Goal: Information Seeking & Learning: Learn about a topic

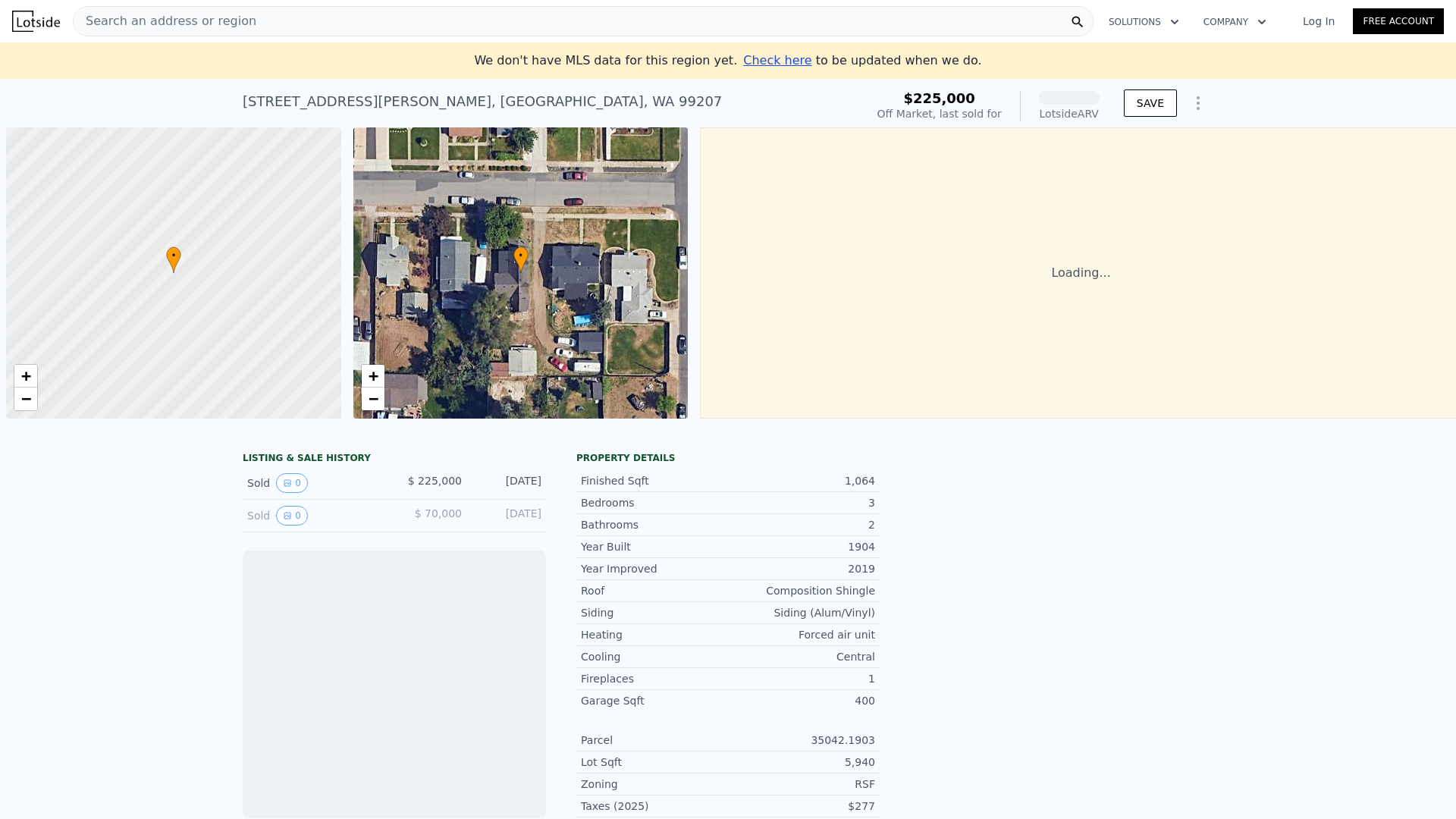
scroll to position [0, 6]
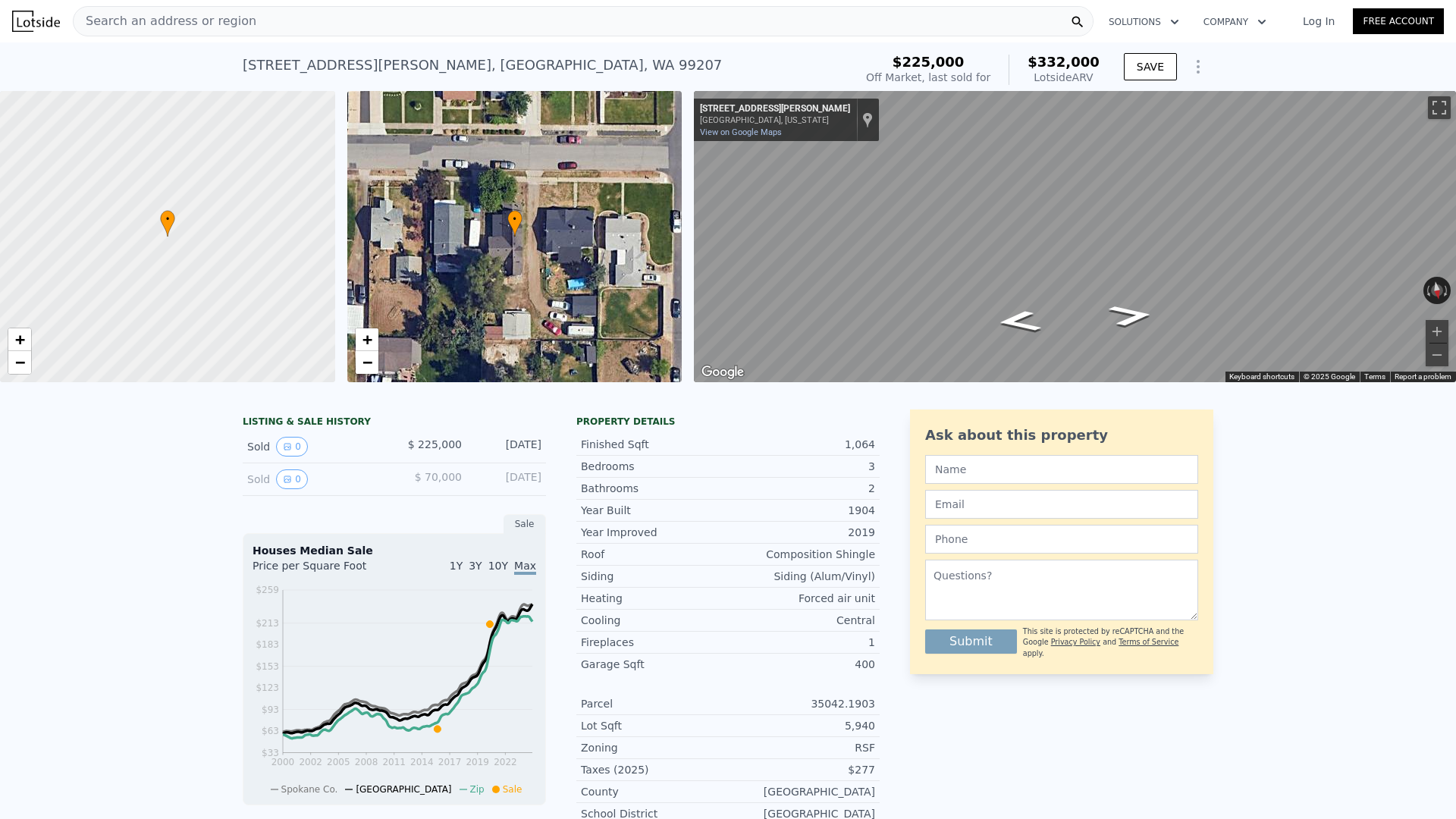
click at [394, 22] on div "Search an address or region" at bounding box center [584, 20] width 1021 height 30
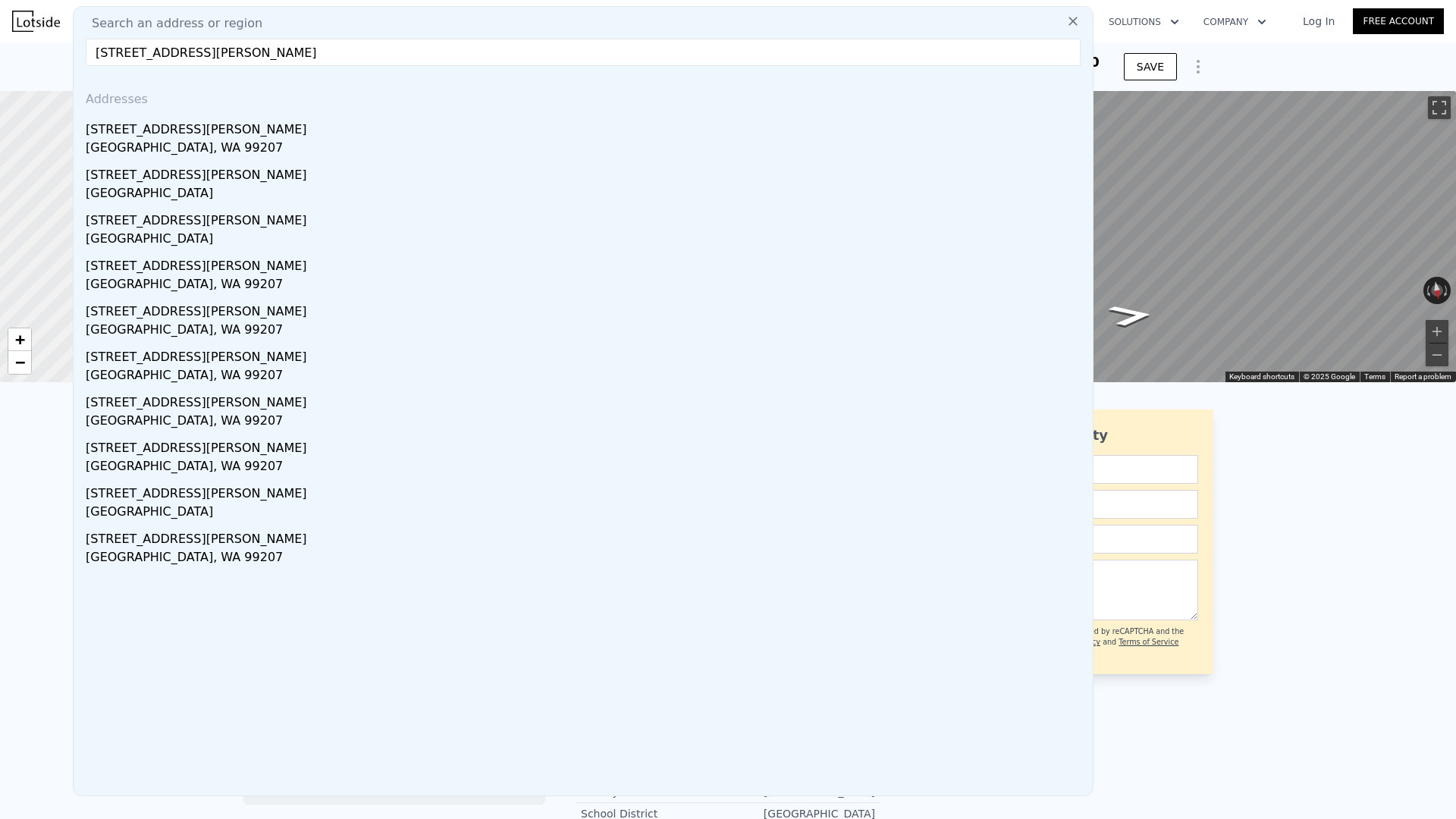
click at [111, 53] on input "28 E hoffman ave spokan" at bounding box center [583, 53] width 995 height 27
click at [109, 54] on input "28 E hoffman ave spokan" at bounding box center [583, 53] width 995 height 27
click at [253, 51] on input "24 E hoffman ave spokan" at bounding box center [583, 53] width 995 height 27
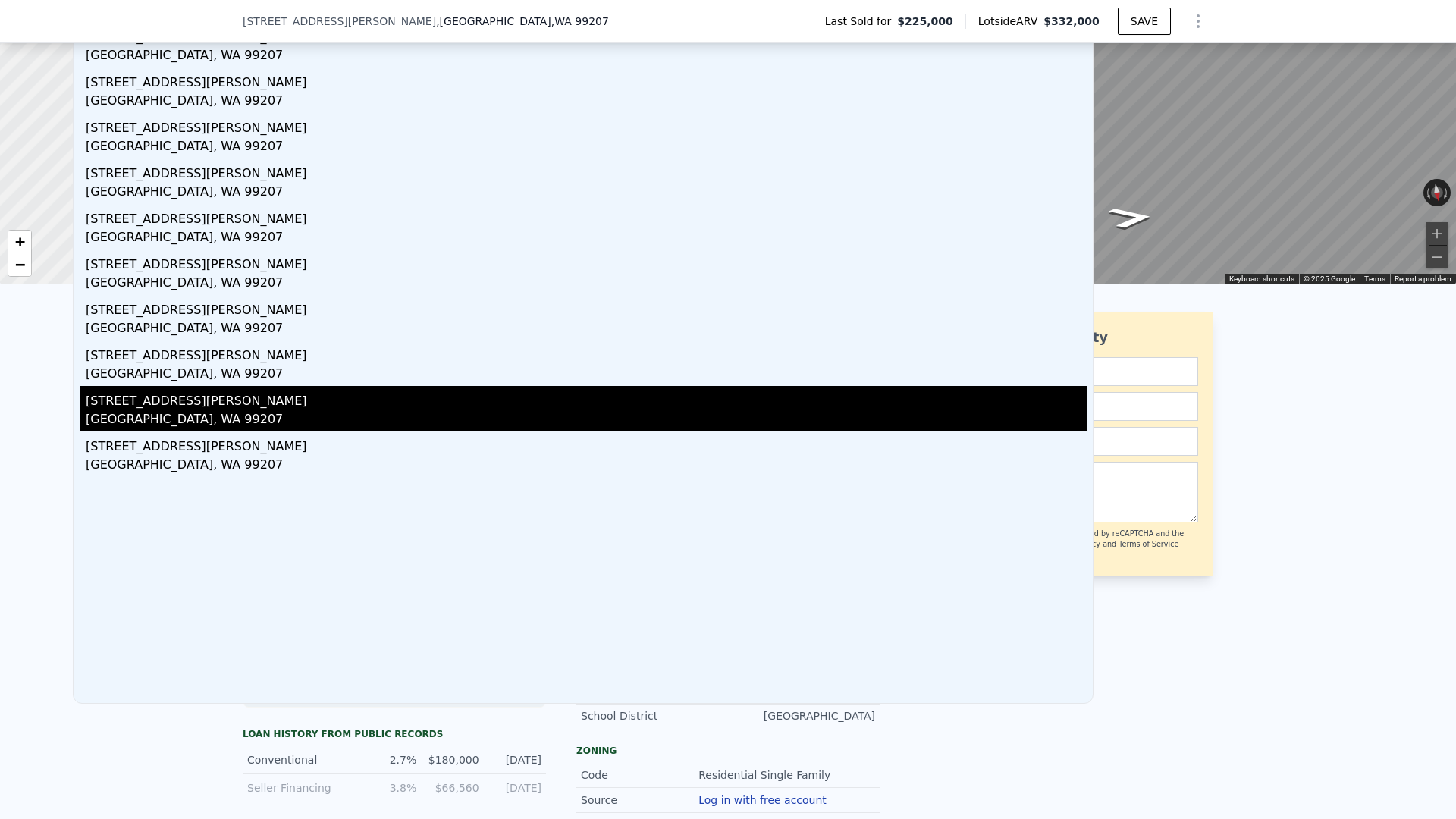
scroll to position [0, 0]
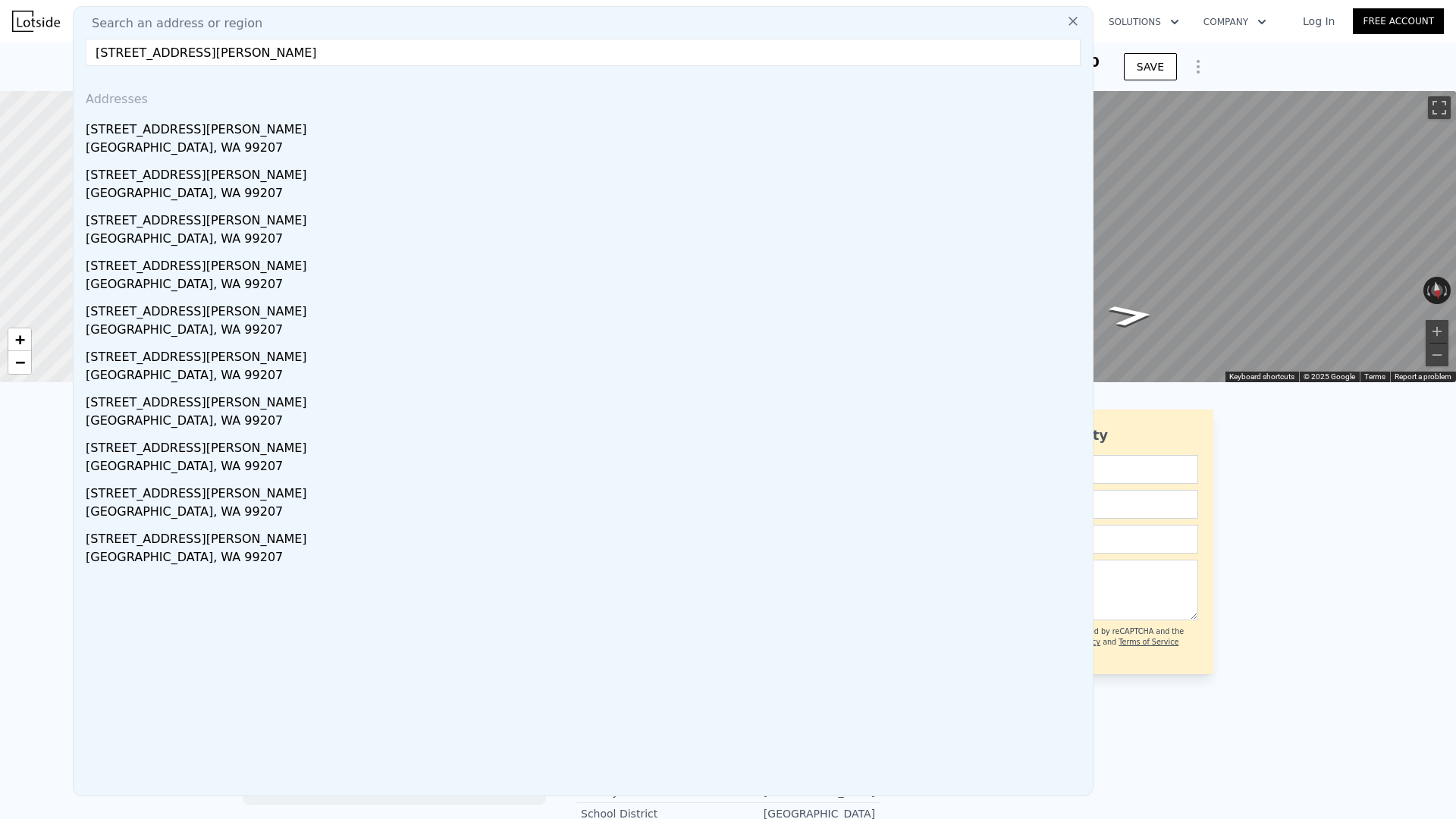
click at [266, 47] on input "24 E hoffman ave spokane" at bounding box center [583, 53] width 995 height 27
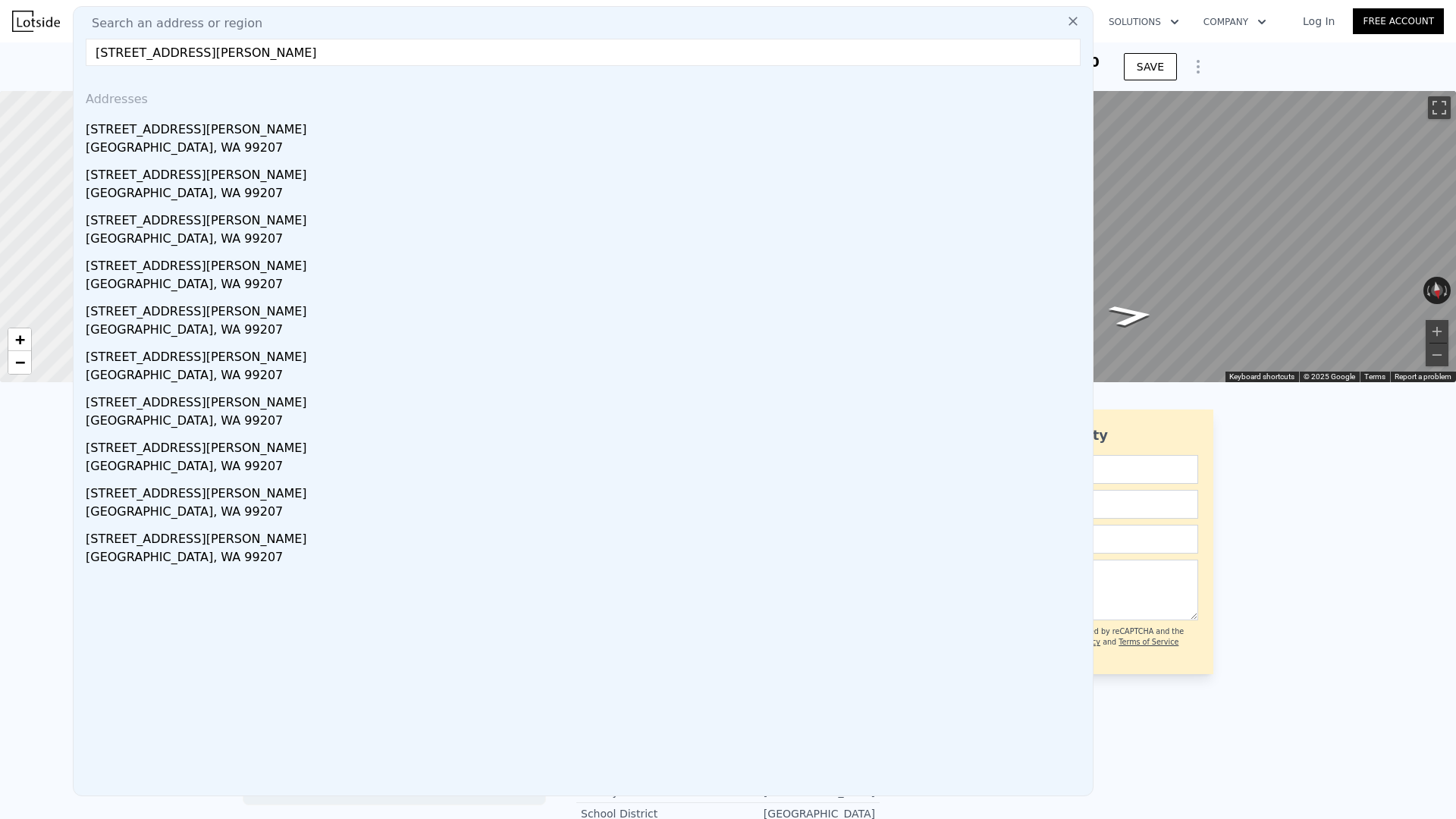
click at [266, 47] on input "24 E hoffman ave spokane" at bounding box center [583, 53] width 995 height 27
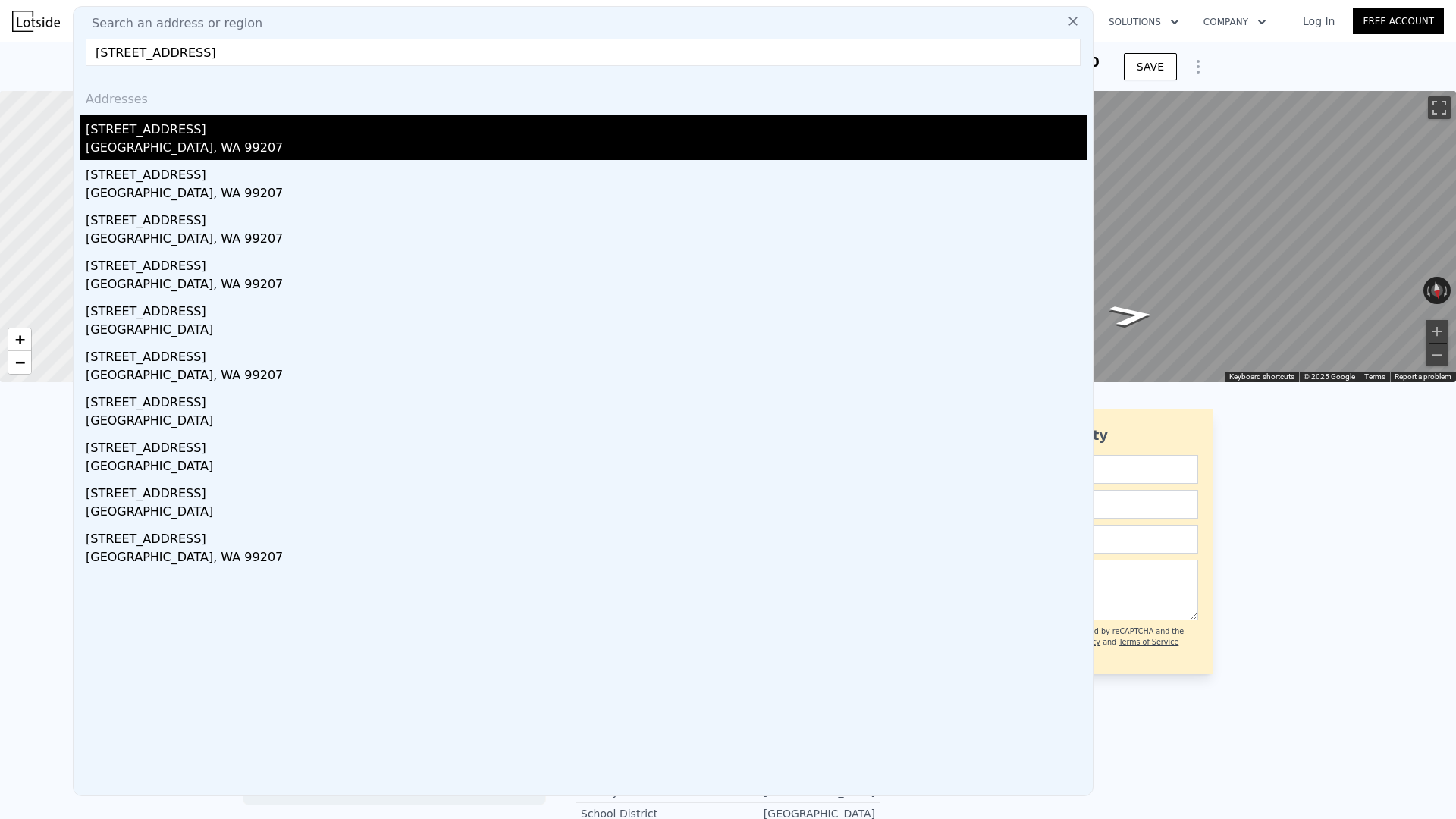
type input "102 e princeton ave spokane"
click at [120, 144] on div "[GEOGRAPHIC_DATA], WA 99207" at bounding box center [586, 150] width 1001 height 21
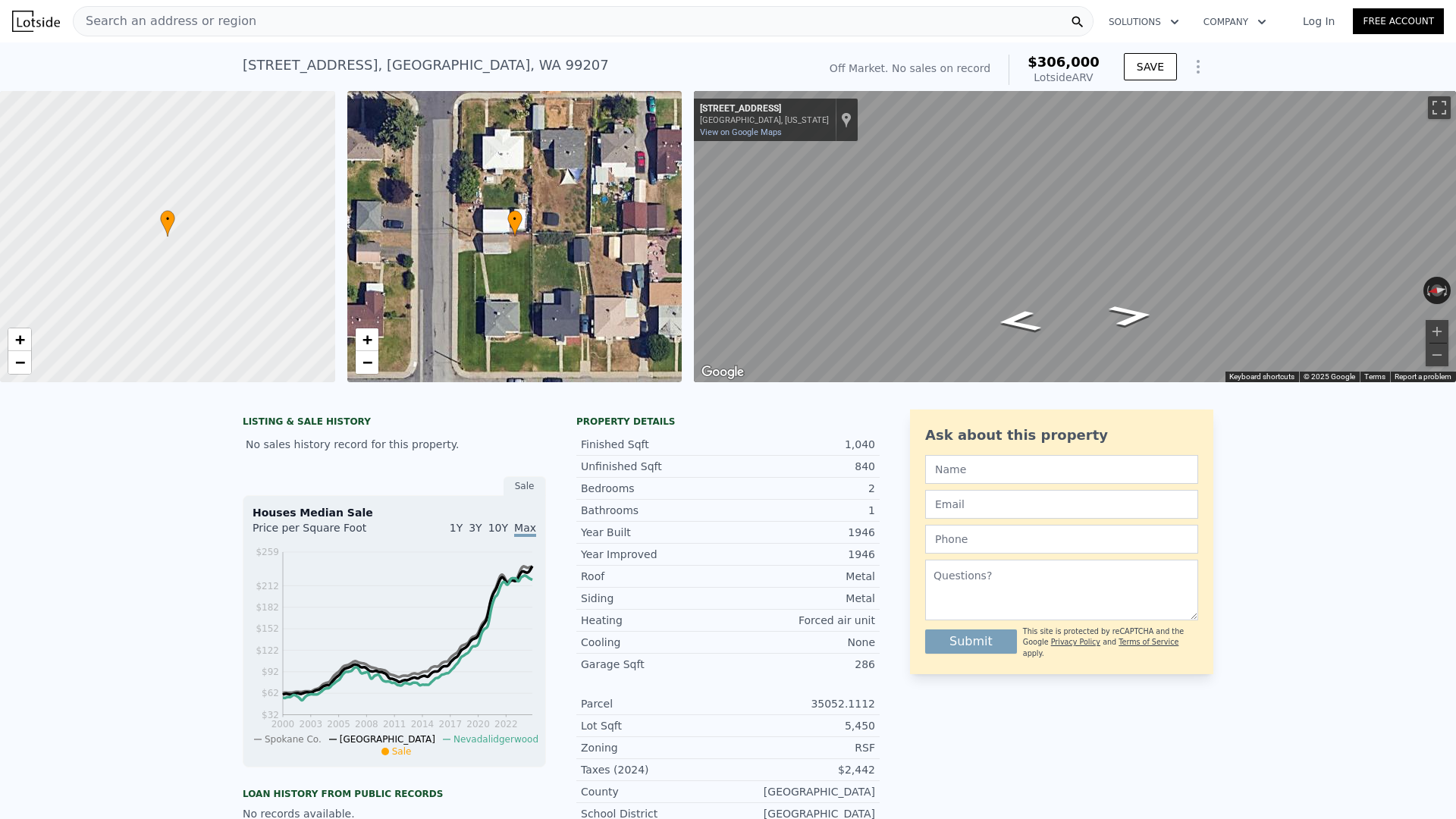
click at [474, 311] on div "• + −" at bounding box center [515, 236] width 336 height 291
click at [489, 264] on div "• + −" at bounding box center [515, 236] width 336 height 291
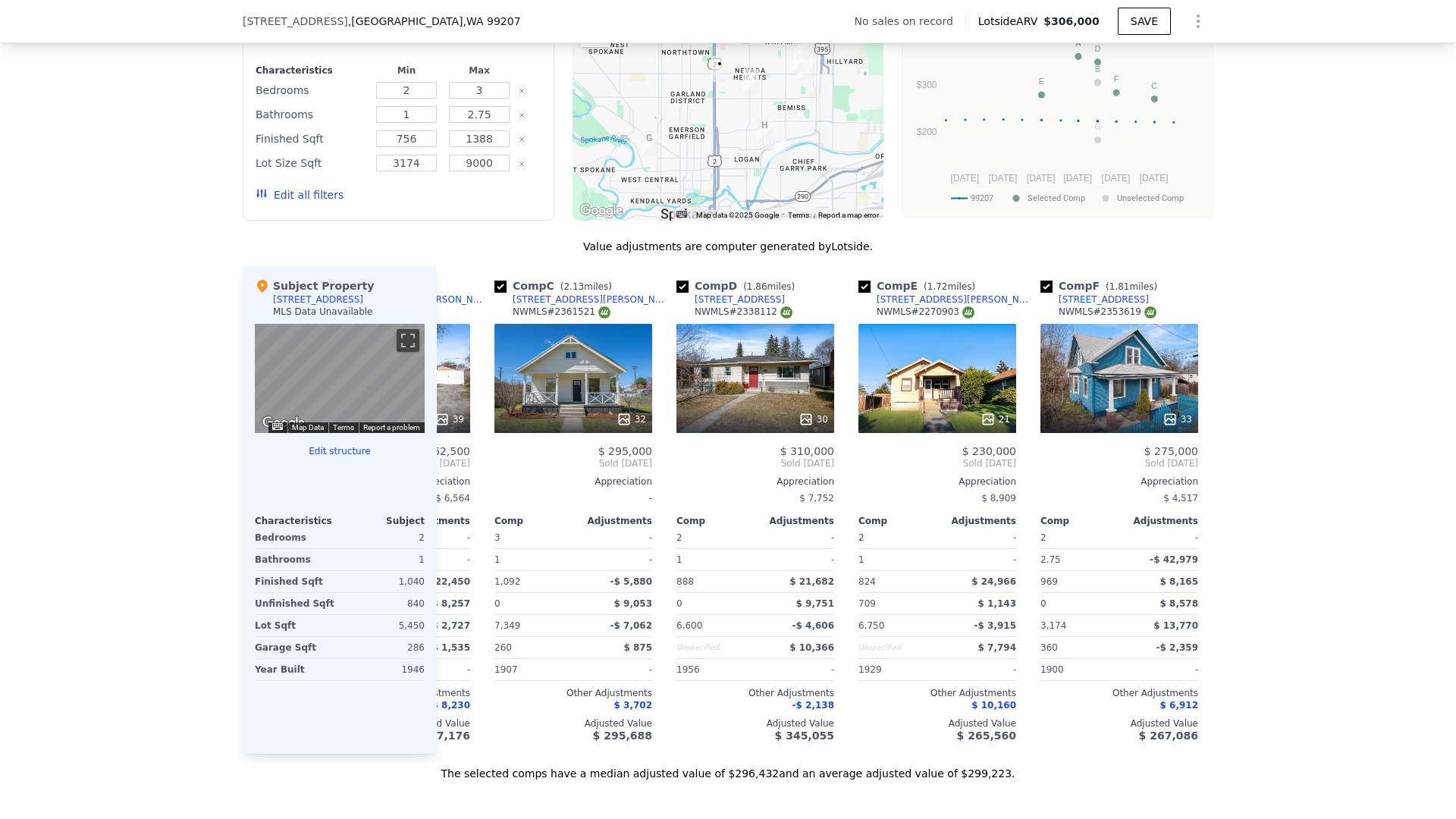
scroll to position [0, 274]
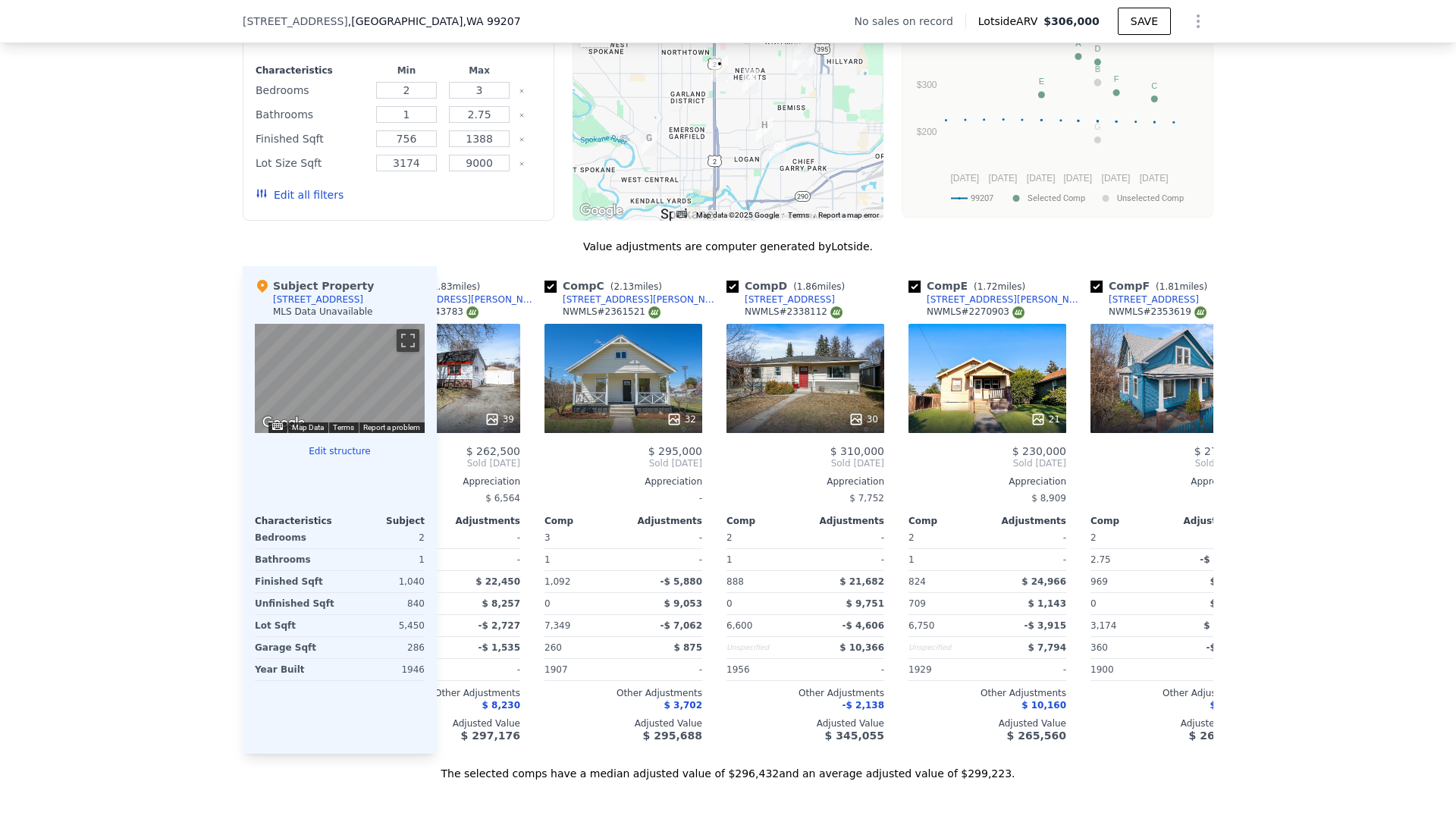
click at [680, 162] on div at bounding box center [728, 99] width 311 height 243
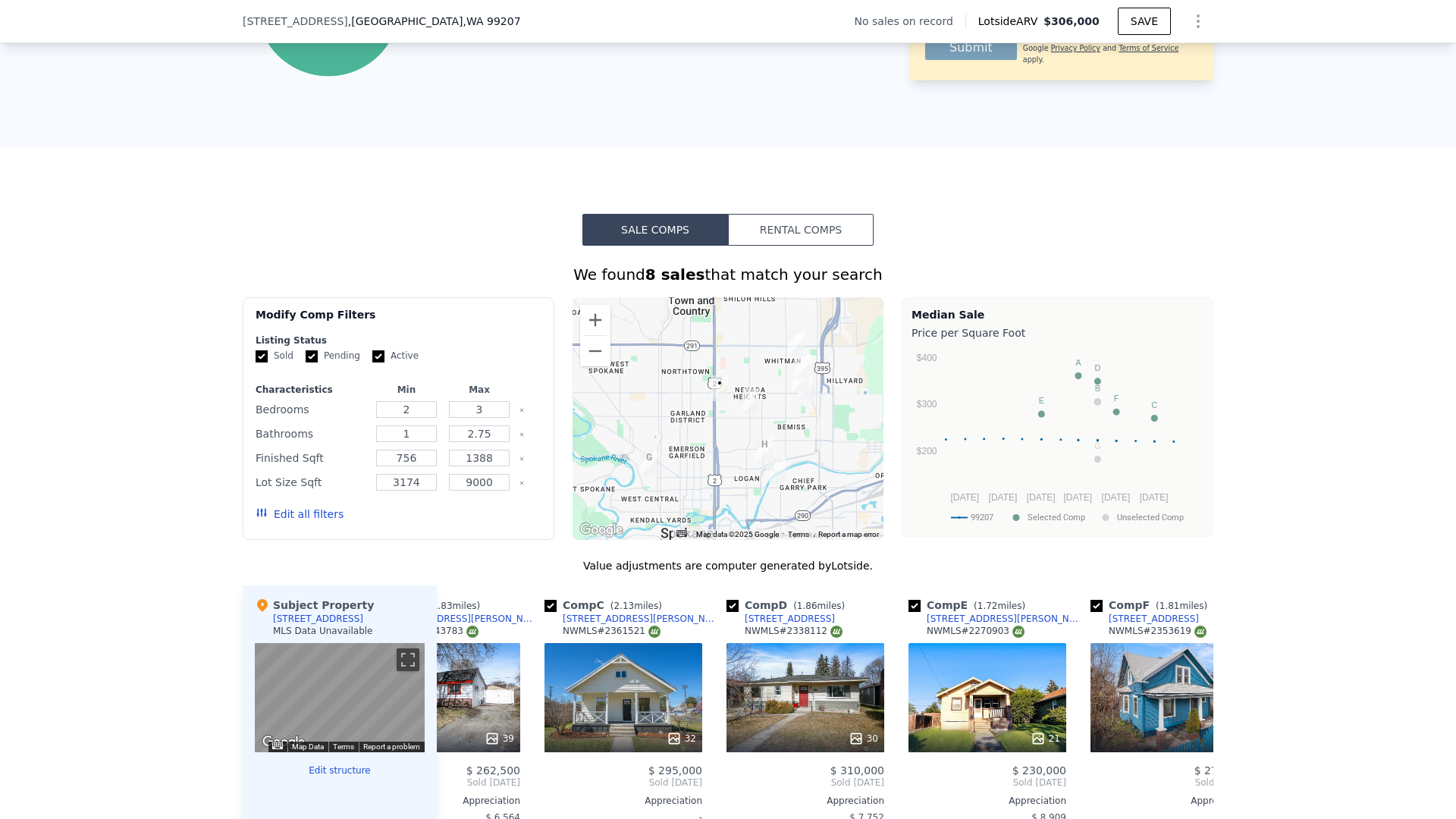
scroll to position [834, 0]
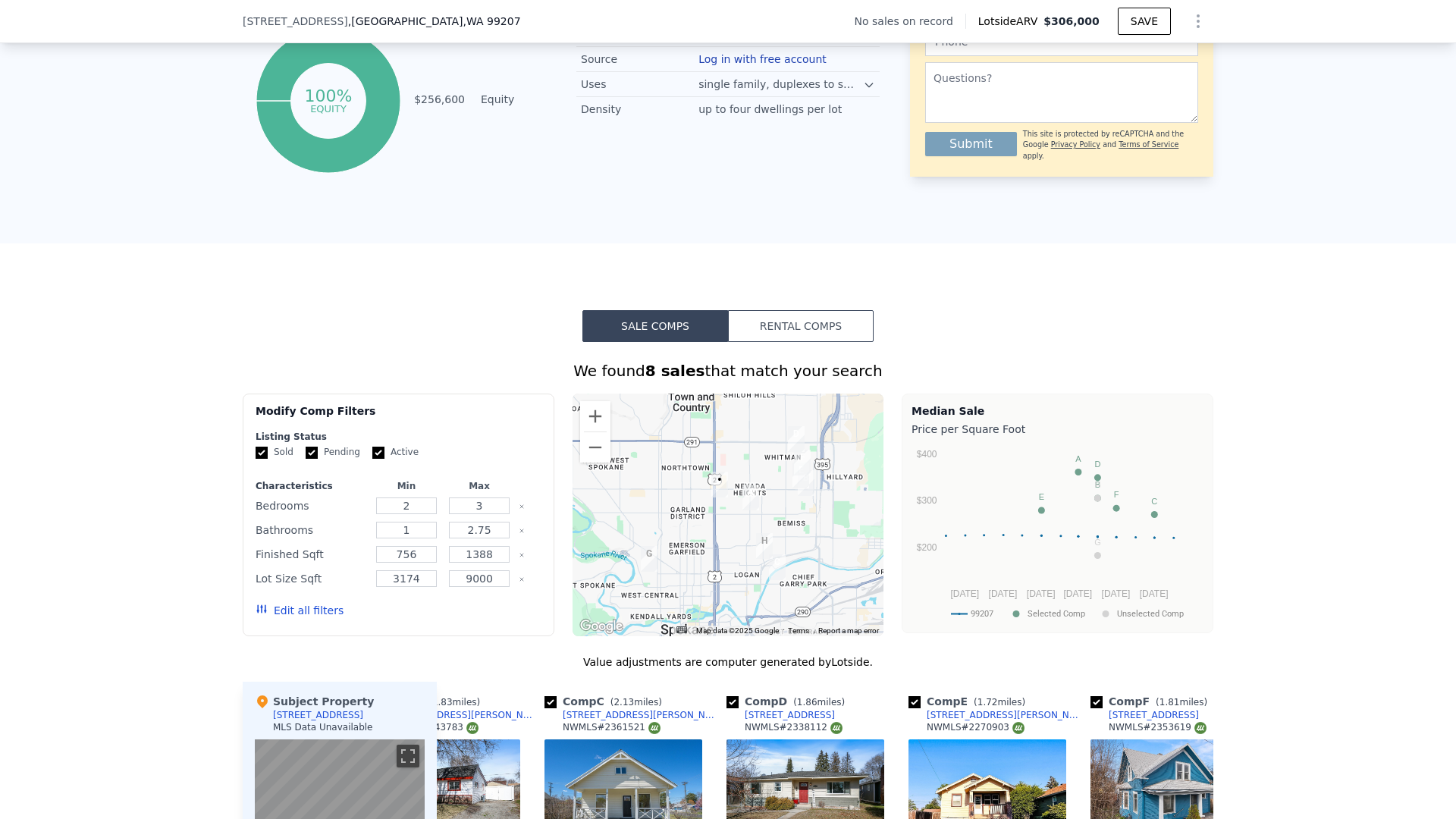
click at [757, 491] on img "1017 E Walton Ave" at bounding box center [750, 497] width 17 height 26
click at [597, 418] on button "Zoom in" at bounding box center [595, 416] width 30 height 30
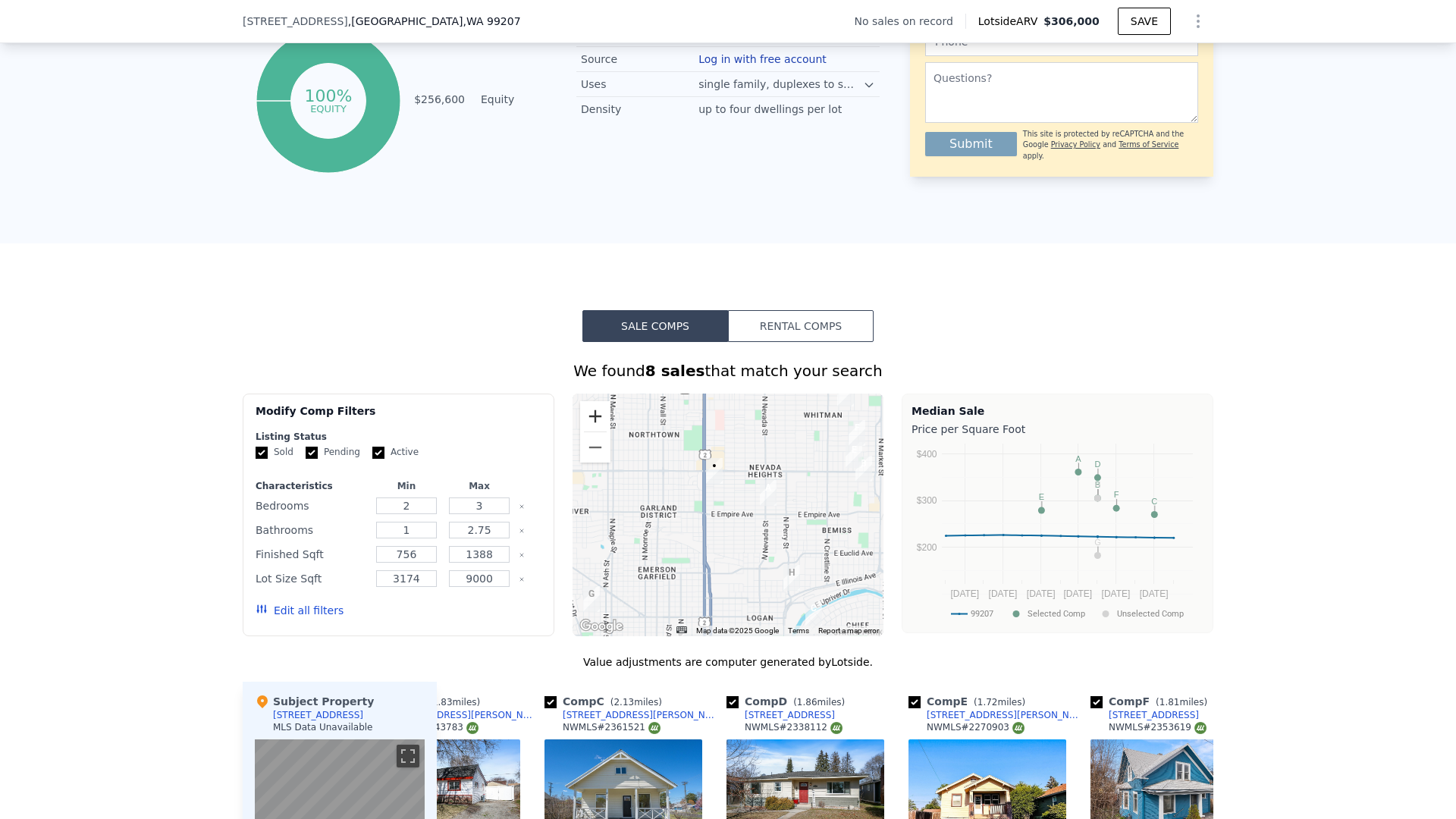
click at [599, 418] on button "Zoom in" at bounding box center [595, 416] width 30 height 30
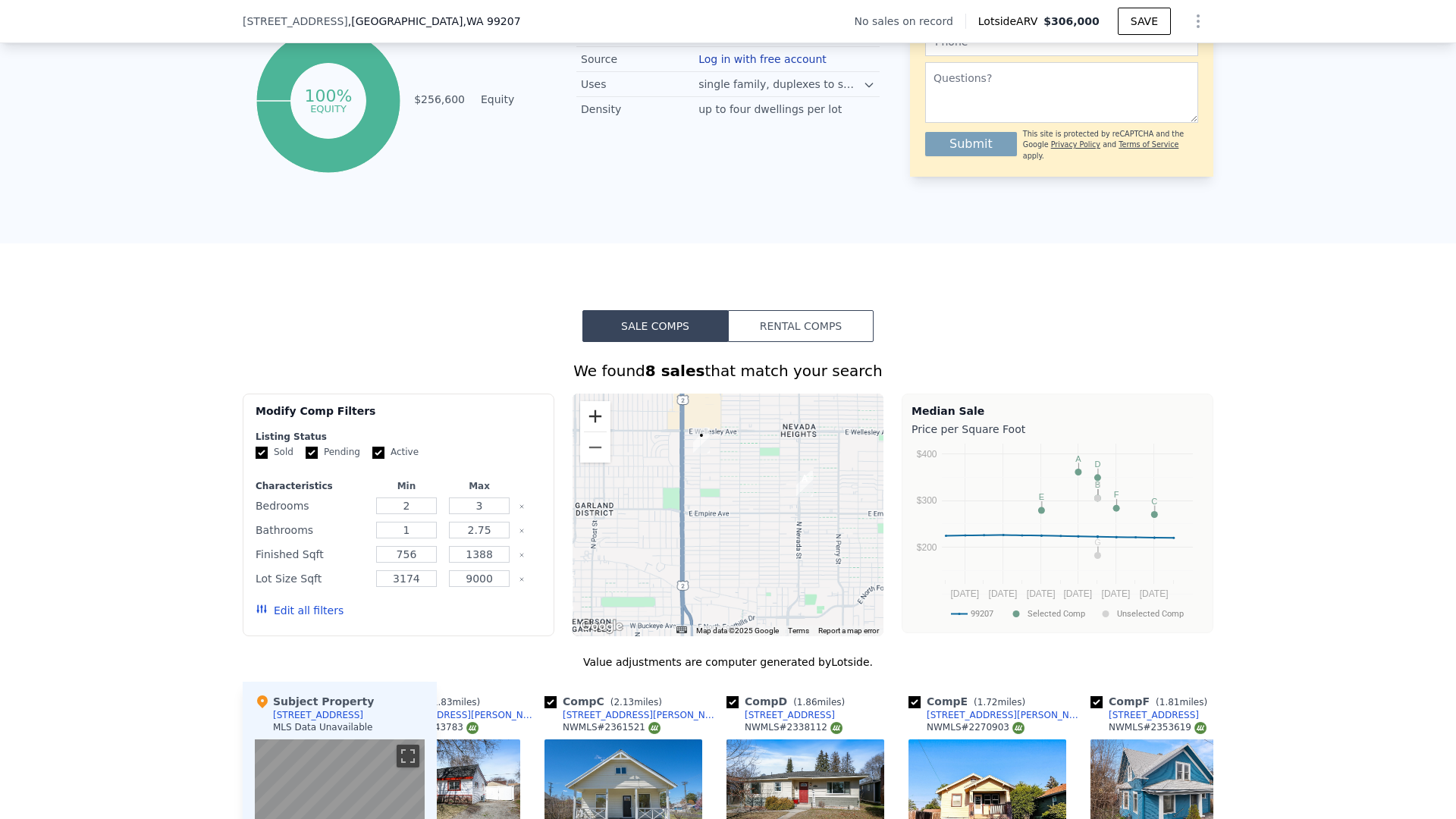
click at [599, 418] on button "Zoom in" at bounding box center [595, 416] width 30 height 30
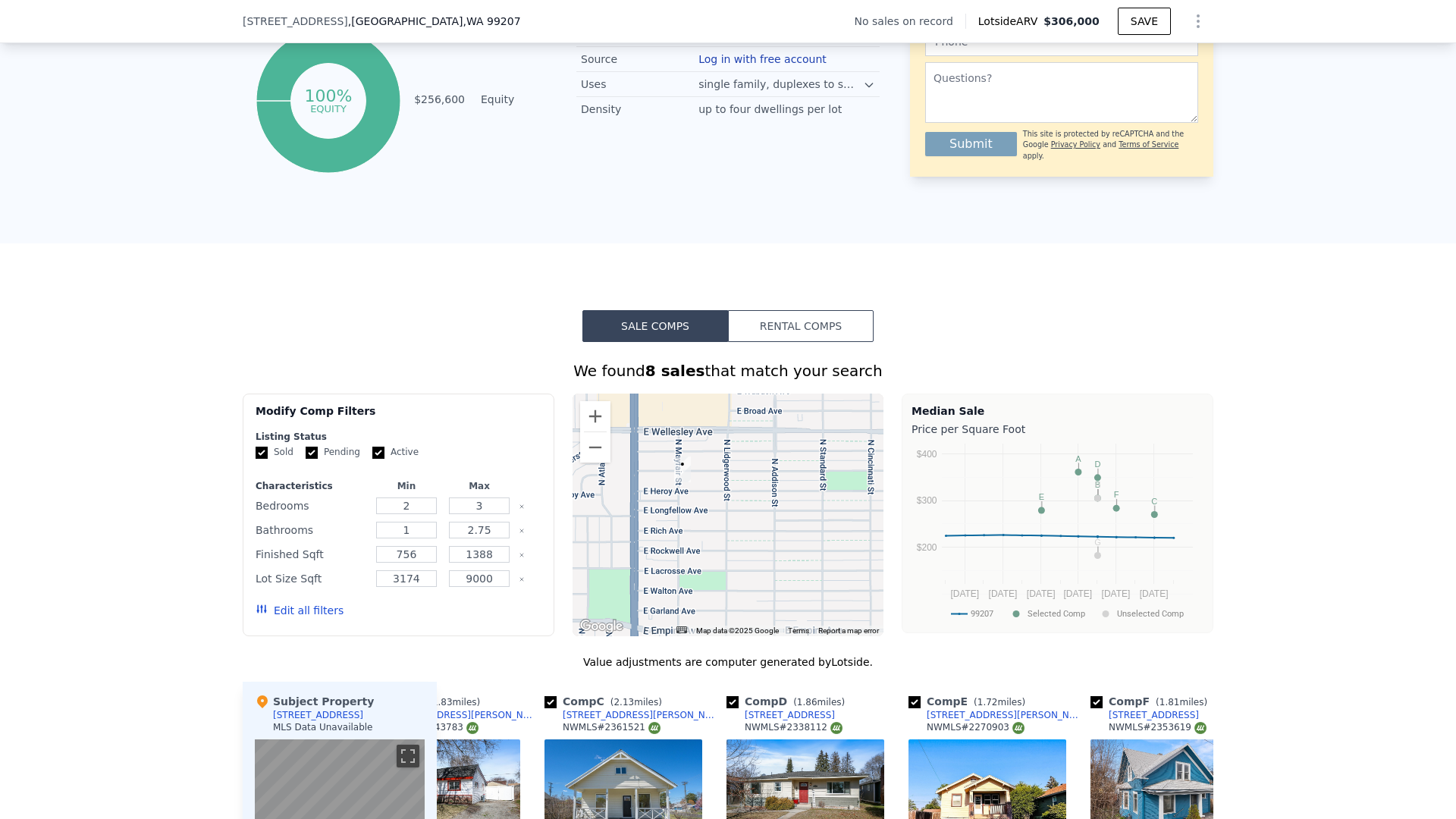
drag, startPoint x: 700, startPoint y: 412, endPoint x: 735, endPoint y: 573, distance: 164.8
click at [735, 574] on div at bounding box center [728, 516] width 311 height 243
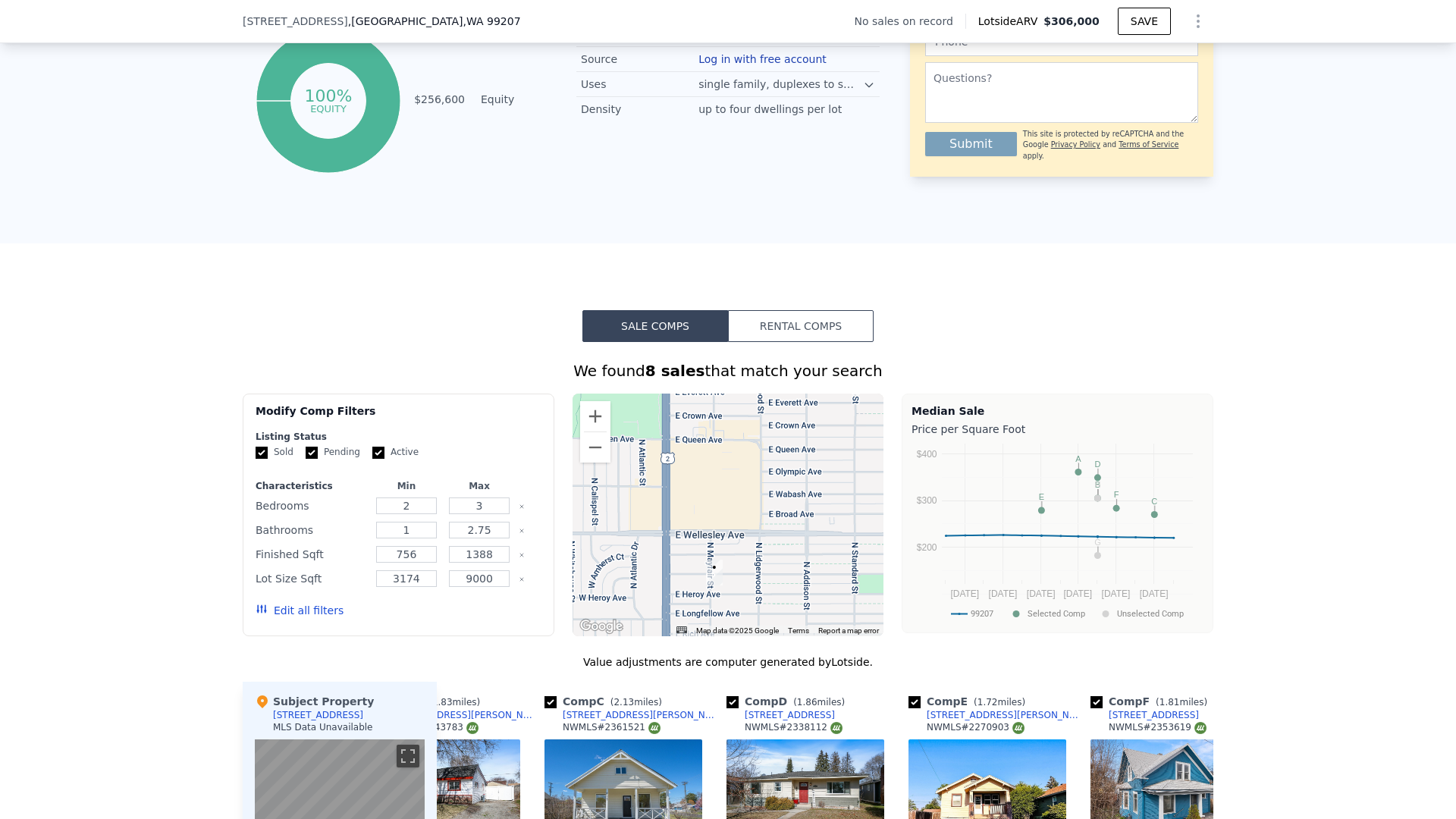
drag, startPoint x: 676, startPoint y: 518, endPoint x: 690, endPoint y: 578, distance: 61.6
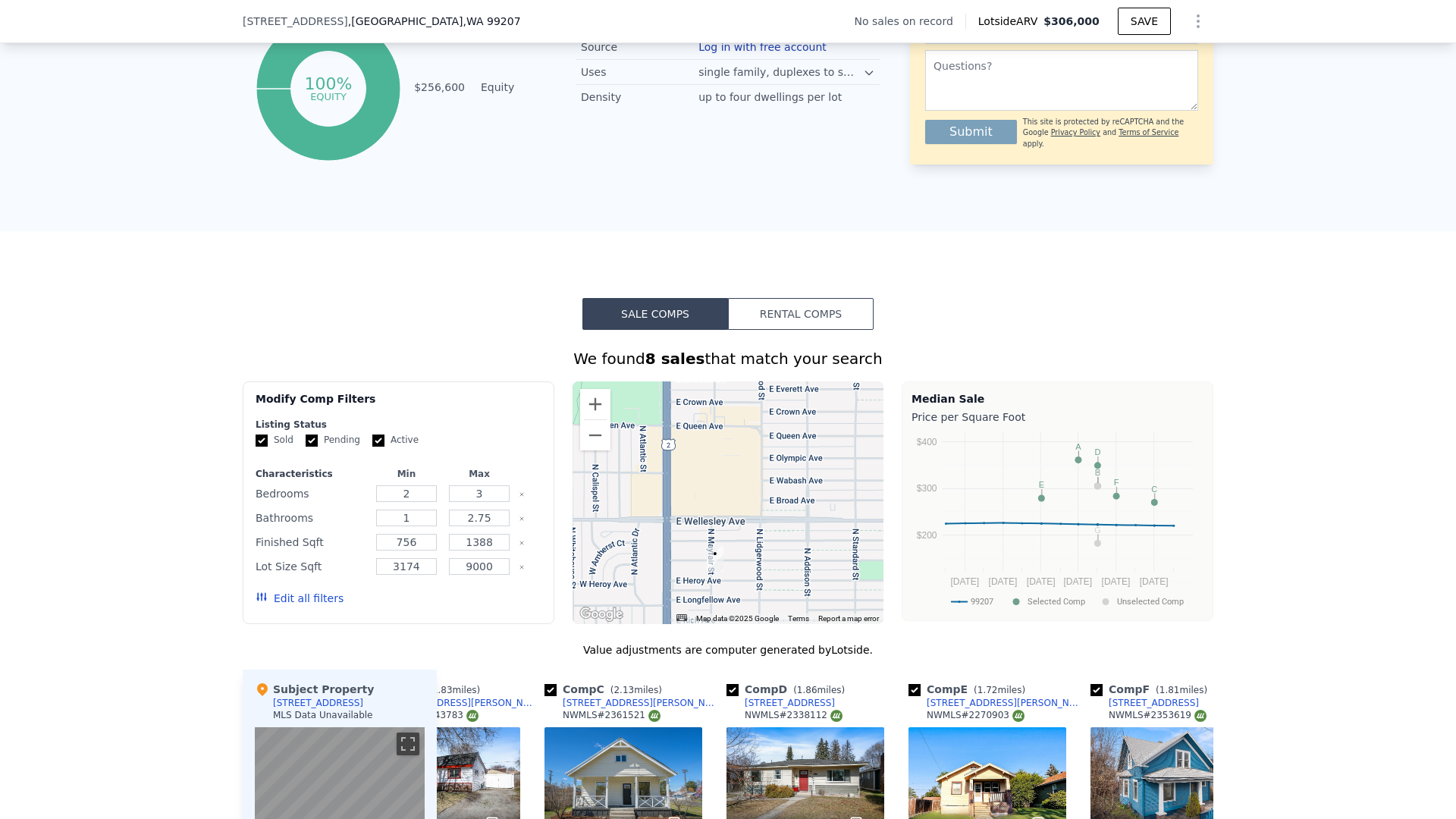
scroll to position [892, 0]
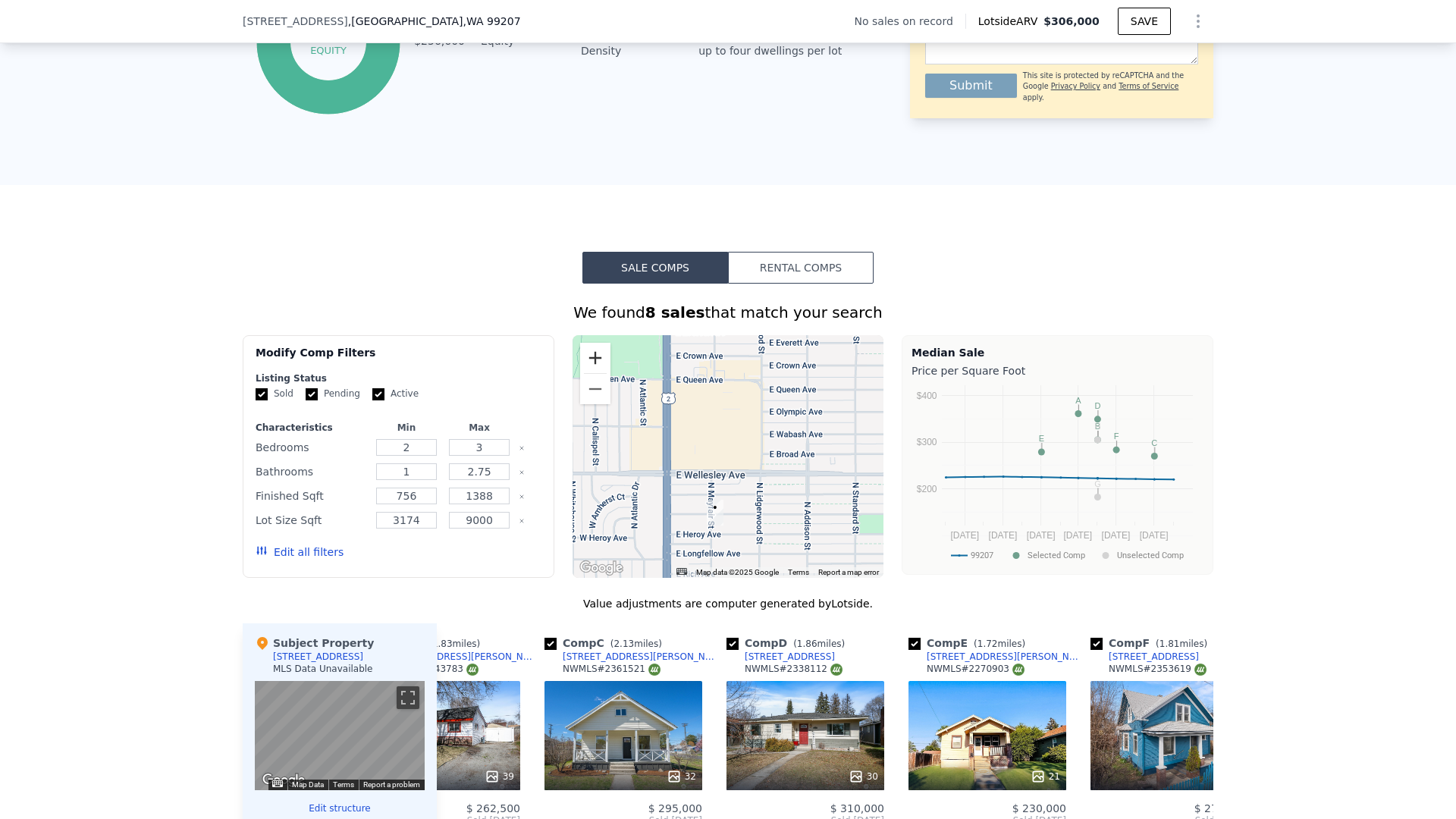
click at [588, 352] on button "Zoom in" at bounding box center [595, 357] width 30 height 30
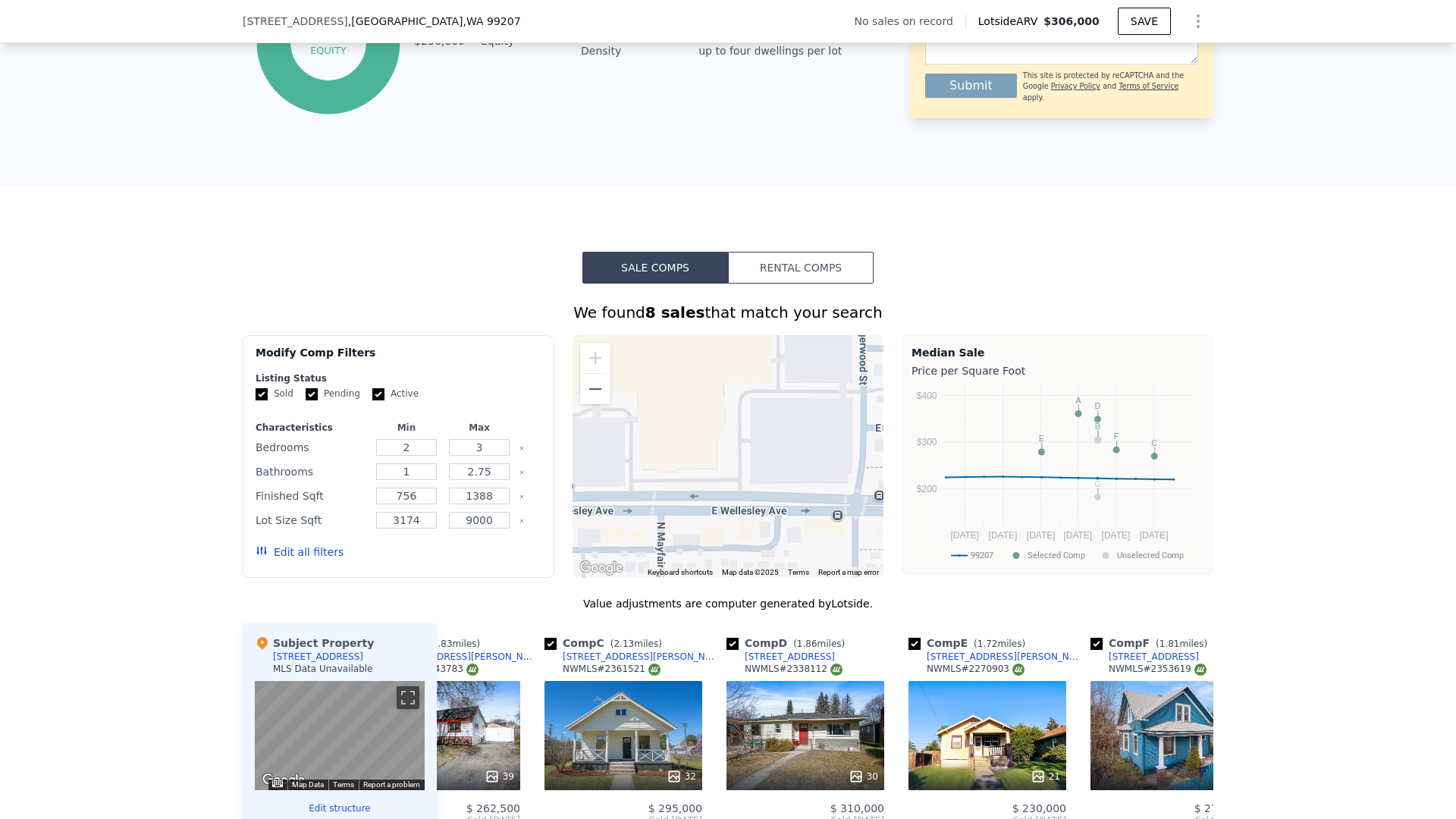
drag, startPoint x: 666, startPoint y: 518, endPoint x: 696, endPoint y: 329, distance: 191.4
click at [696, 329] on div "We found 8 sales that match your search Filters Map Prices Modify Comp Filters …" at bounding box center [728, 720] width 971 height 837
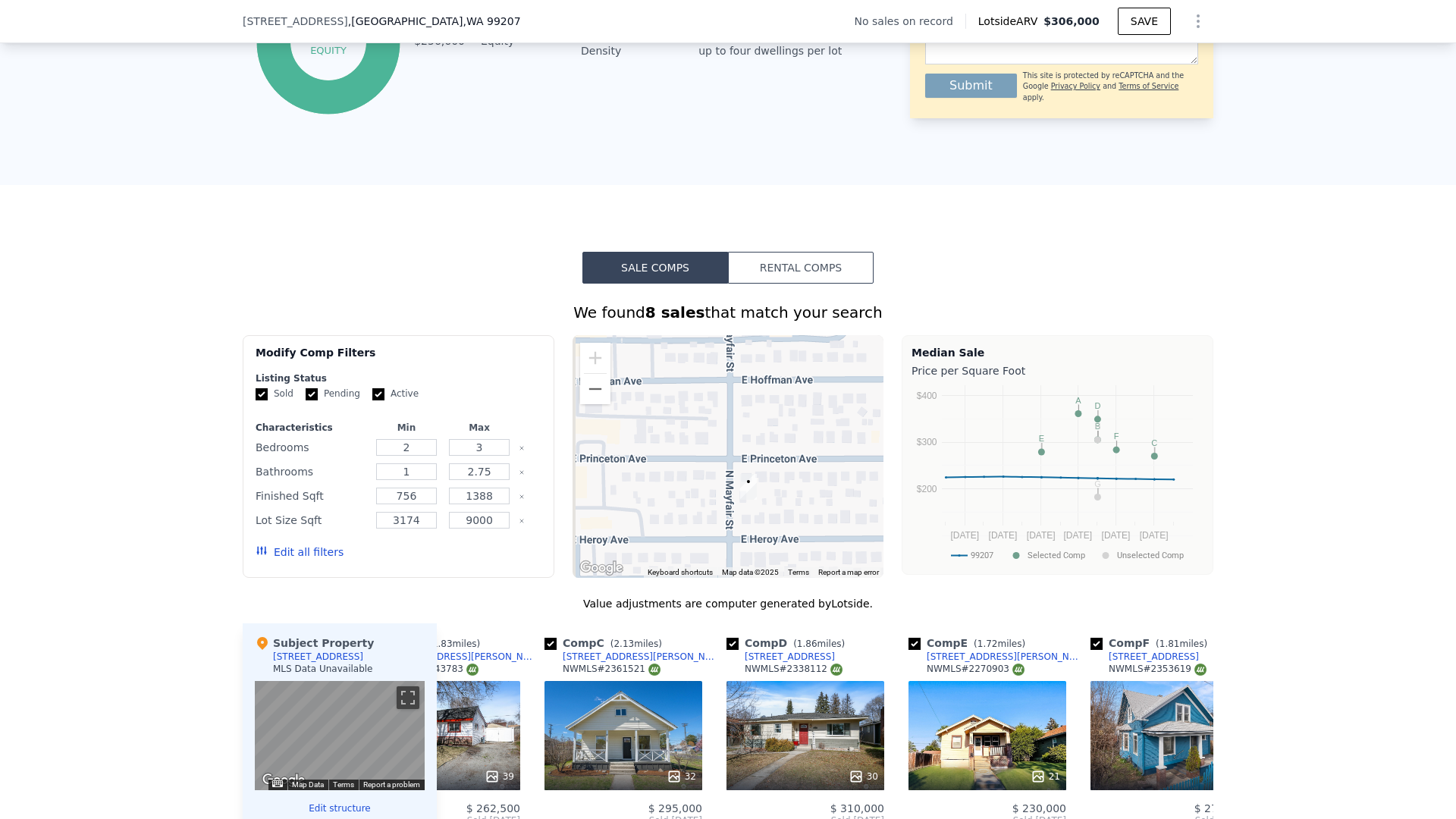
drag, startPoint x: 658, startPoint y: 473, endPoint x: 779, endPoint y: 464, distance: 121.3
click at [779, 464] on div at bounding box center [728, 457] width 311 height 243
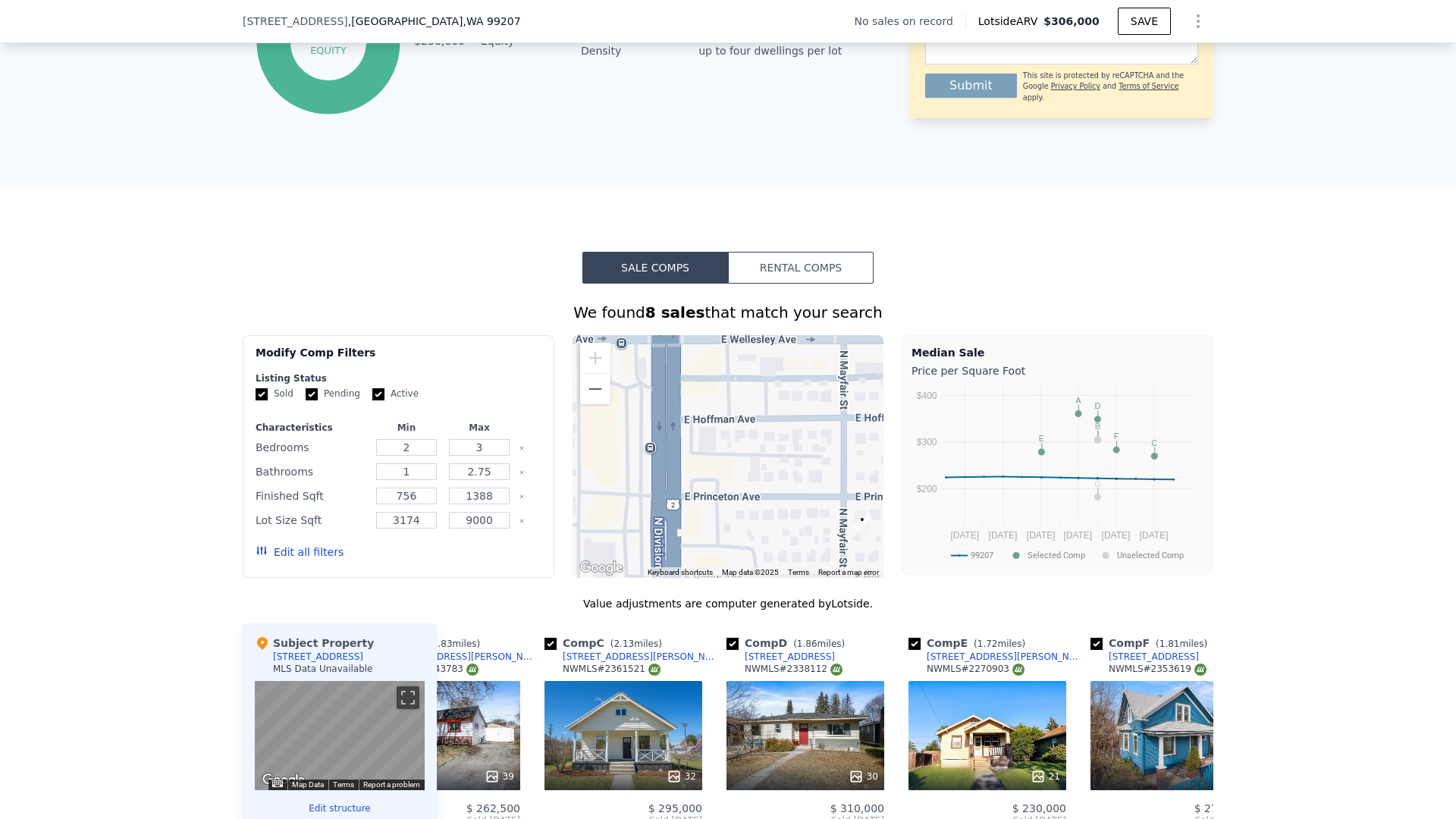
drag, startPoint x: 756, startPoint y: 423, endPoint x: 734, endPoint y: 456, distance: 39.7
click at [747, 463] on div at bounding box center [728, 457] width 311 height 243
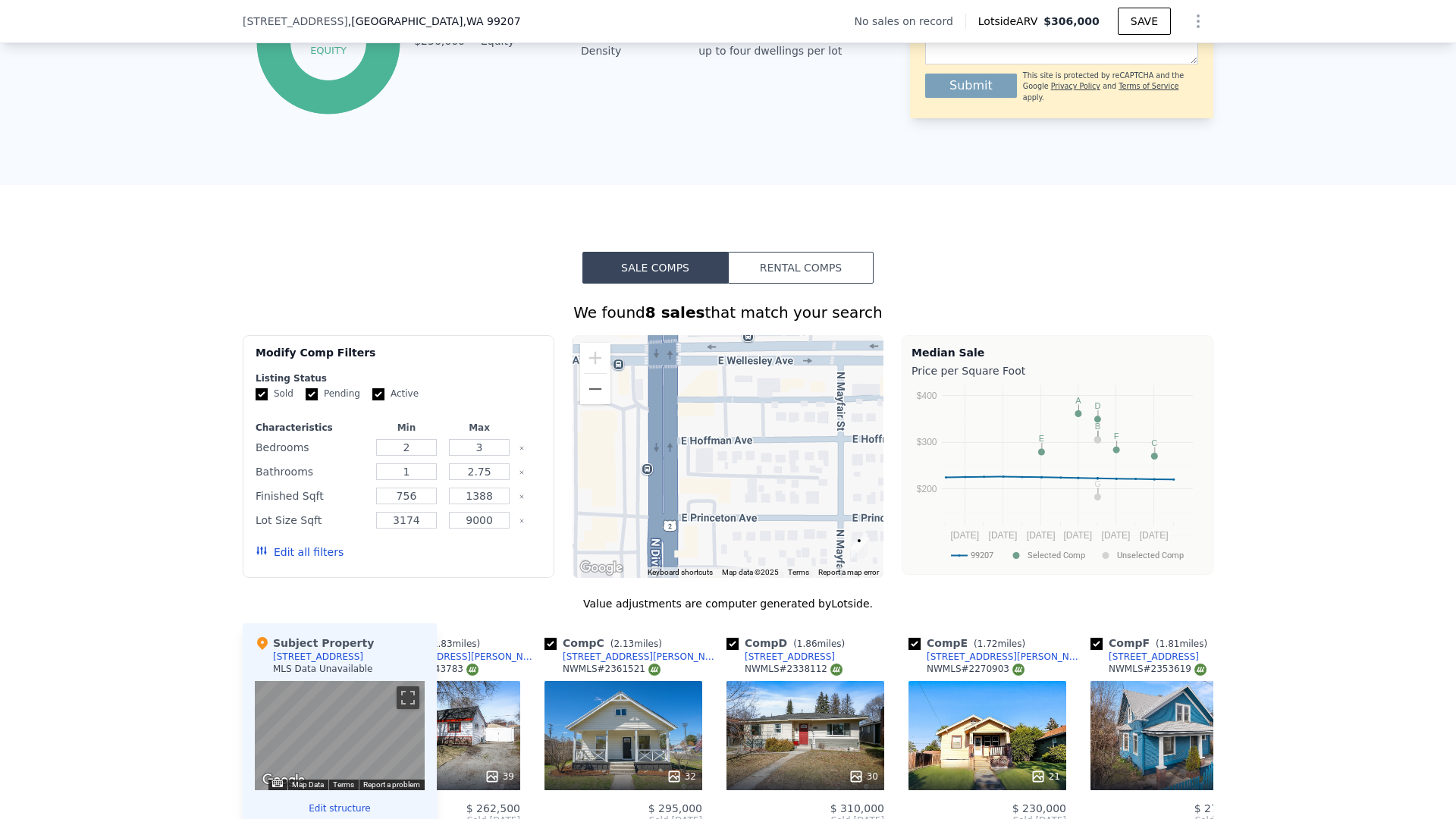
drag, startPoint x: 731, startPoint y: 452, endPoint x: 728, endPoint y: 484, distance: 32.1
click at [728, 485] on div at bounding box center [728, 457] width 311 height 243
click at [728, 464] on div at bounding box center [728, 457] width 311 height 243
click at [688, 438] on div at bounding box center [728, 457] width 311 height 243
click at [725, 464] on div at bounding box center [728, 457] width 311 height 243
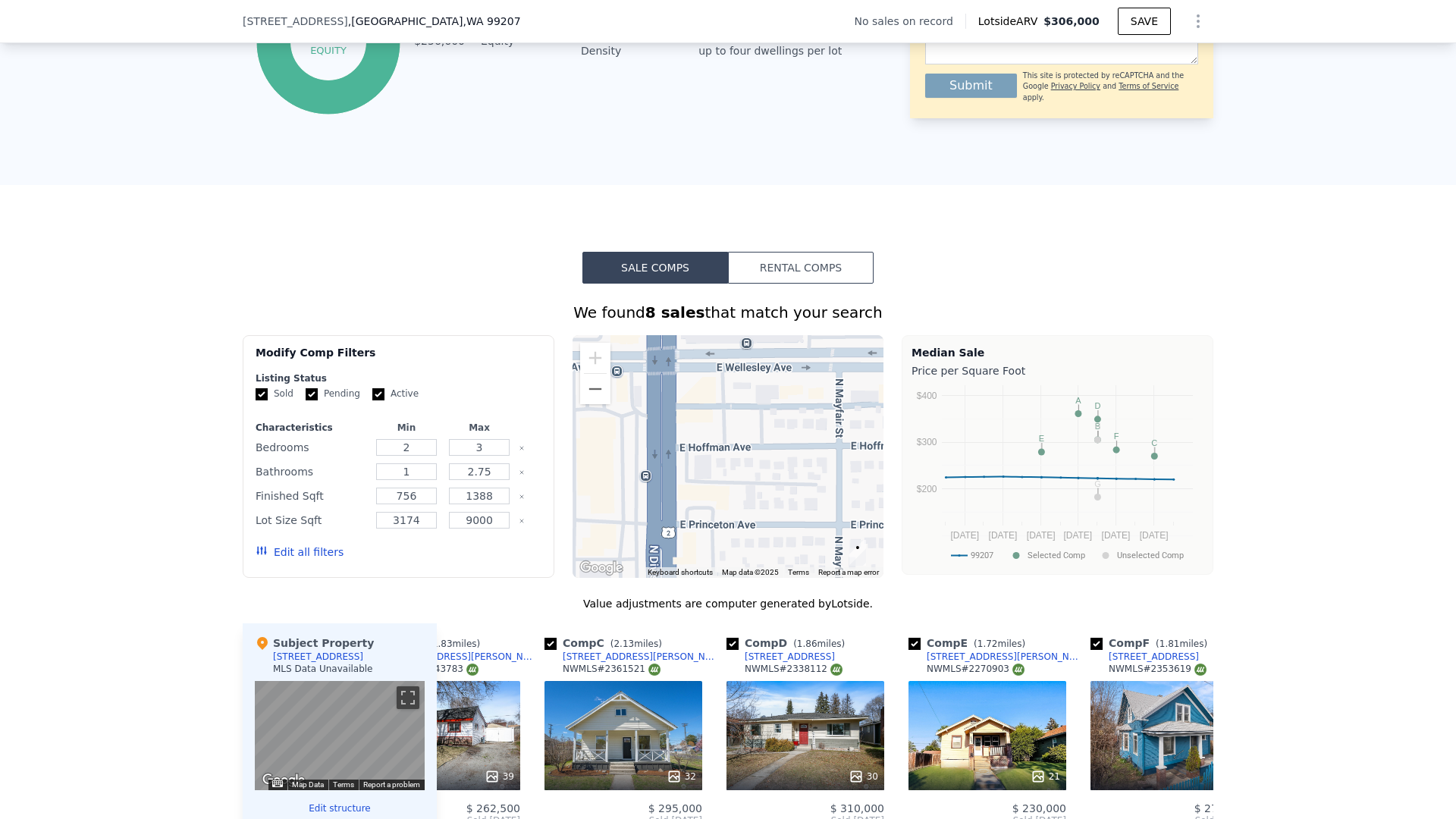
click at [725, 464] on div at bounding box center [728, 457] width 311 height 243
click at [722, 464] on div at bounding box center [728, 457] width 311 height 243
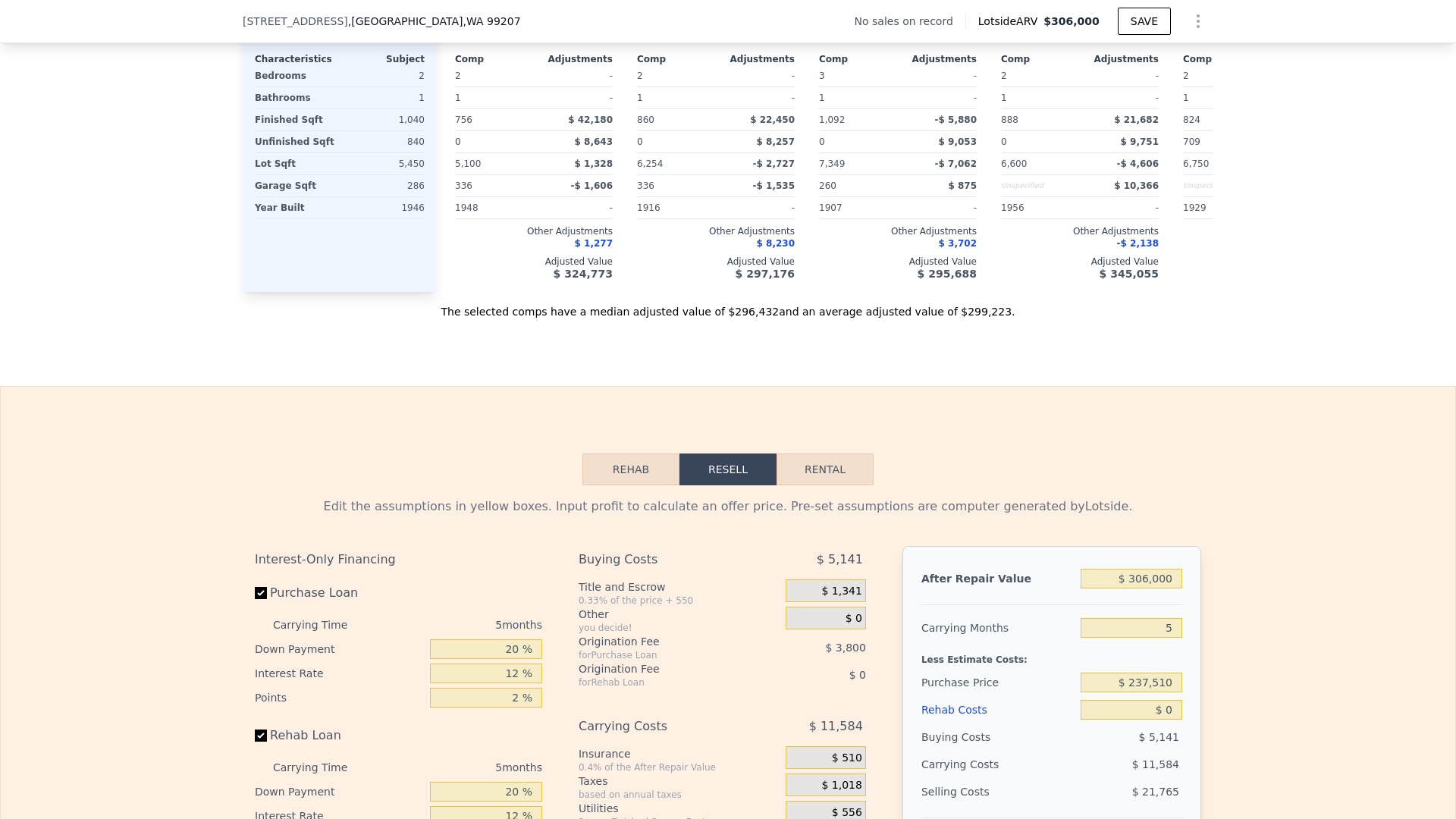
scroll to position [1848, 0]
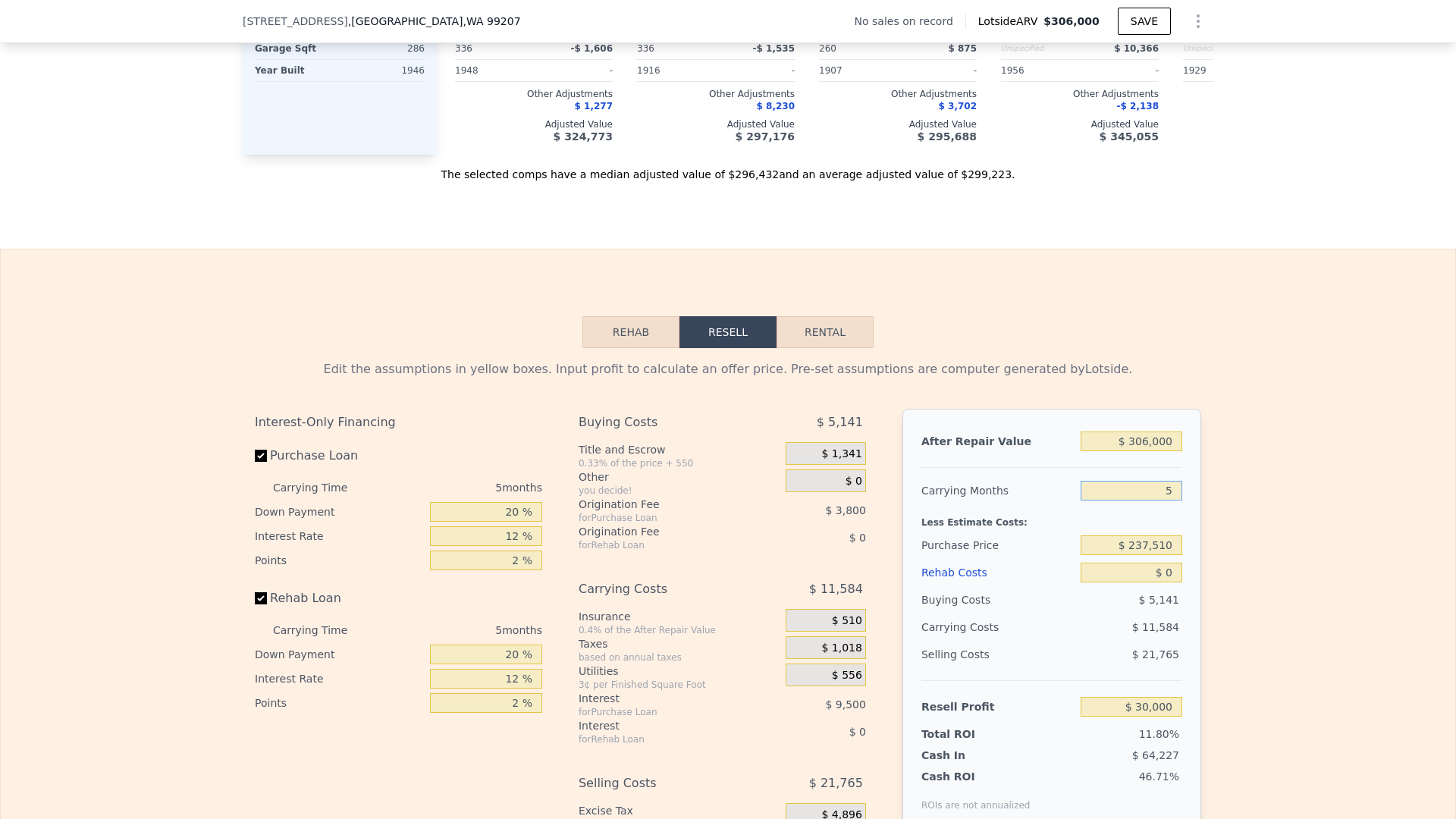
drag, startPoint x: 1174, startPoint y: 495, endPoint x: 1139, endPoint y: 533, distance: 51.7
click at [1125, 500] on input "5" at bounding box center [1131, 490] width 101 height 19
drag, startPoint x: 1172, startPoint y: 545, endPoint x: 1090, endPoint y: 552, distance: 82.3
click at [1093, 553] on input "$ 237,510" at bounding box center [1131, 546] width 101 height 19
drag, startPoint x: 1177, startPoint y: 544, endPoint x: 1118, endPoint y: 549, distance: 59.2
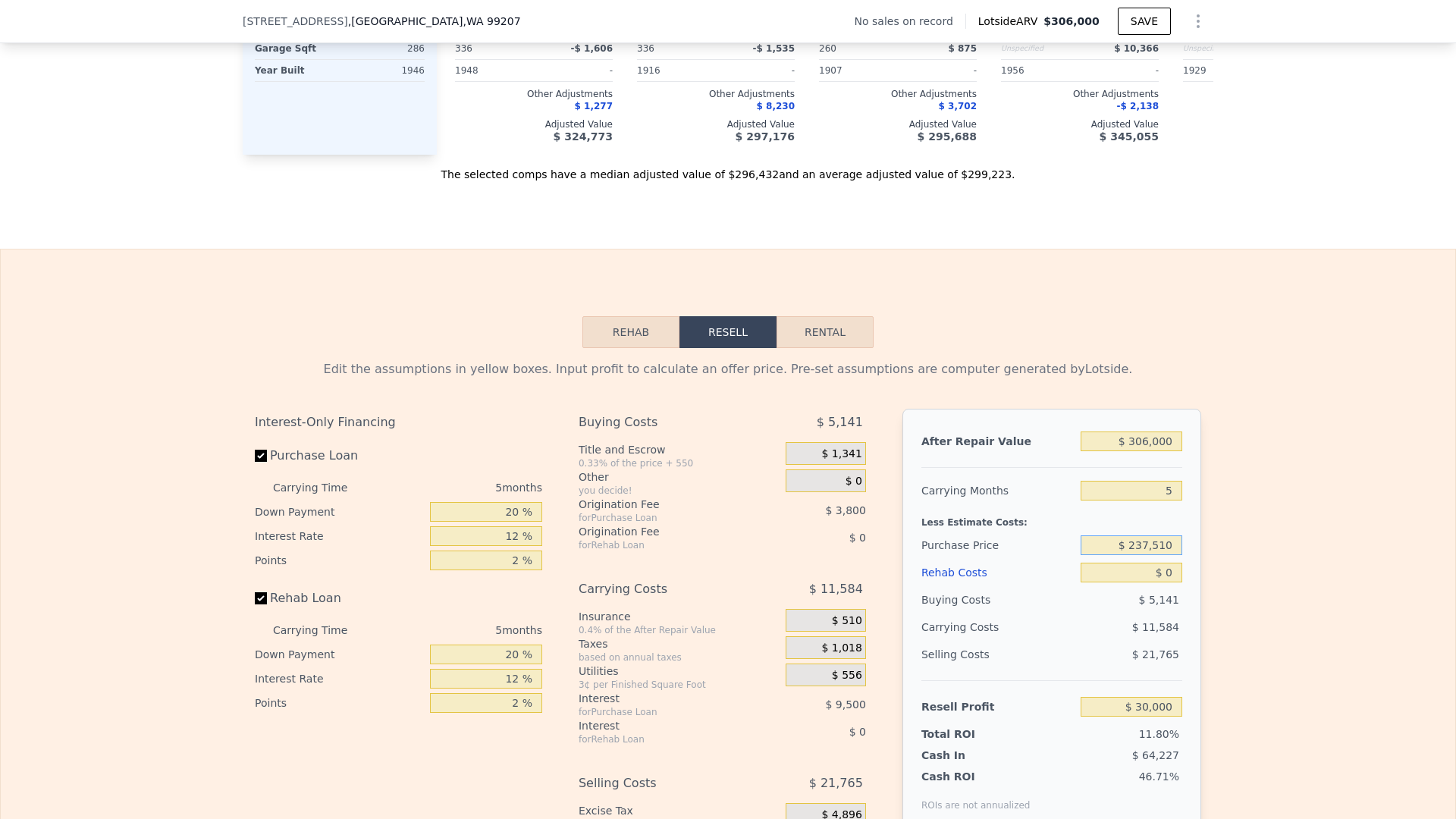
click at [1118, 549] on input "$ 237,510" at bounding box center [1131, 546] width 101 height 19
drag, startPoint x: 1157, startPoint y: 543, endPoint x: 1109, endPoint y: 541, distance: 48.0
click at [1109, 541] on input "$ 80,000" at bounding box center [1131, 546] width 101 height 19
type input "$ 120,000"
type input "$ 154,481"
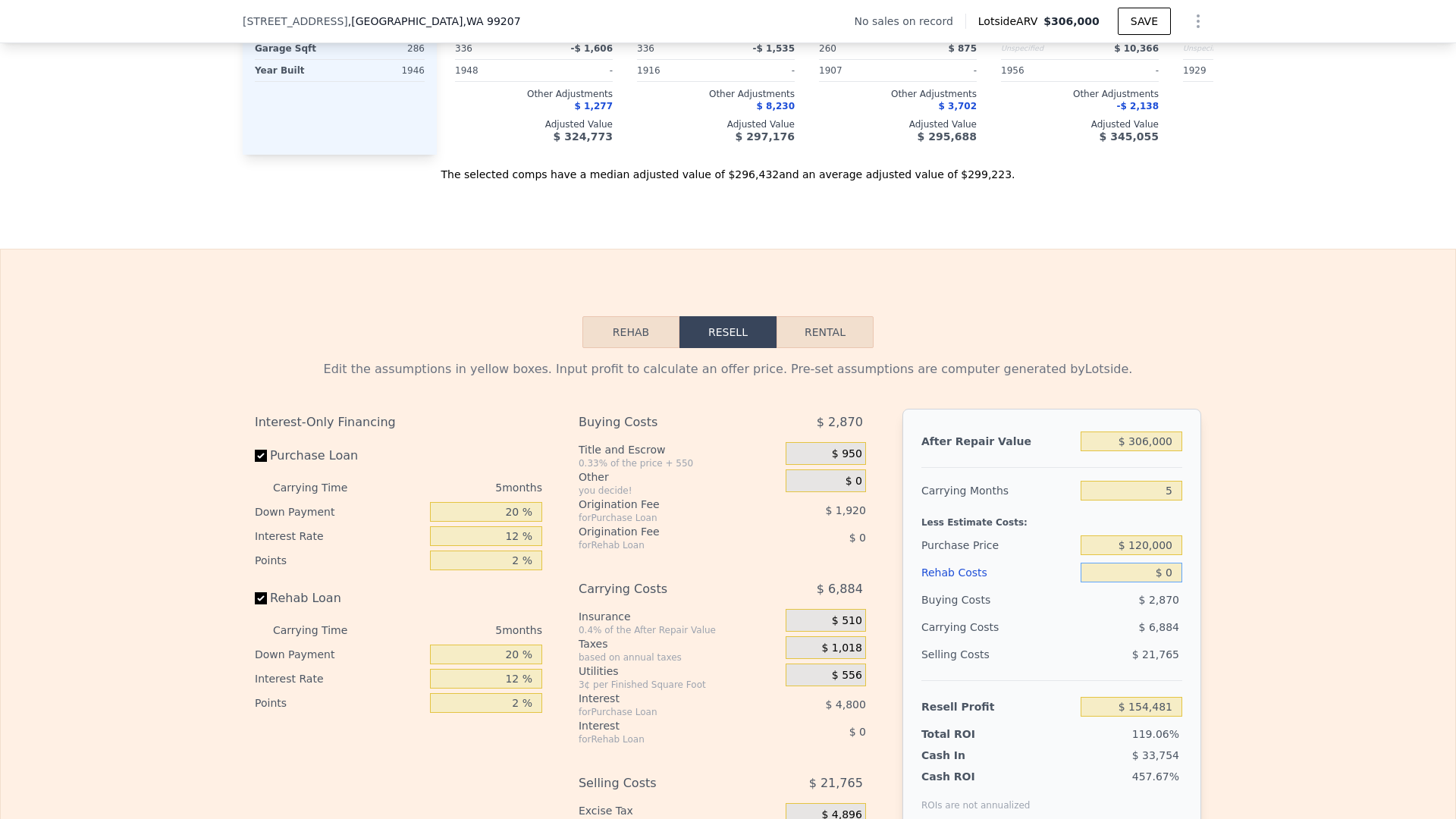
click at [1178, 575] on input "$ 0" at bounding box center [1131, 573] width 101 height 19
type input "$ 8"
type input "$ 154,473"
type input "$ 80"
type input "$ 154,395"
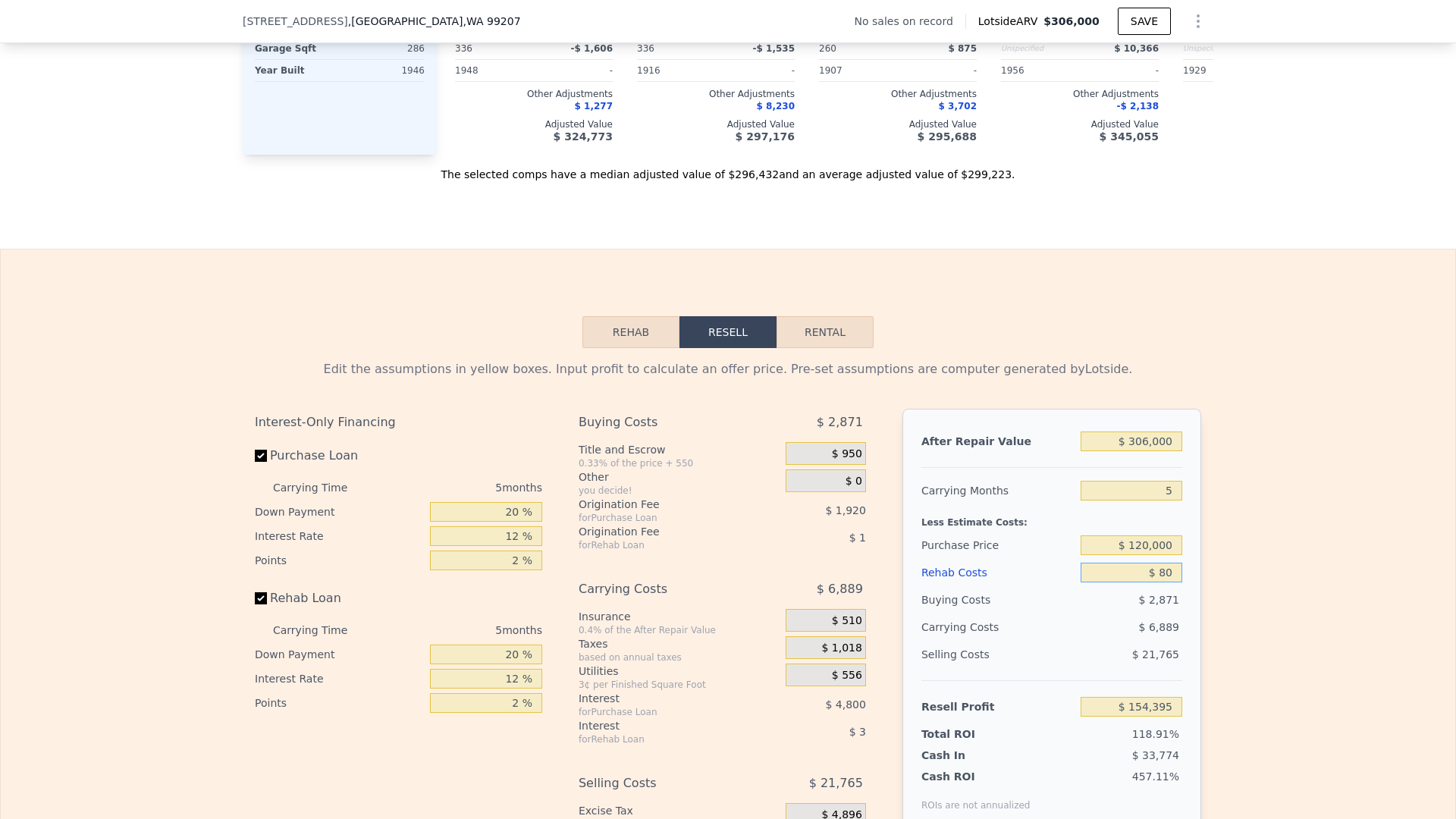
type input "$ 800"
type input "$ 153,638"
type input "$ 8,000"
type input "$ 146,033"
type input "$ 80,000"
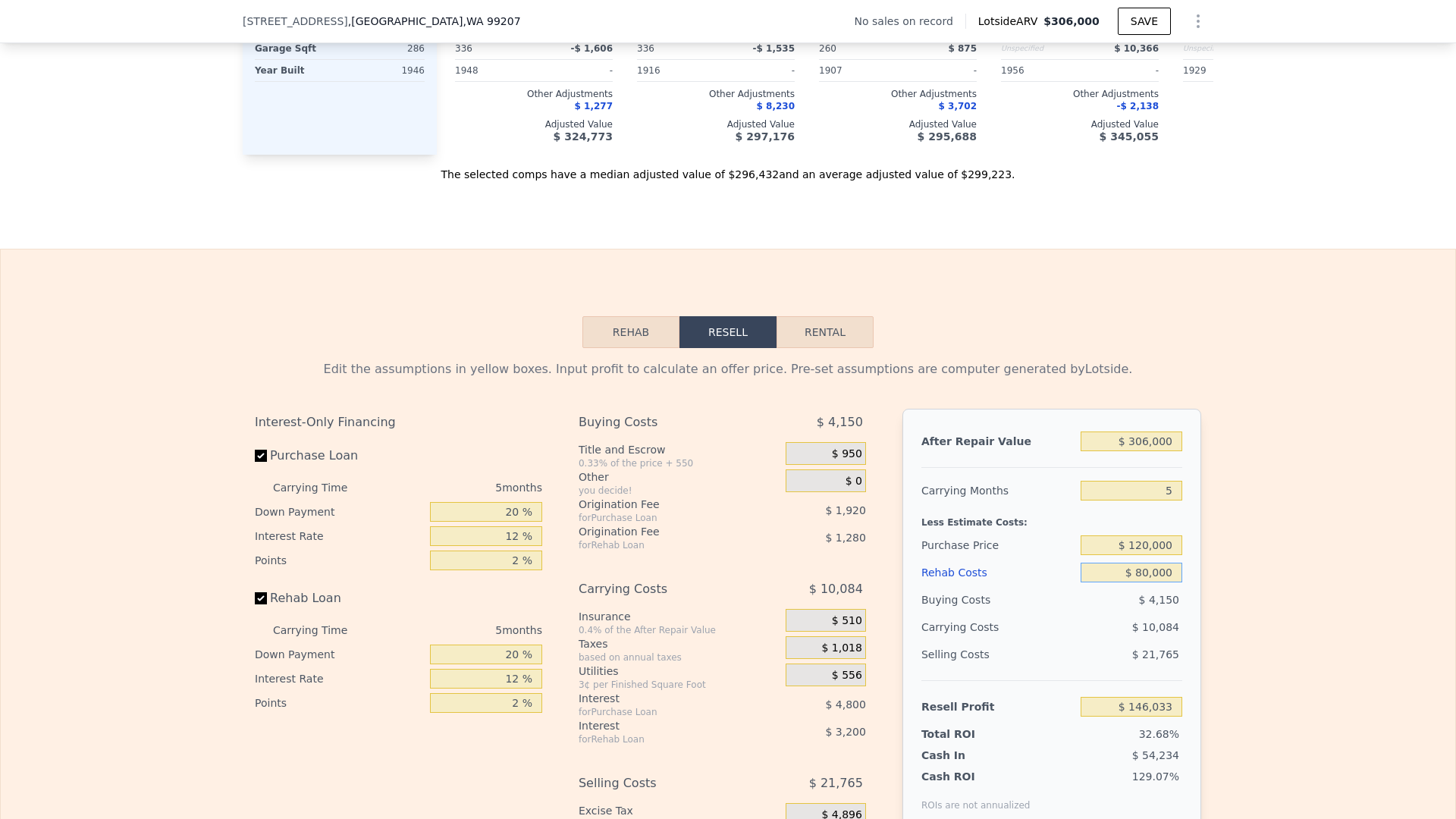
type input "$ 70,001"
type input "$ 80,000"
click at [1064, 626] on div "$ 10,084" at bounding box center [1102, 627] width 160 height 27
click at [1175, 487] on input "5" at bounding box center [1131, 490] width 101 height 19
click at [1175, 486] on input "5" at bounding box center [1131, 490] width 101 height 19
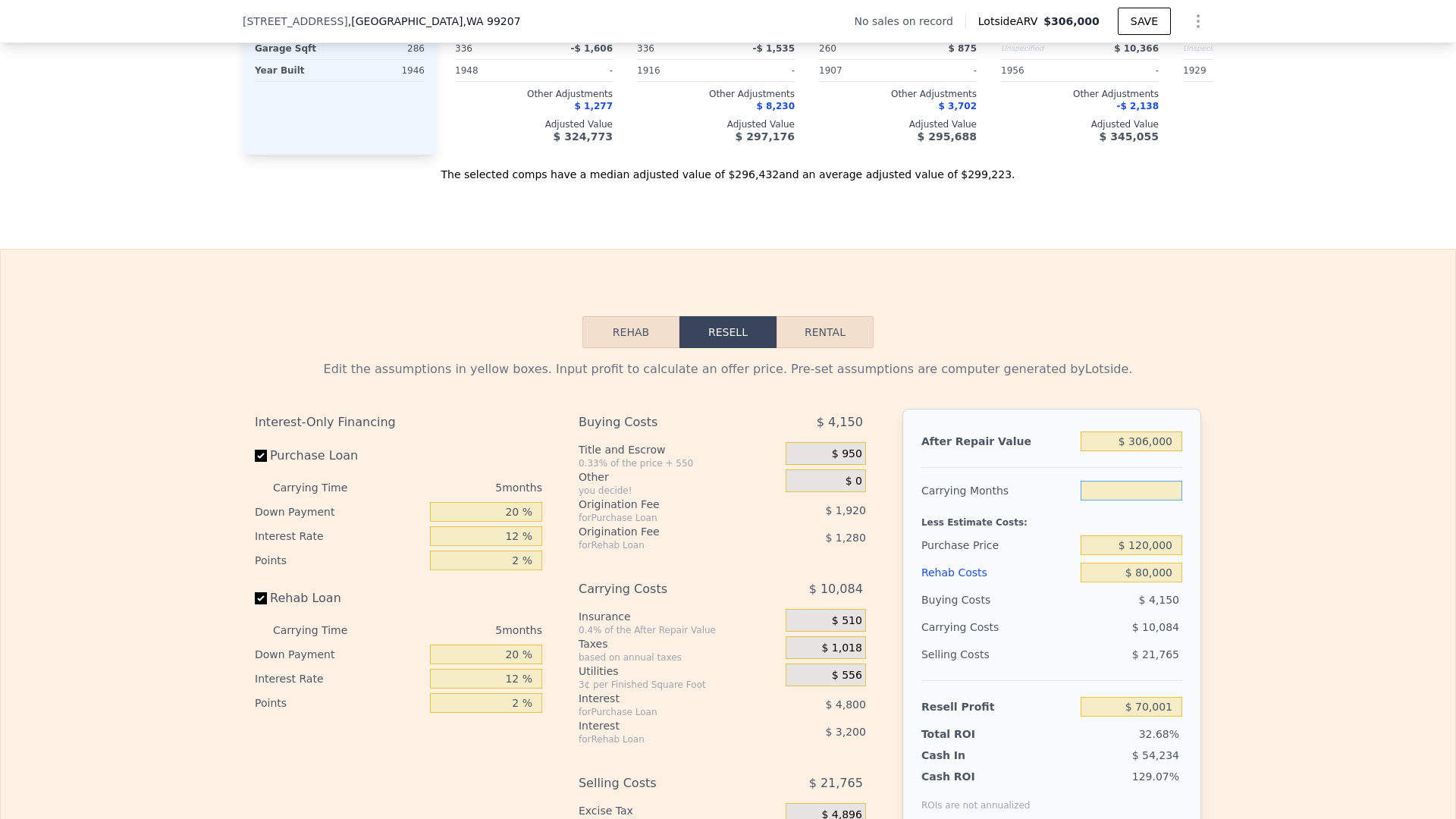
type input "6"
type input "$ 67,985"
type input "6"
click at [1073, 583] on div "Rehab Costs" at bounding box center [998, 573] width 154 height 27
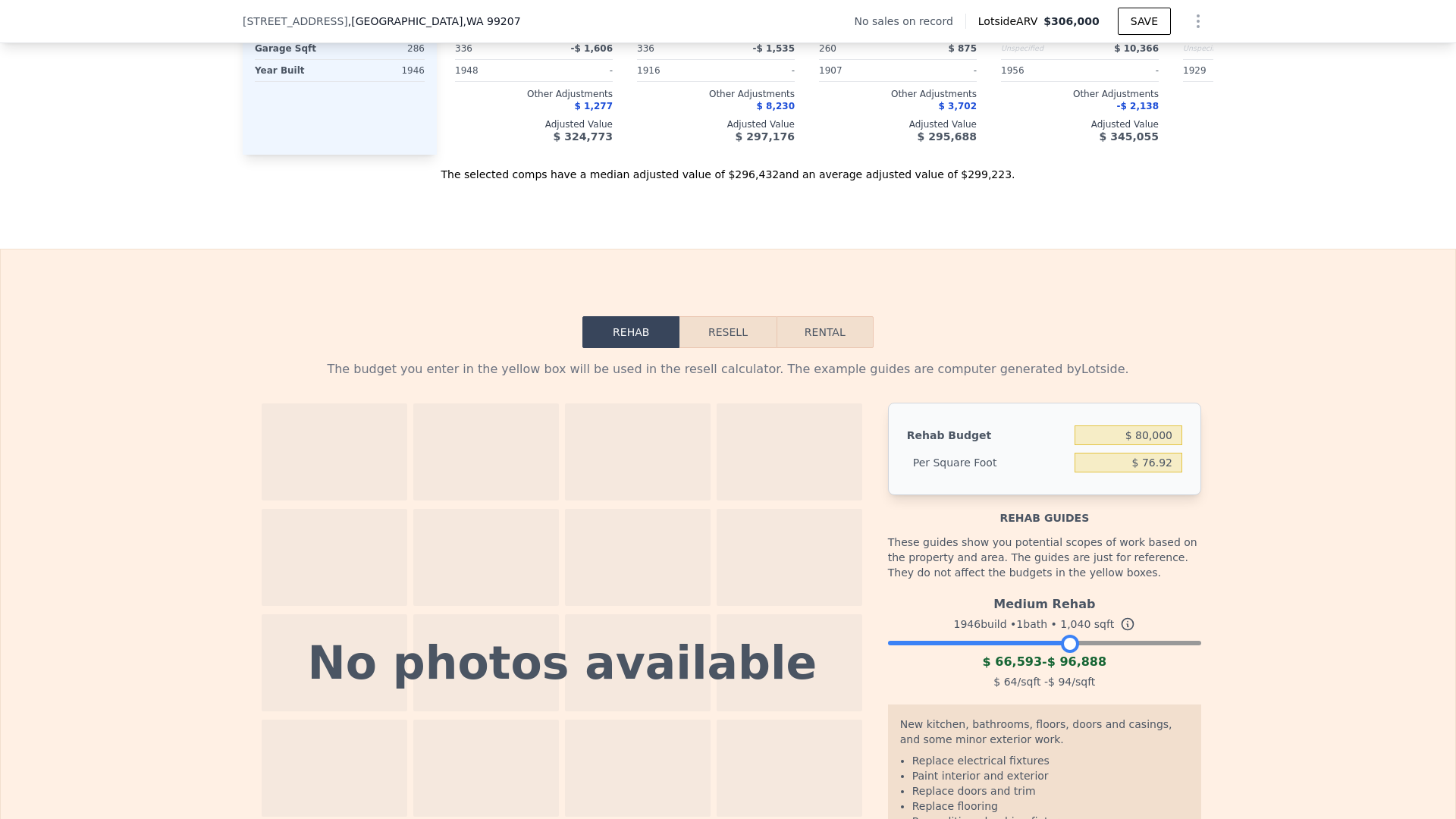
drag, startPoint x: 1196, startPoint y: 643, endPoint x: 1083, endPoint y: 646, distance: 113.0
click at [1076, 646] on div at bounding box center [1070, 644] width 18 height 18
click at [734, 336] on button "Resell" at bounding box center [728, 332] width 96 height 32
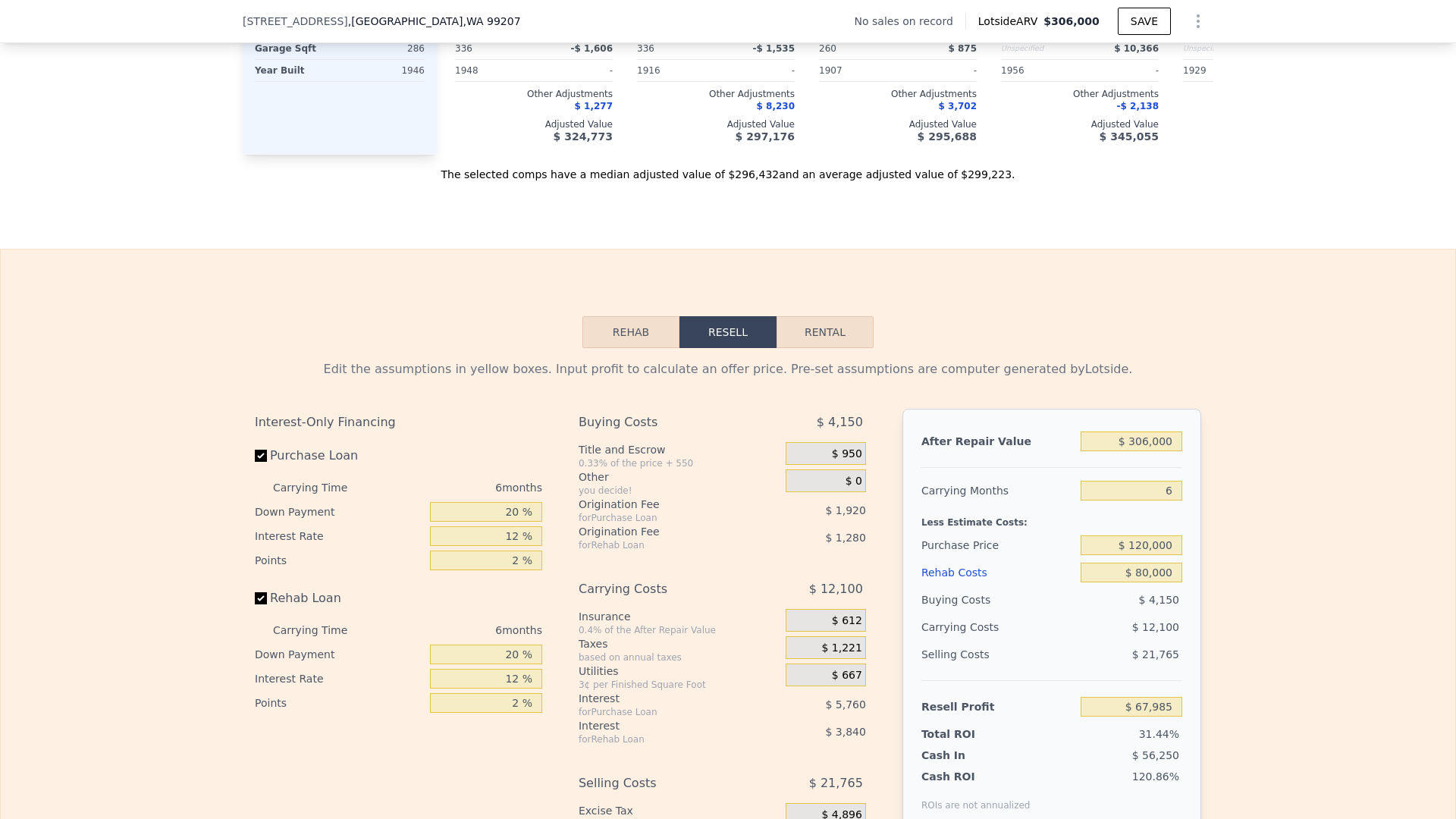
click at [1106, 687] on div "Resell Profit $ 67,985" at bounding box center [1051, 699] width 261 height 40
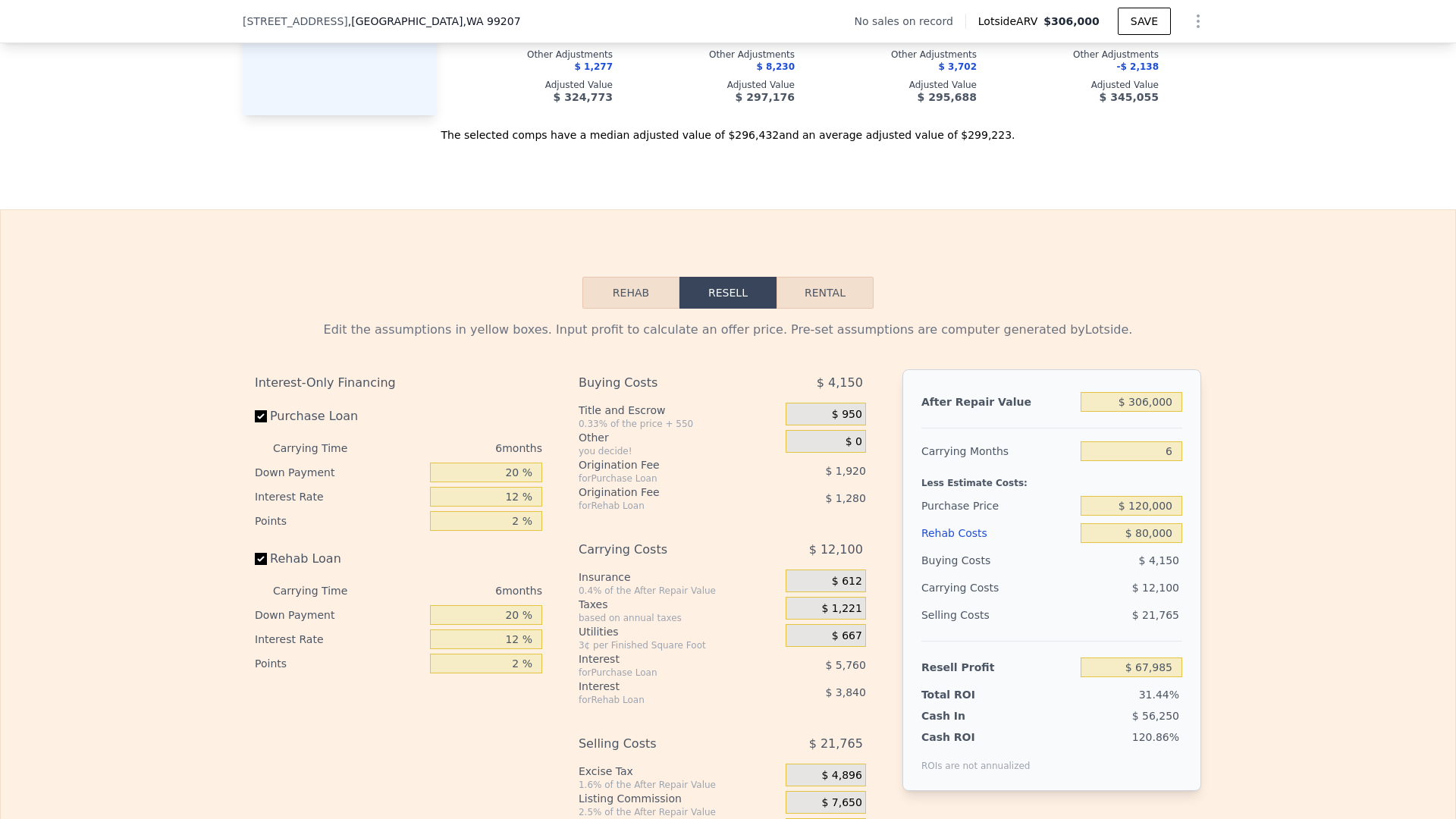
scroll to position [1894, 0]
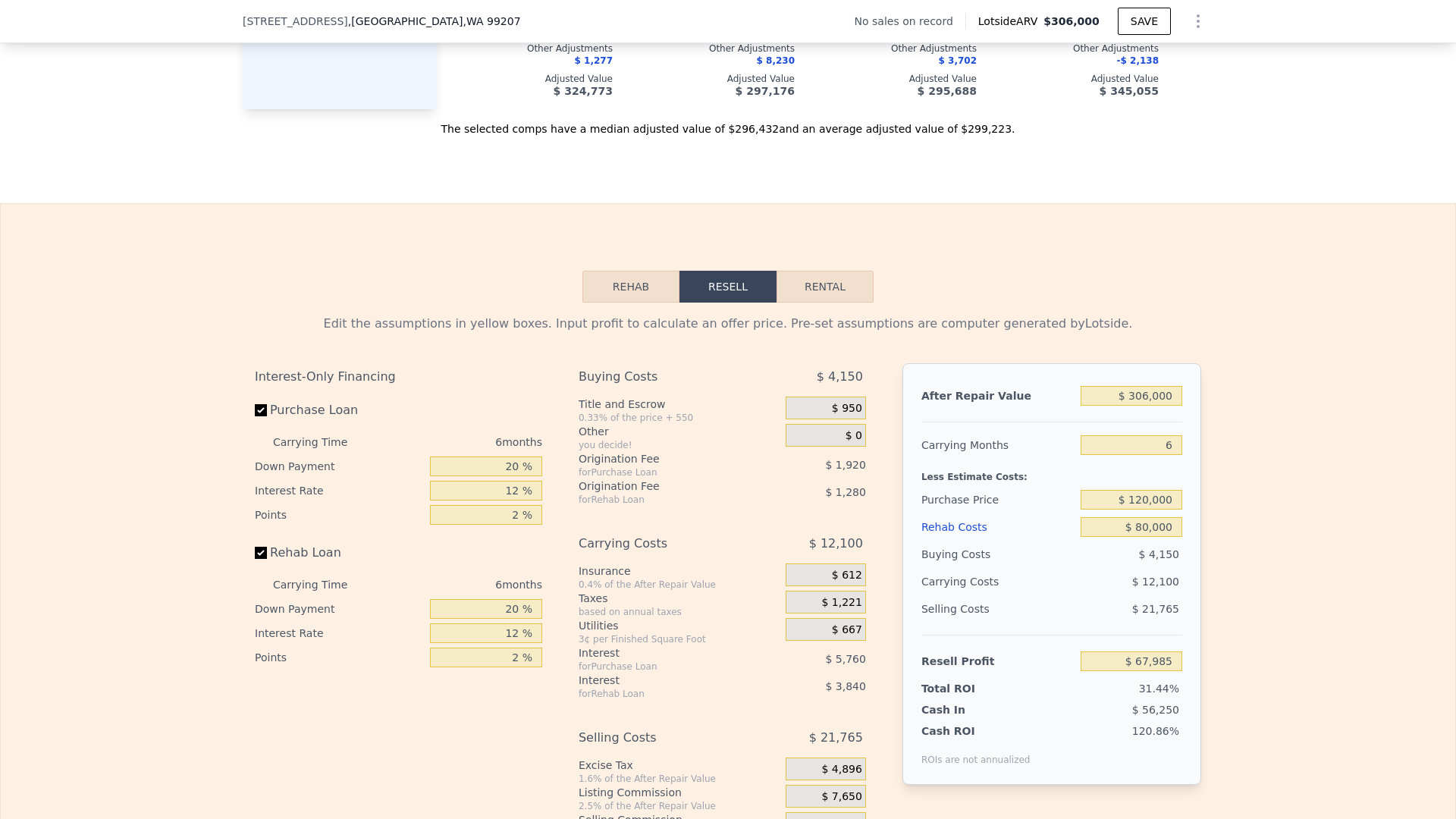
click at [1156, 650] on div "$ 67,985" at bounding box center [1131, 661] width 101 height 27
click at [1145, 657] on input "$ 67,985" at bounding box center [1131, 661] width 101 height 19
click at [1148, 502] on input "$ 120,000" at bounding box center [1131, 500] width 101 height 19
click at [1147, 501] on input "$ 120,000" at bounding box center [1131, 500] width 101 height 19
click at [1143, 501] on input "$ 120,000" at bounding box center [1131, 500] width 101 height 19
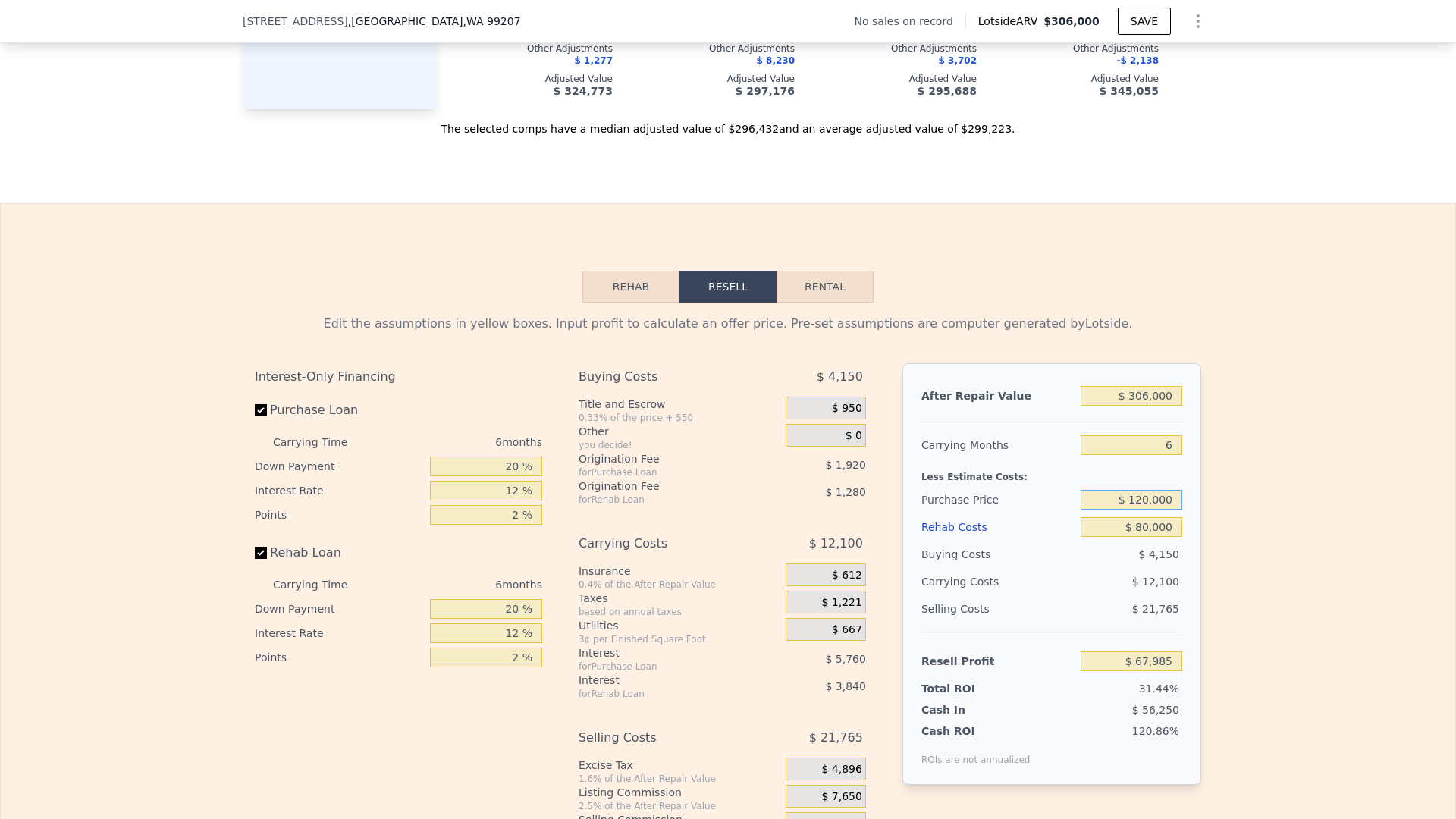
click at [1145, 503] on input "$ 120,000" at bounding box center [1131, 500] width 101 height 19
drag, startPoint x: 1150, startPoint y: 529, endPoint x: 1139, endPoint y: 529, distance: 11.0
click at [1141, 529] on input "$ 80,000" at bounding box center [1131, 527] width 101 height 19
click at [1138, 526] on input "$ 80,000" at bounding box center [1131, 527] width 101 height 19
drag, startPoint x: 1137, startPoint y: 525, endPoint x: 1149, endPoint y: 529, distance: 12.6
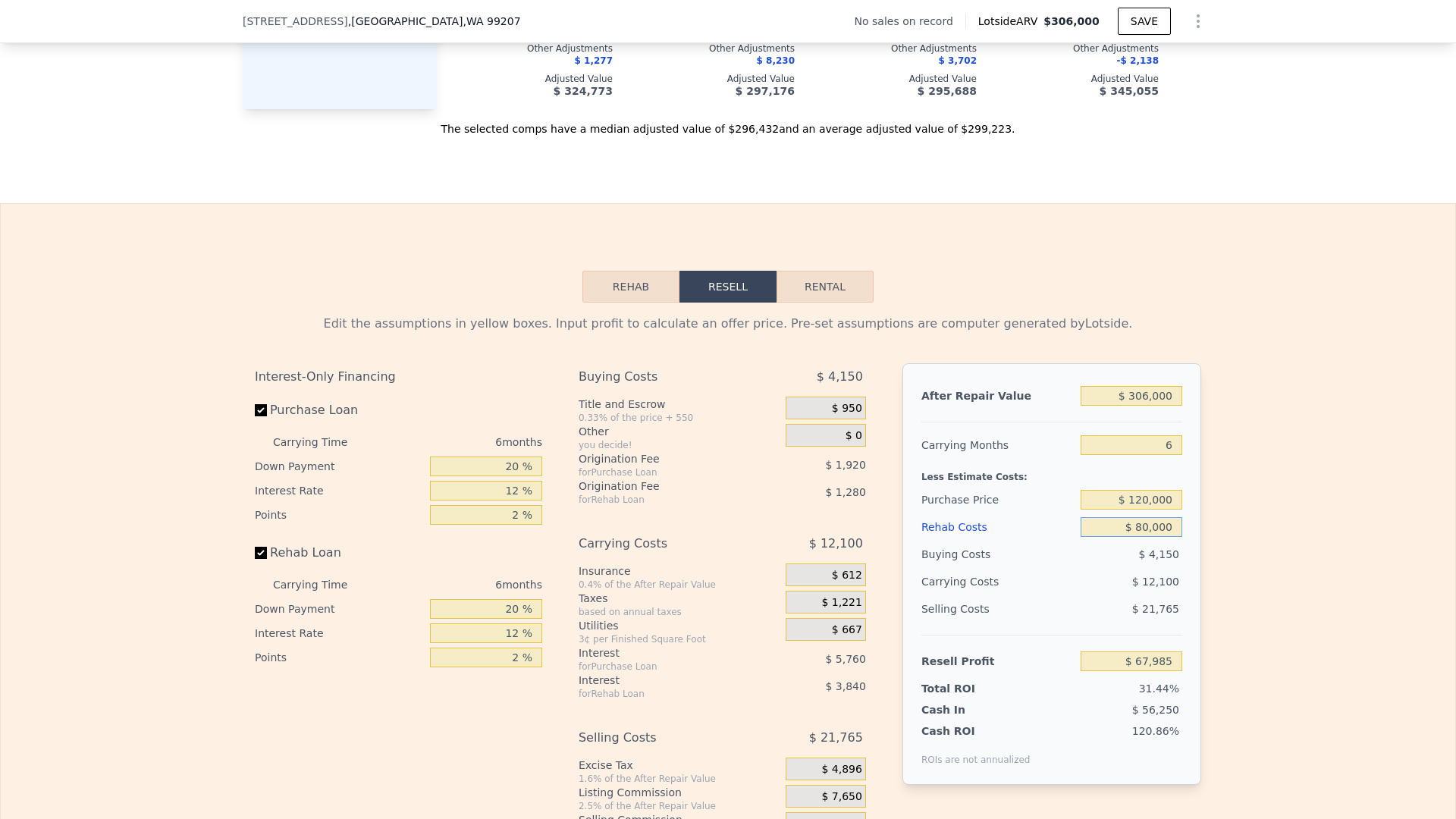
click at [1149, 529] on input "$ 80,000" at bounding box center [1131, 527] width 101 height 19
click at [1145, 501] on input "$ 120,000" at bounding box center [1131, 500] width 101 height 19
click at [1144, 504] on input "$ 120,000" at bounding box center [1131, 500] width 101 height 19
type input "$ 140,000"
type input "$ 46,639"
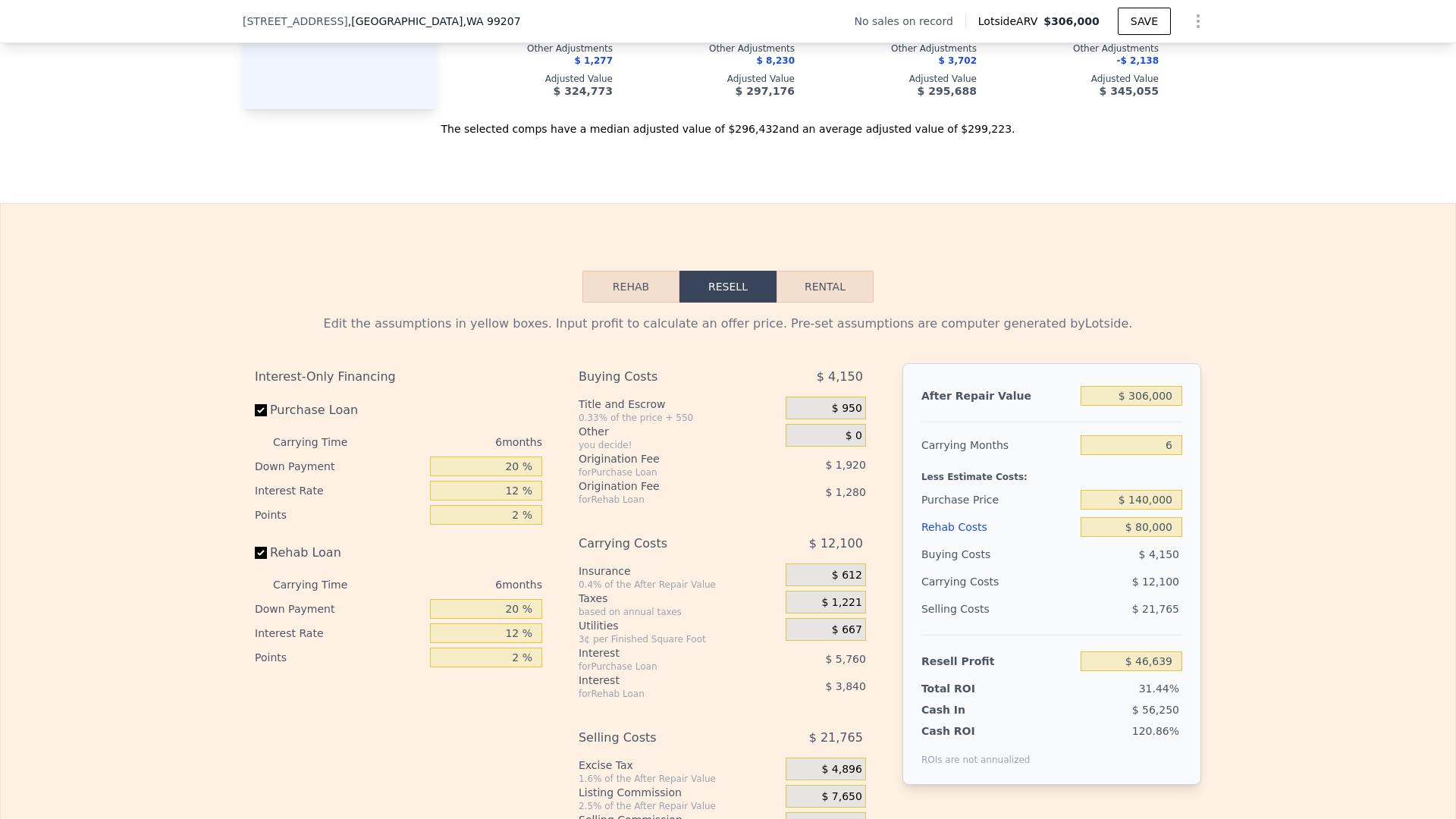
click at [1064, 531] on div "Rehab Costs" at bounding box center [998, 527] width 154 height 27
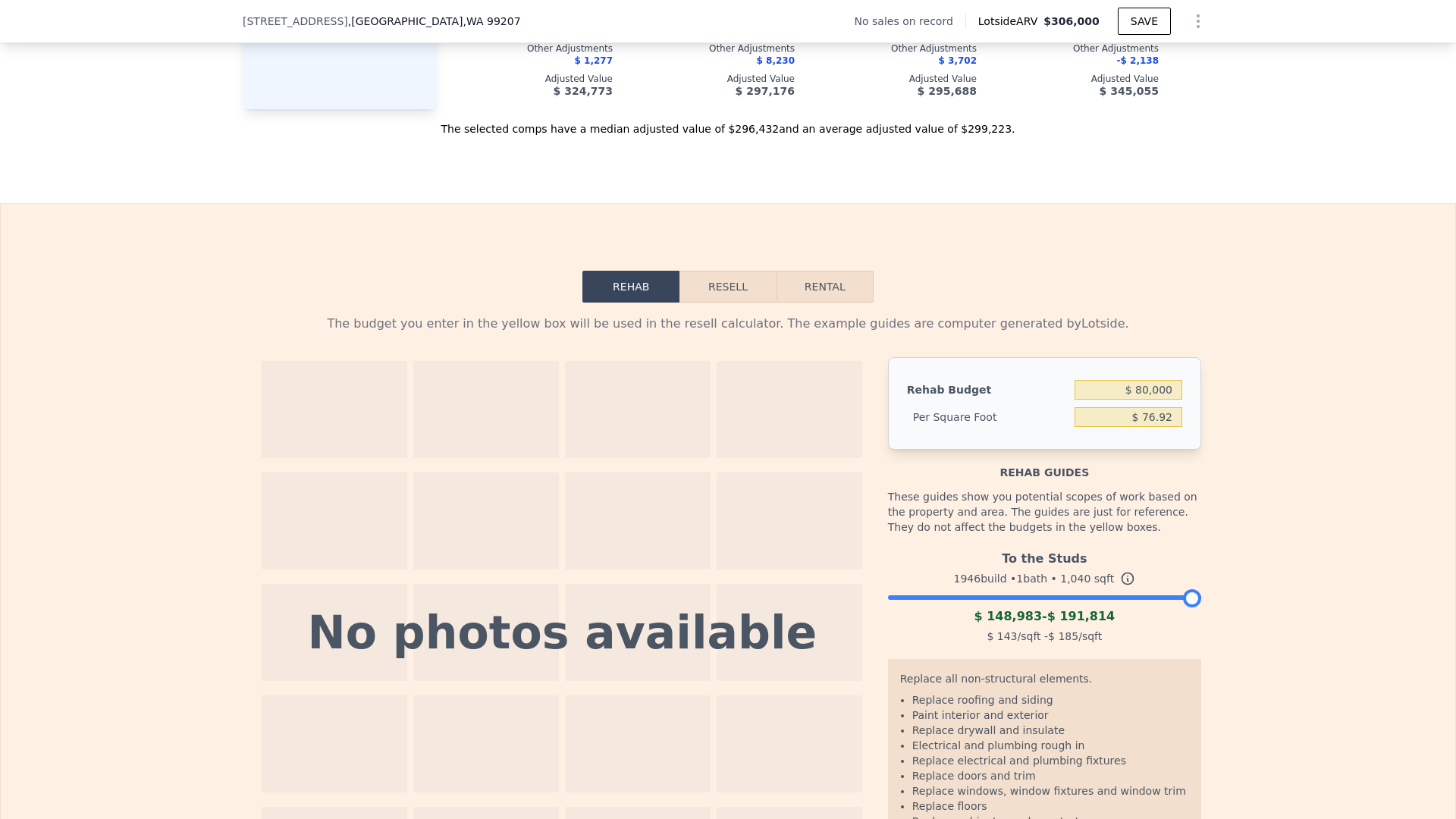
click at [744, 293] on button "Resell" at bounding box center [728, 286] width 96 height 32
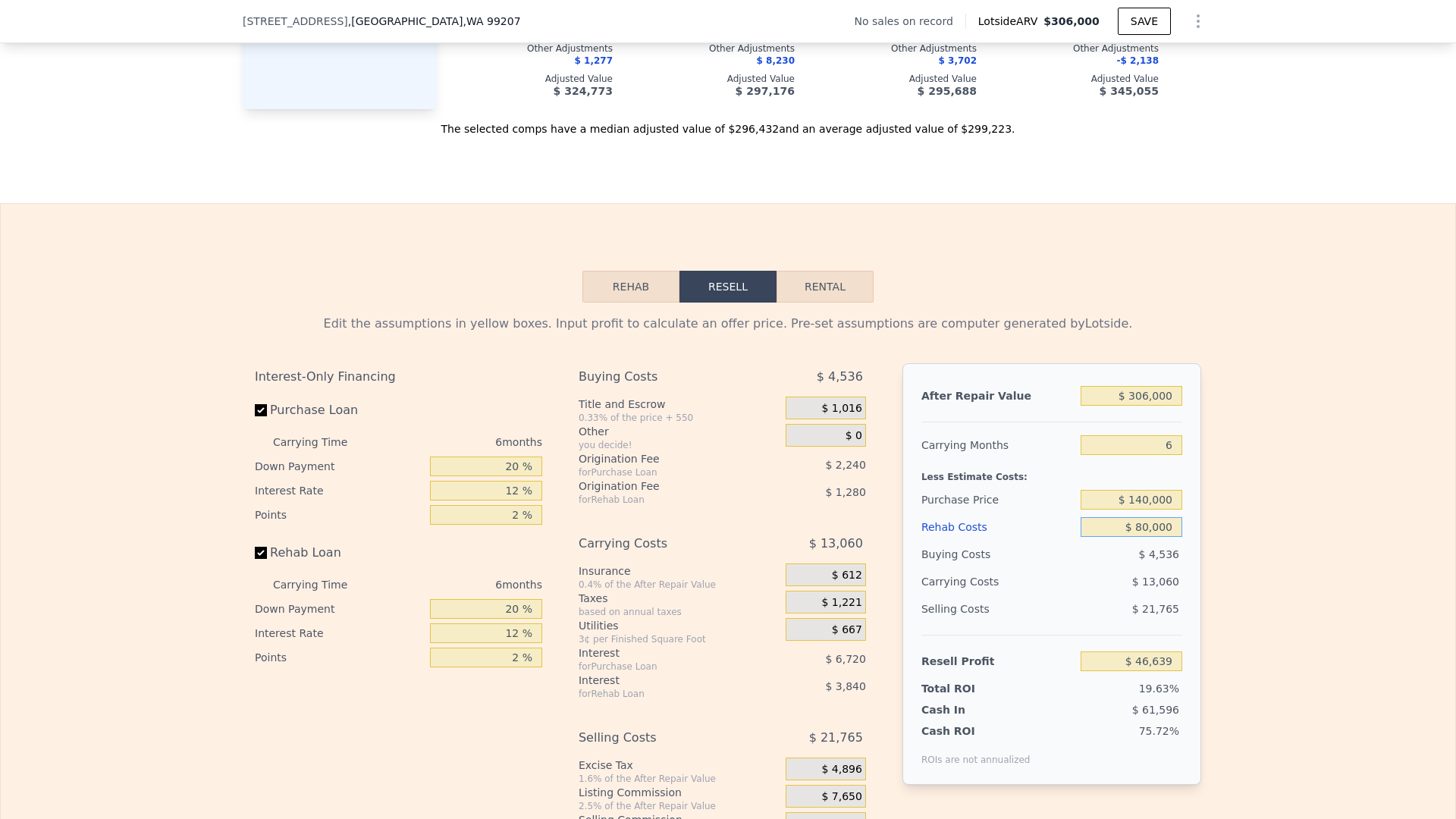
click at [1150, 527] on input "$ 80,000" at bounding box center [1131, 527] width 101 height 19
type input "$ 8,000"
type input "$ 123,247"
type input "$ 000"
type input "$ 131,759"
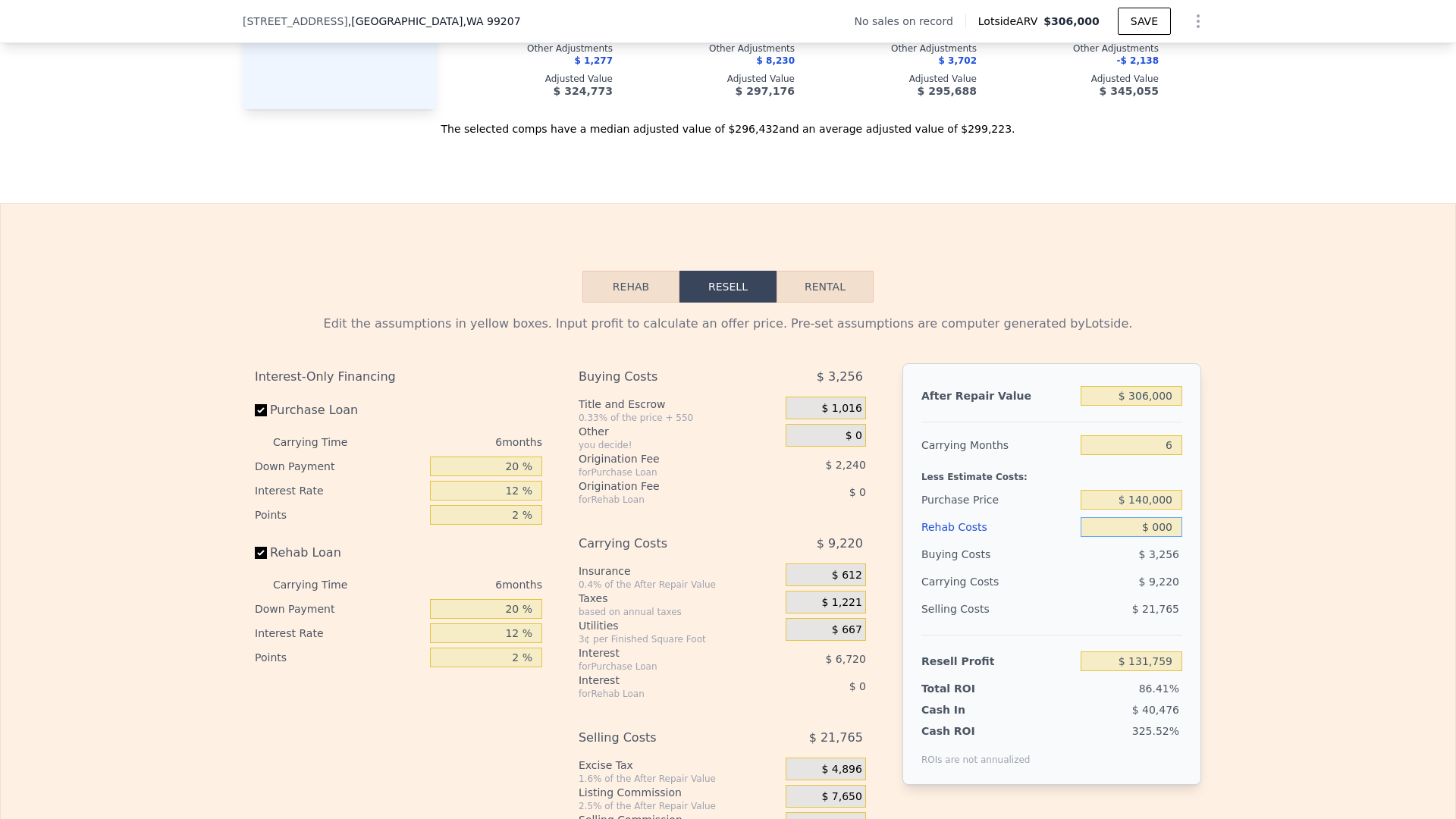
type input "$ 9,000"
type input "$ 122,183"
type input "$ 90,000"
type input "$ 35,999"
type input "$ 90,000"
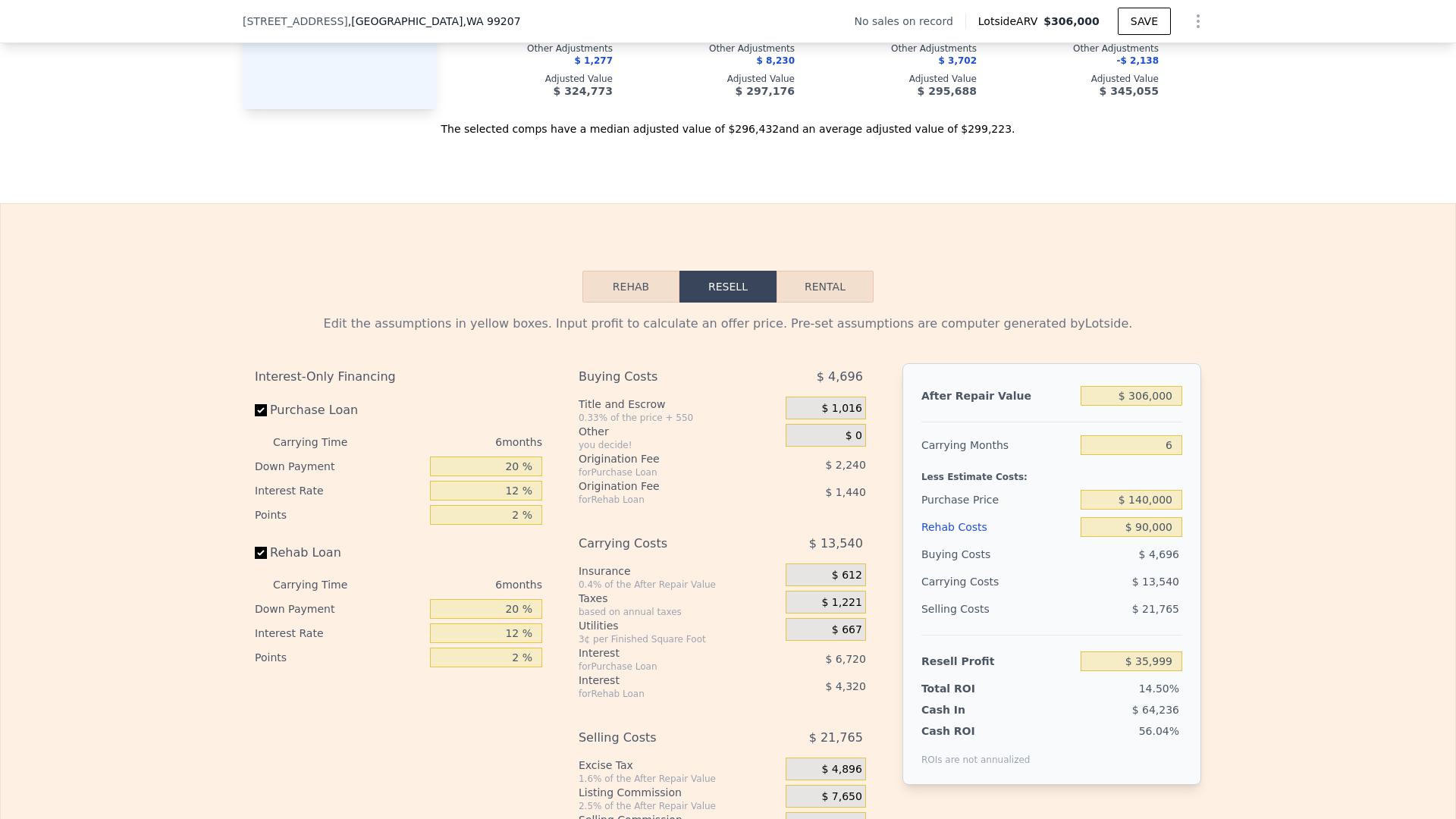
click at [1036, 570] on div "$ 13,540" at bounding box center [1102, 582] width 160 height 27
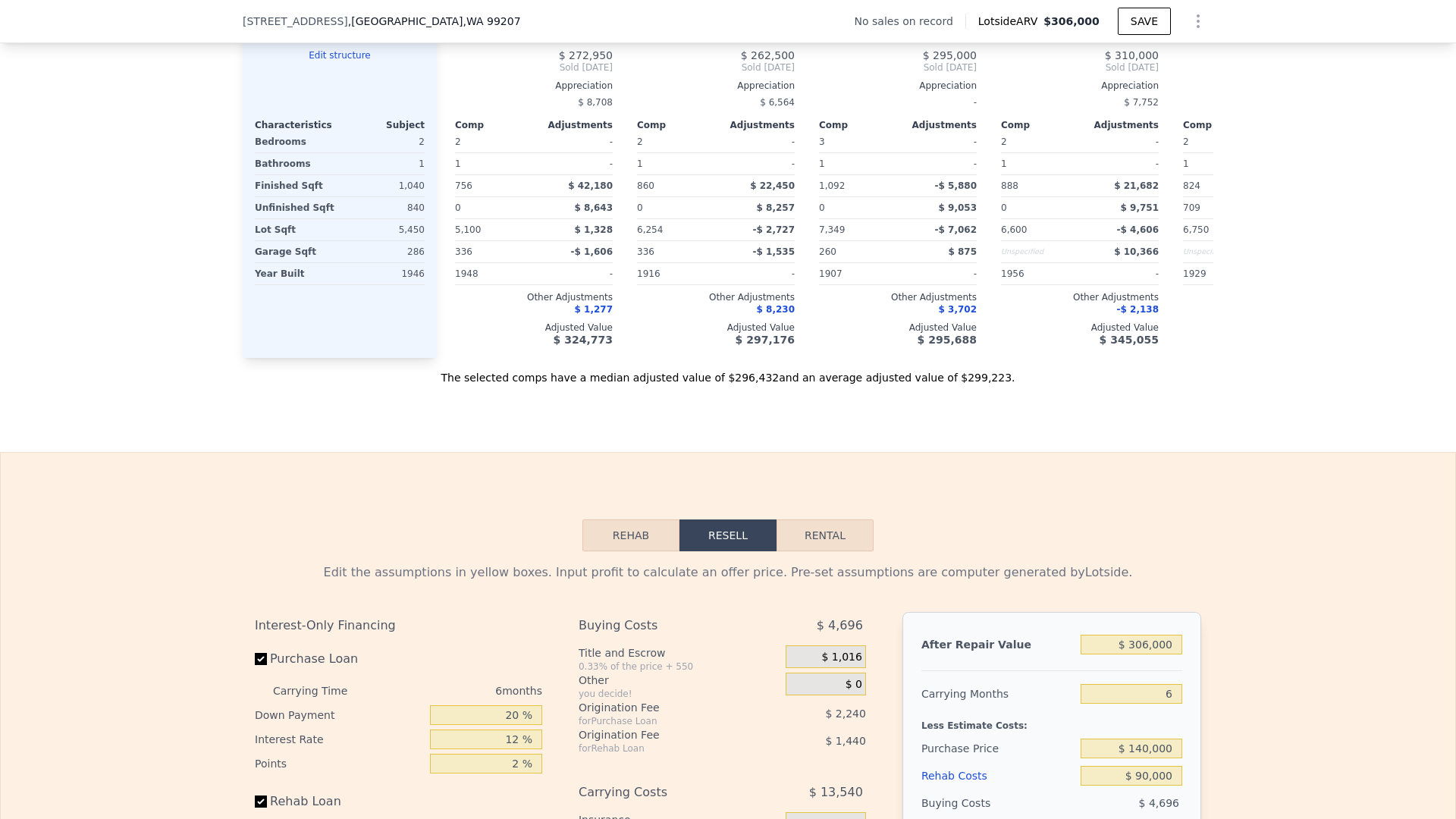
scroll to position [1418, 0]
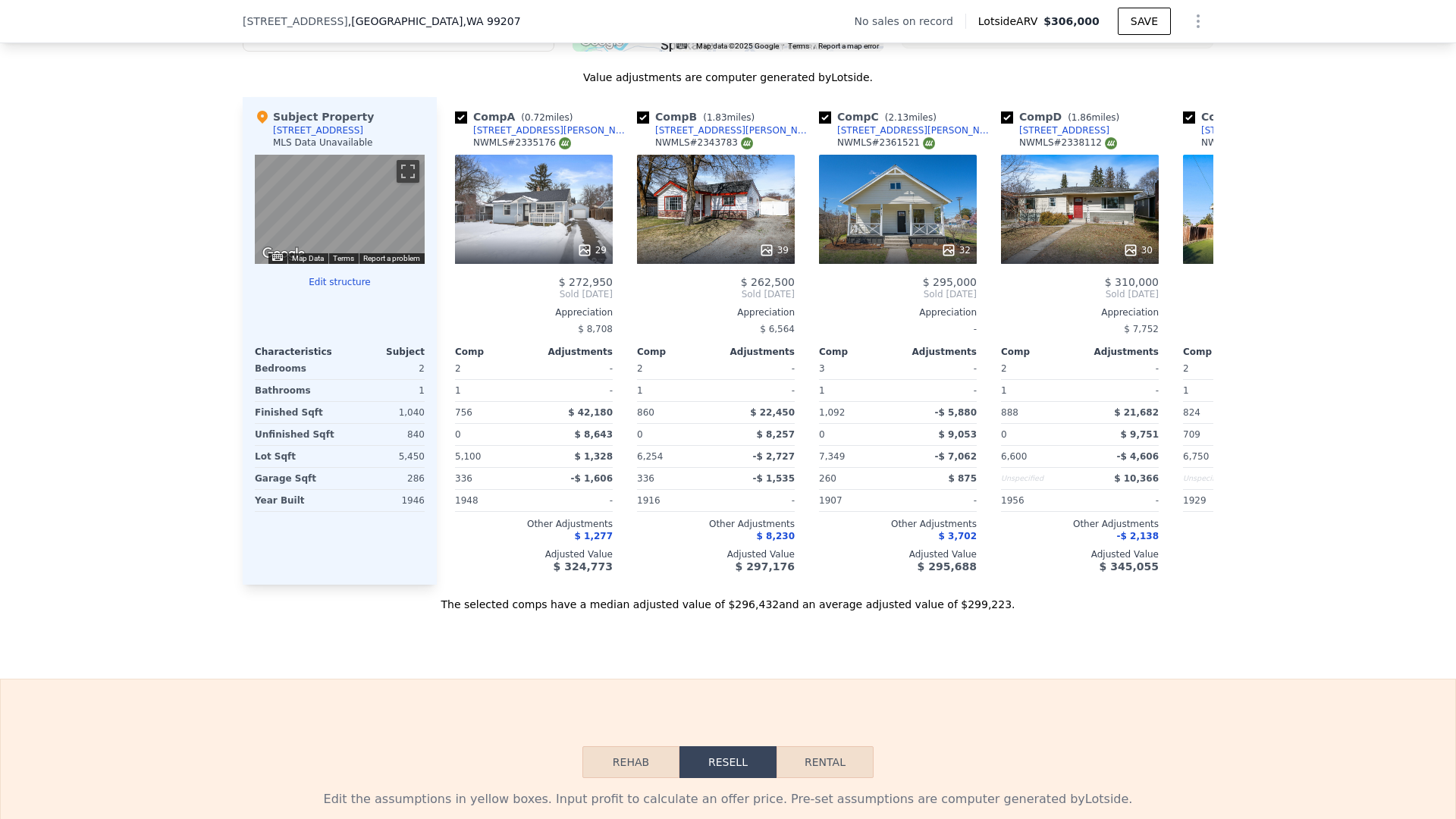
click at [631, 766] on button "Rehab" at bounding box center [631, 762] width 97 height 32
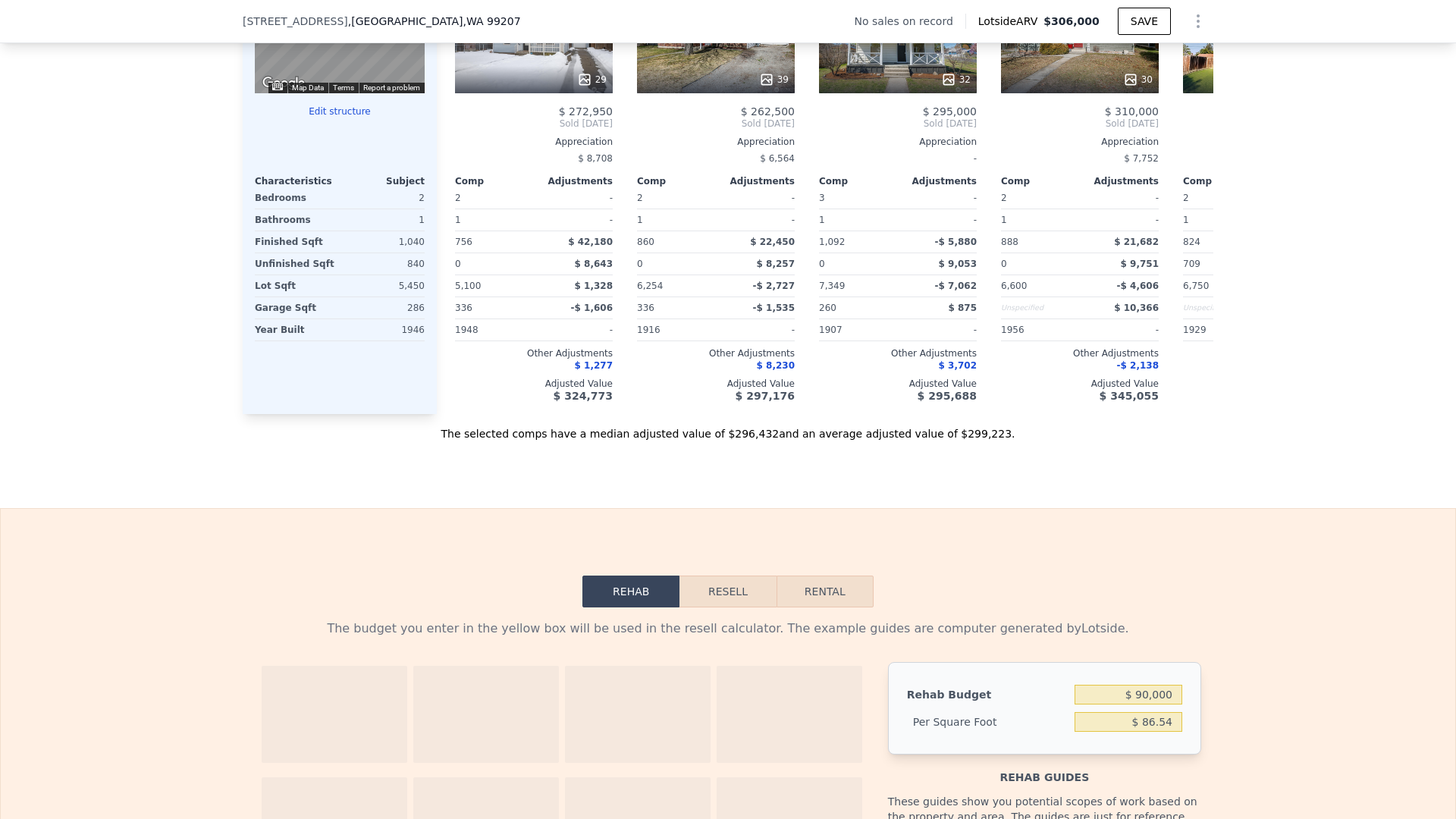
type input "$ 0"
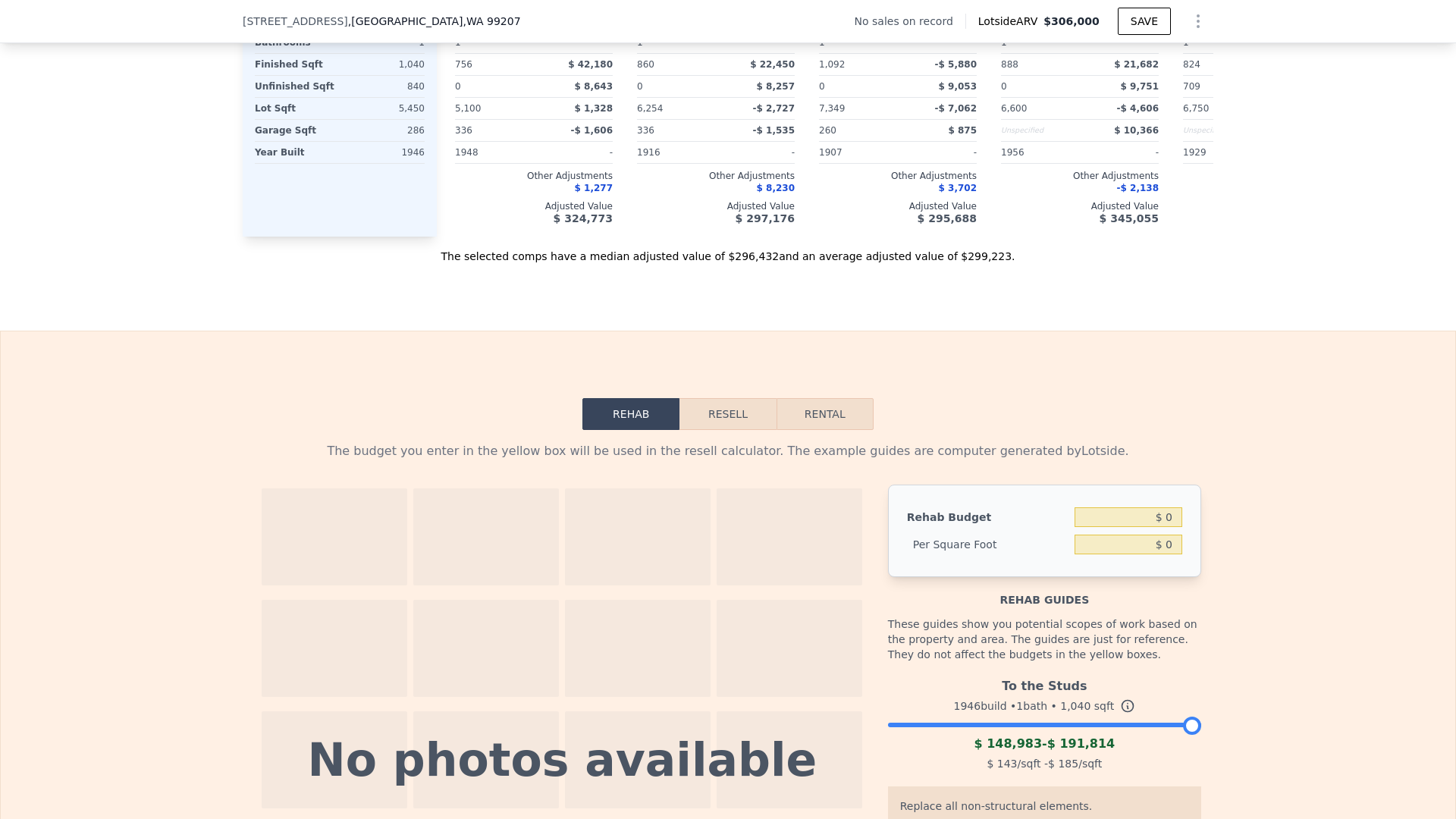
scroll to position [1796, 0]
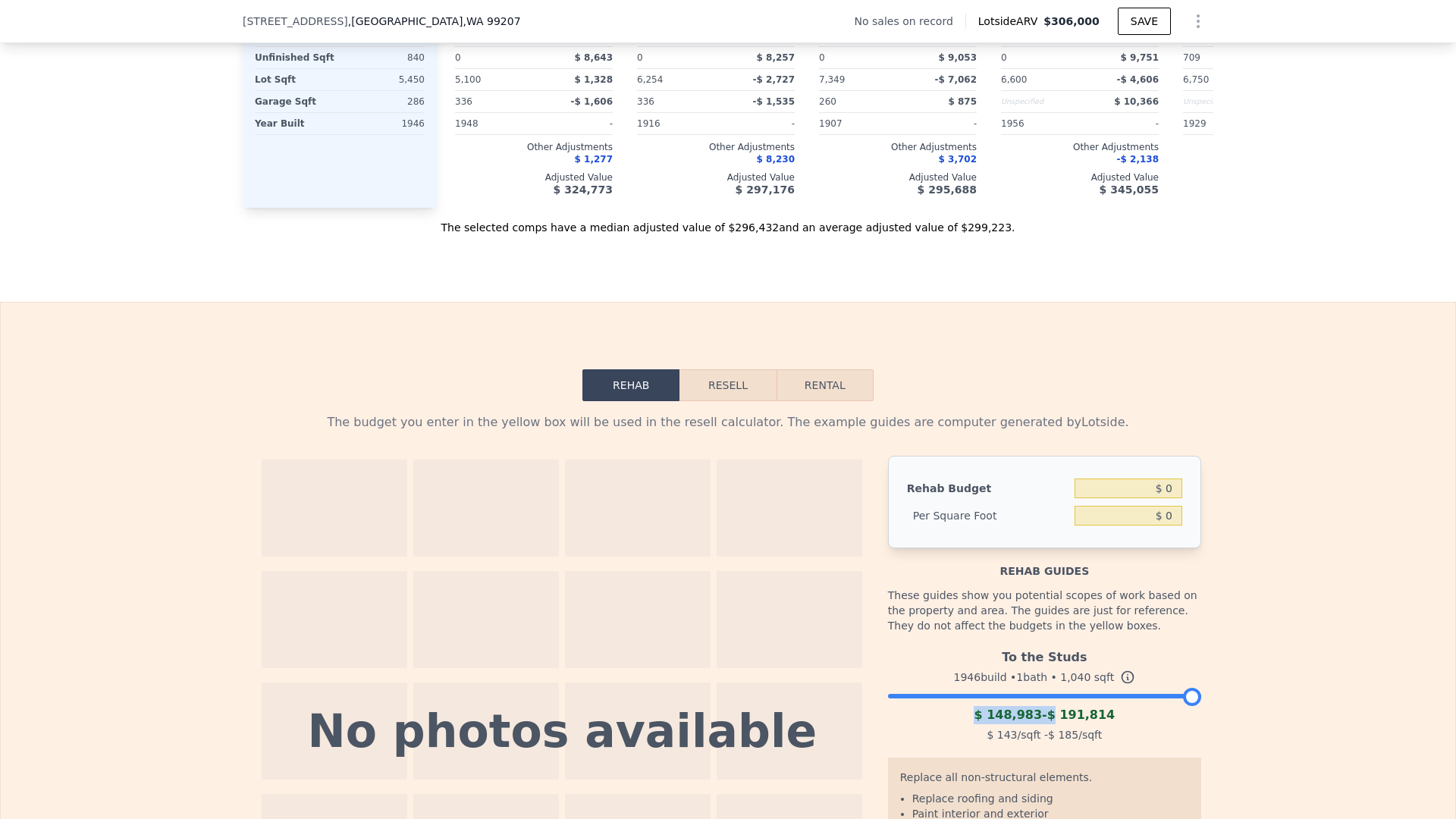
drag, startPoint x: 1156, startPoint y: 700, endPoint x: 1121, endPoint y: 704, distance: 35.2
click at [1061, 708] on div "To the Studs 1946 build • 1 bath • 1,040 sqft $ 148,983 - $ 191,814 $ 143 /sqft…" at bounding box center [1045, 694] width 313 height 103
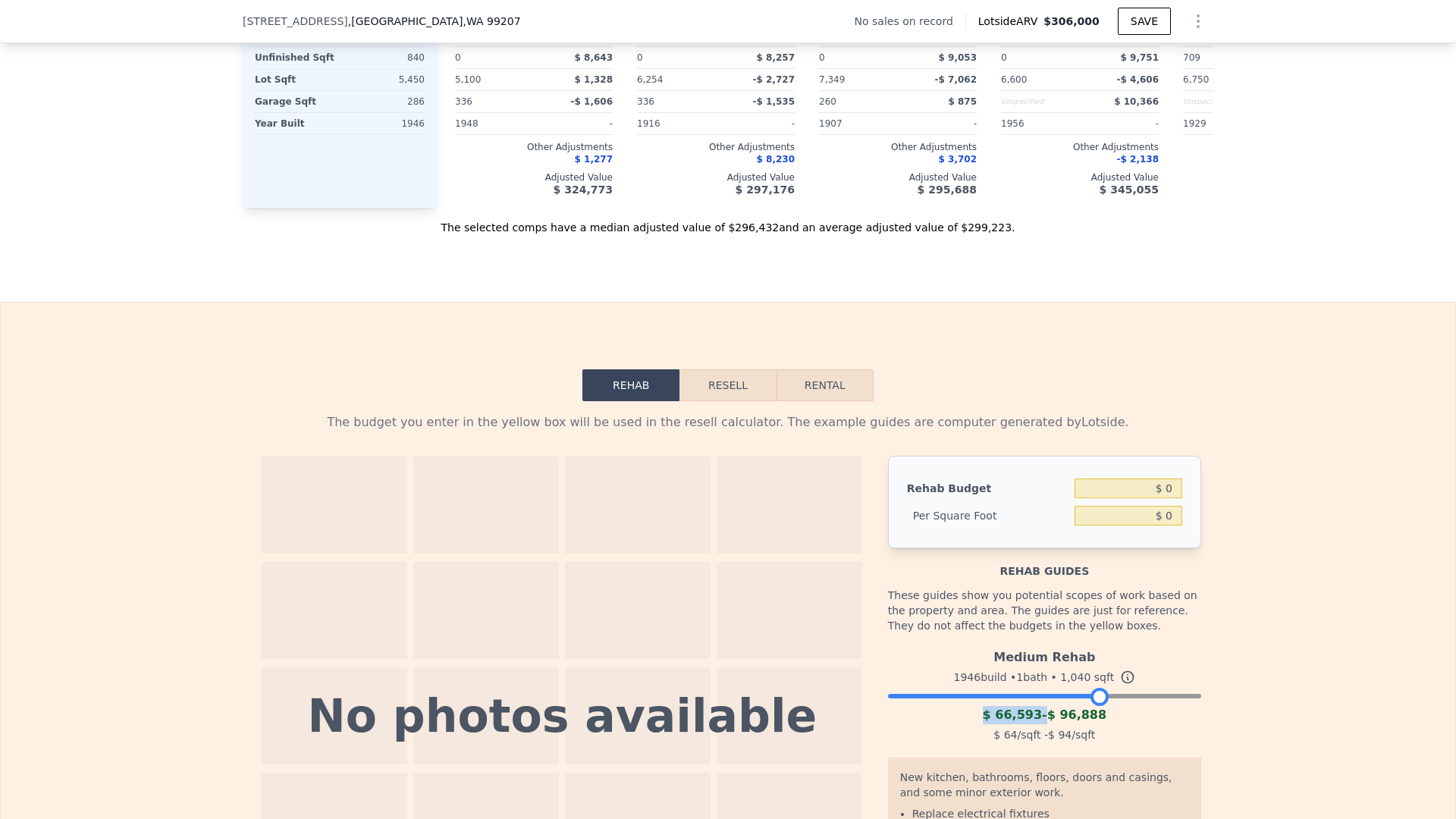
drag, startPoint x: 1187, startPoint y: 700, endPoint x: 1096, endPoint y: 694, distance: 91.2
click at [1096, 694] on div at bounding box center [1099, 696] width 18 height 18
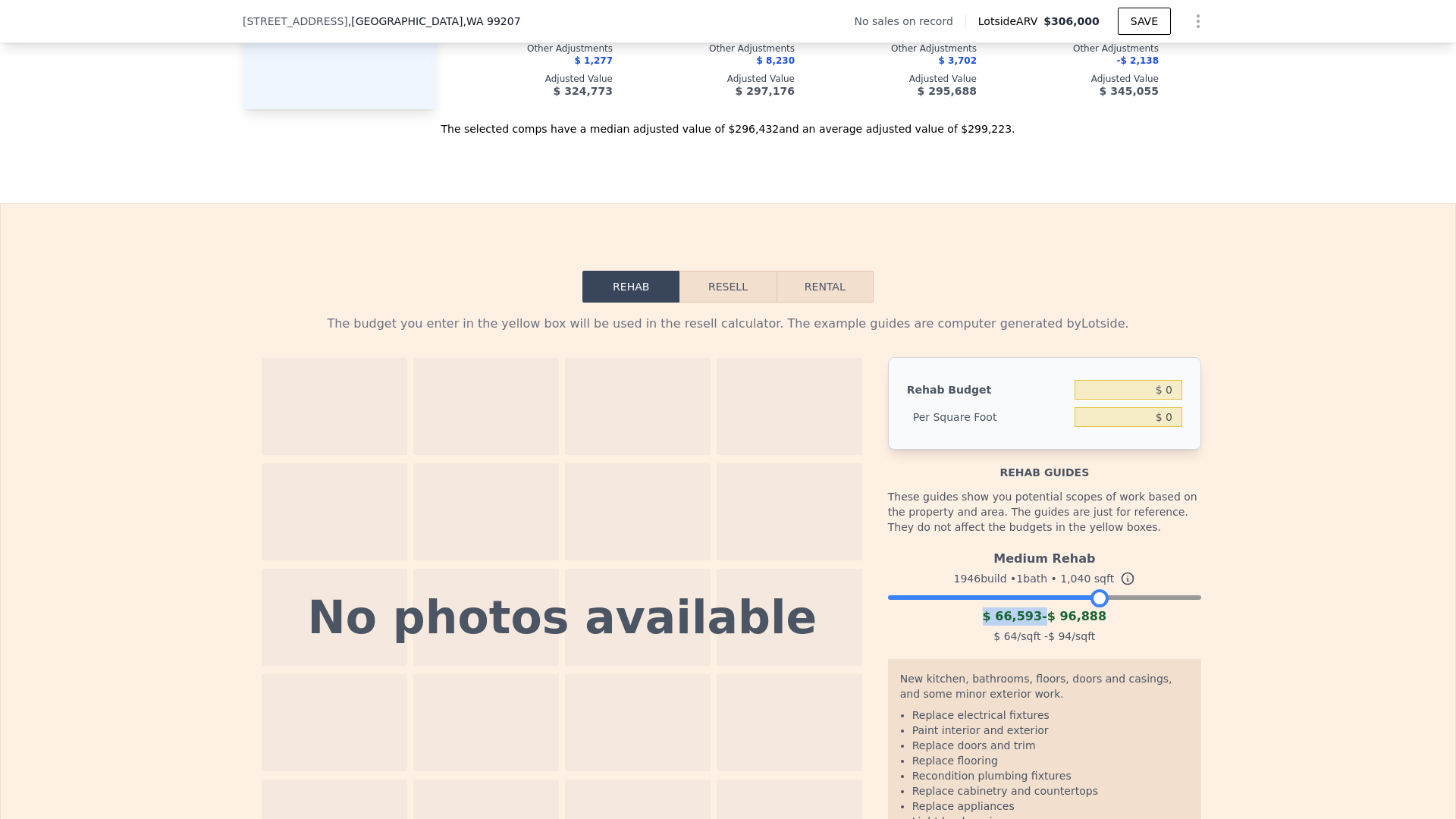
scroll to position [1841, 0]
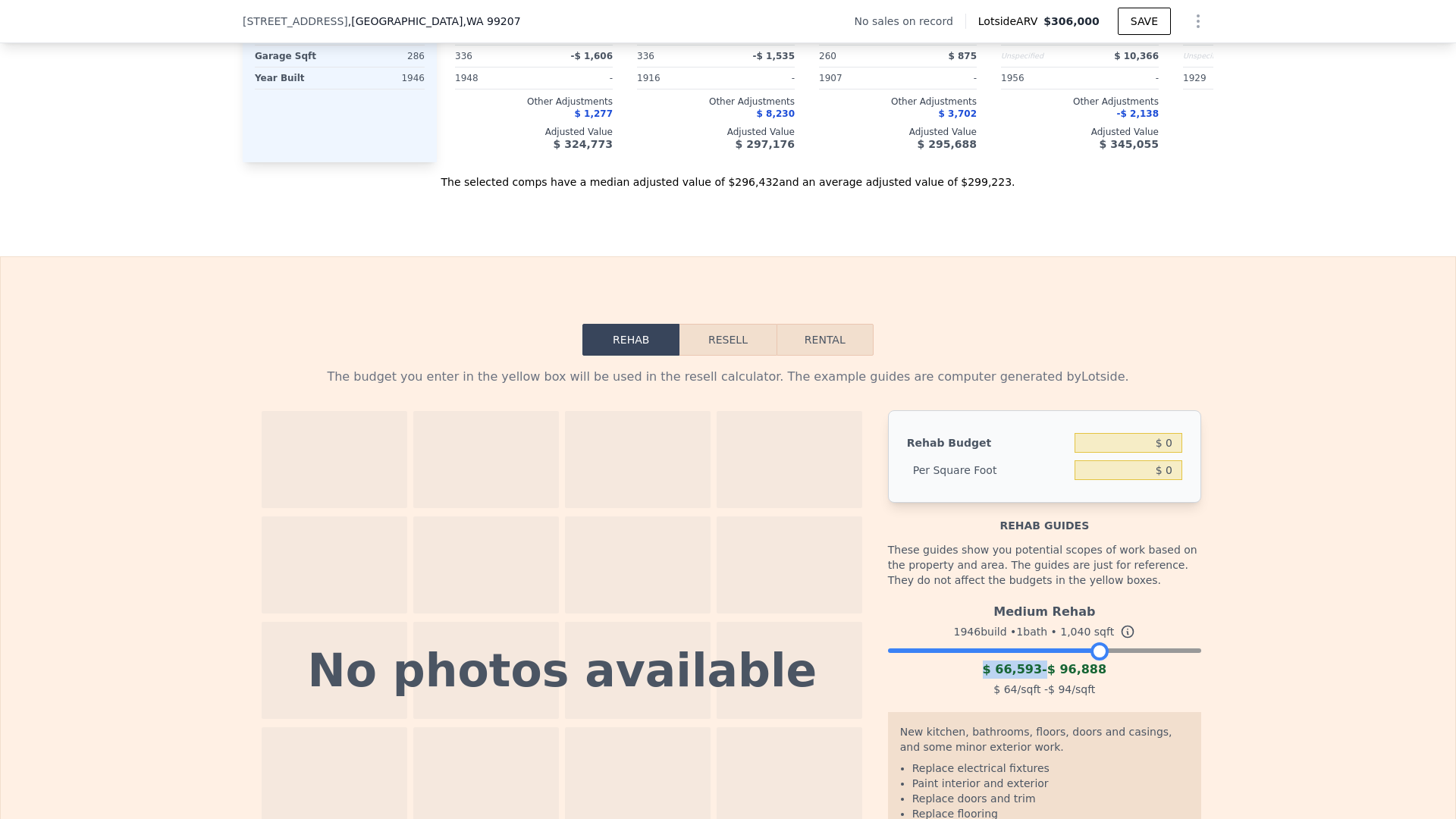
click at [718, 344] on button "Resell" at bounding box center [728, 339] width 96 height 32
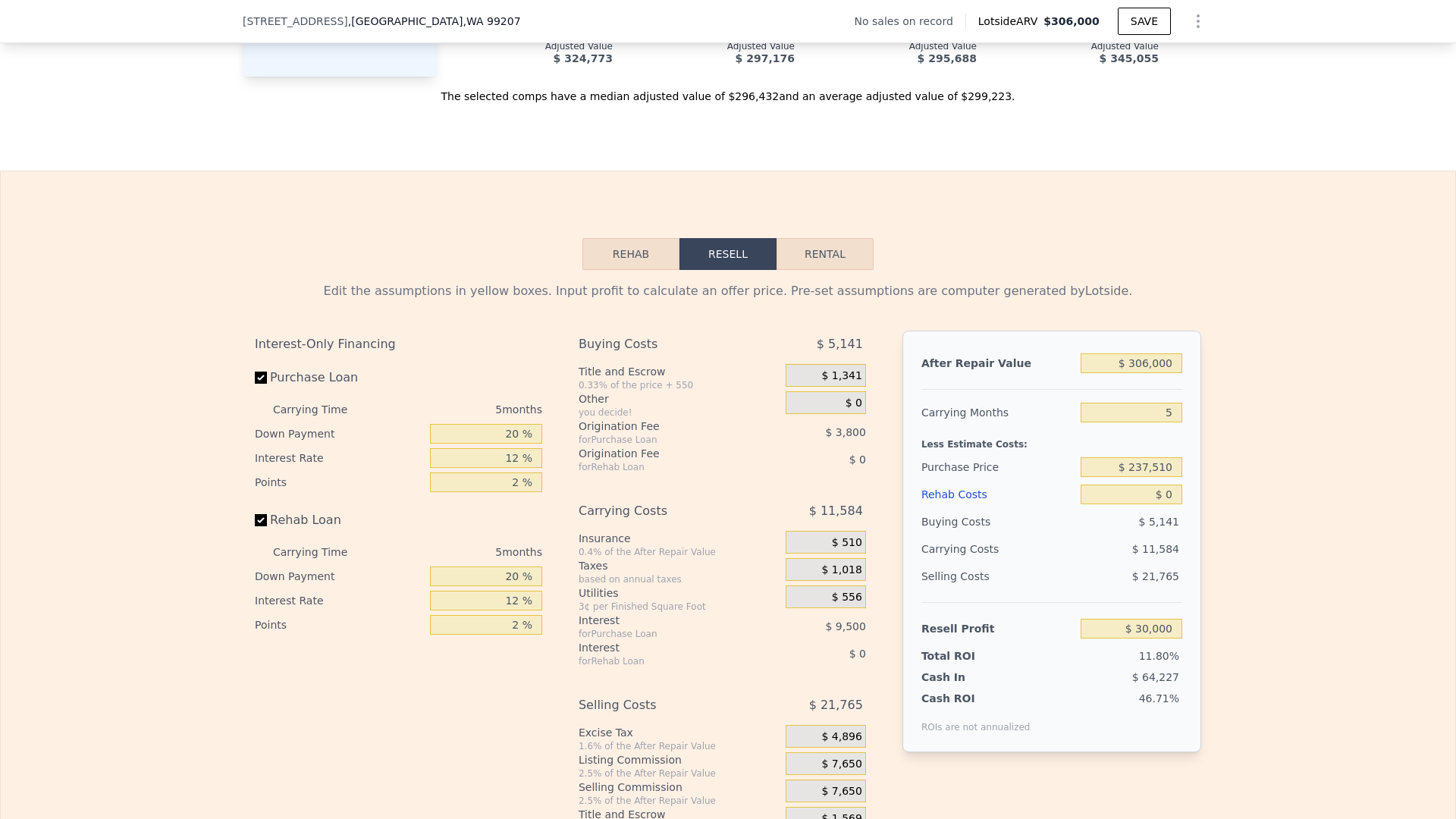
scroll to position [1927, 0]
click at [1136, 491] on input "$ 0" at bounding box center [1131, 494] width 101 height 19
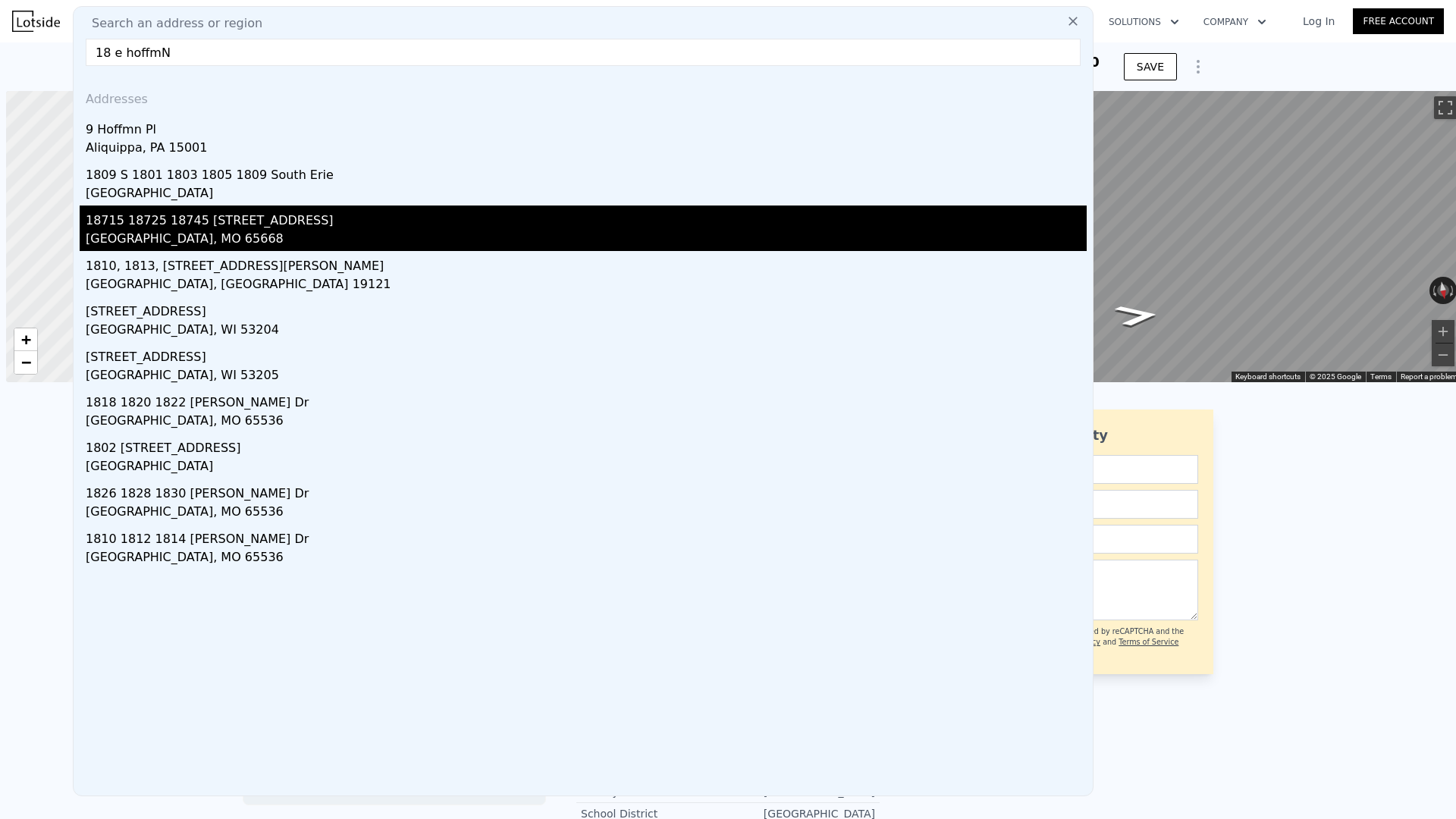
scroll to position [0, 6]
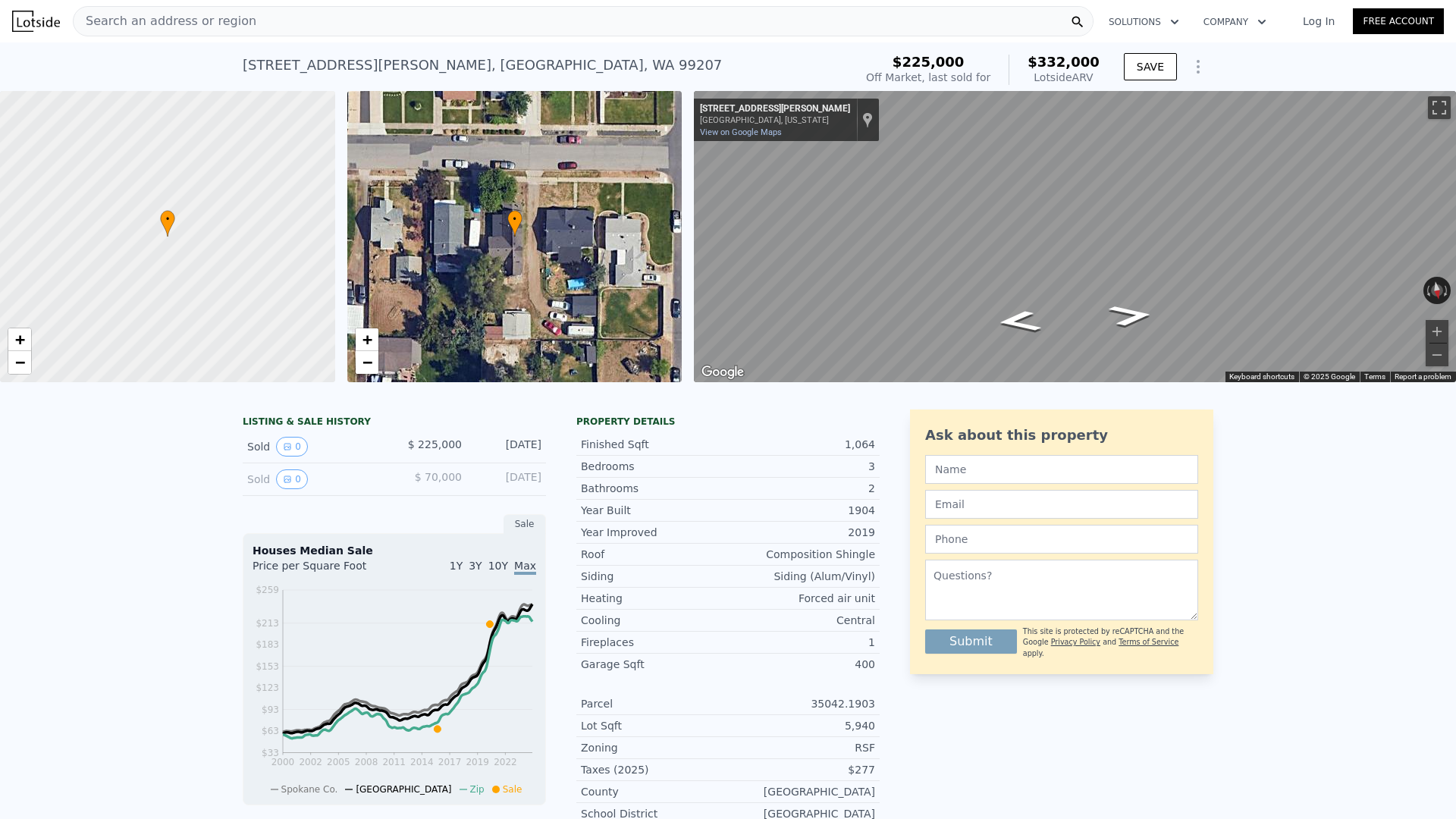
click at [0, 177] on div at bounding box center [167, 236] width 402 height 349
click at [254, 31] on div "Search an address or region" at bounding box center [584, 20] width 1021 height 30
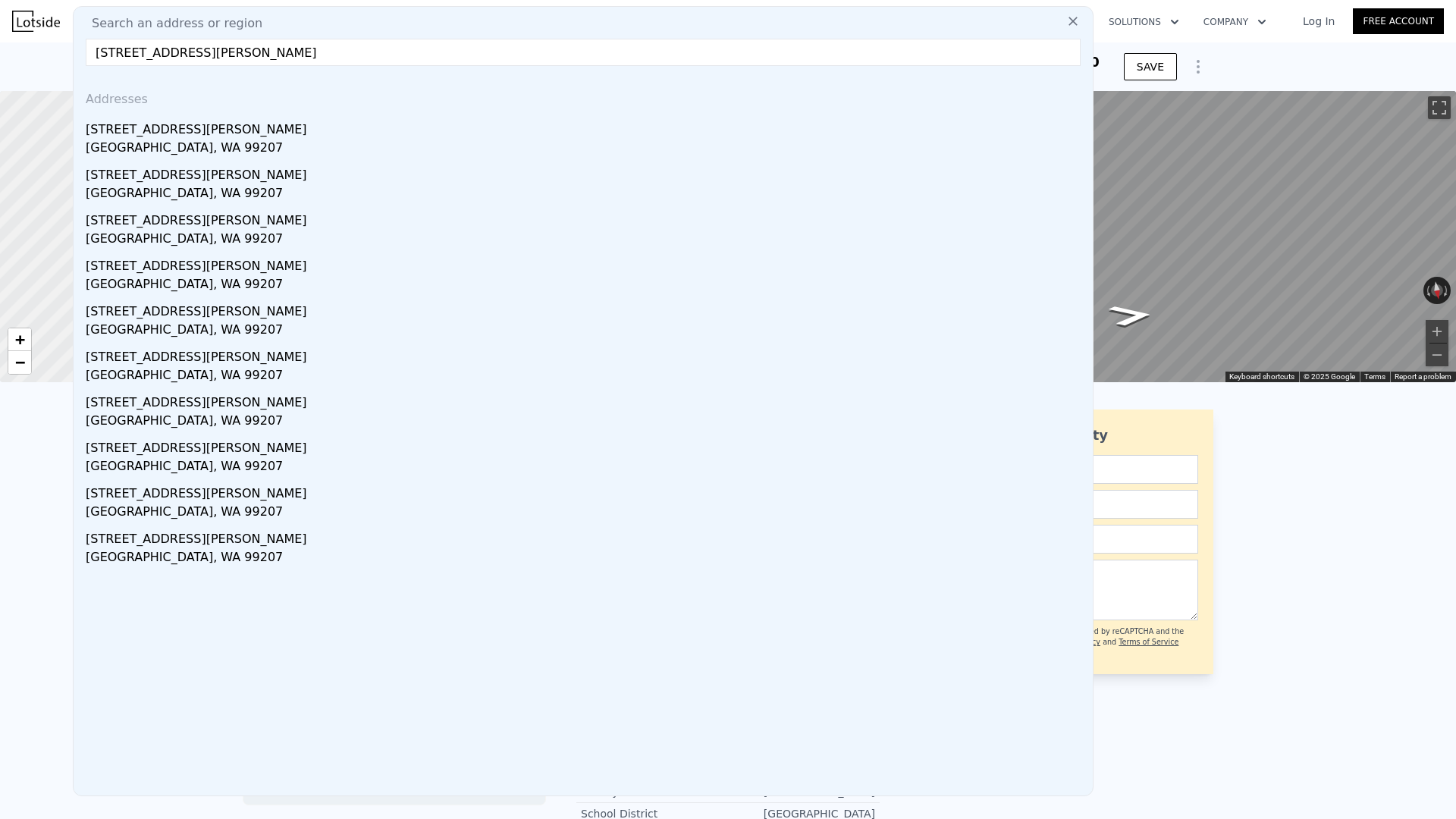
click at [112, 61] on input "[STREET_ADDRESS][PERSON_NAME]" at bounding box center [583, 53] width 995 height 27
click at [111, 53] on input "[STREET_ADDRESS][PERSON_NAME]" at bounding box center [583, 53] width 995 height 27
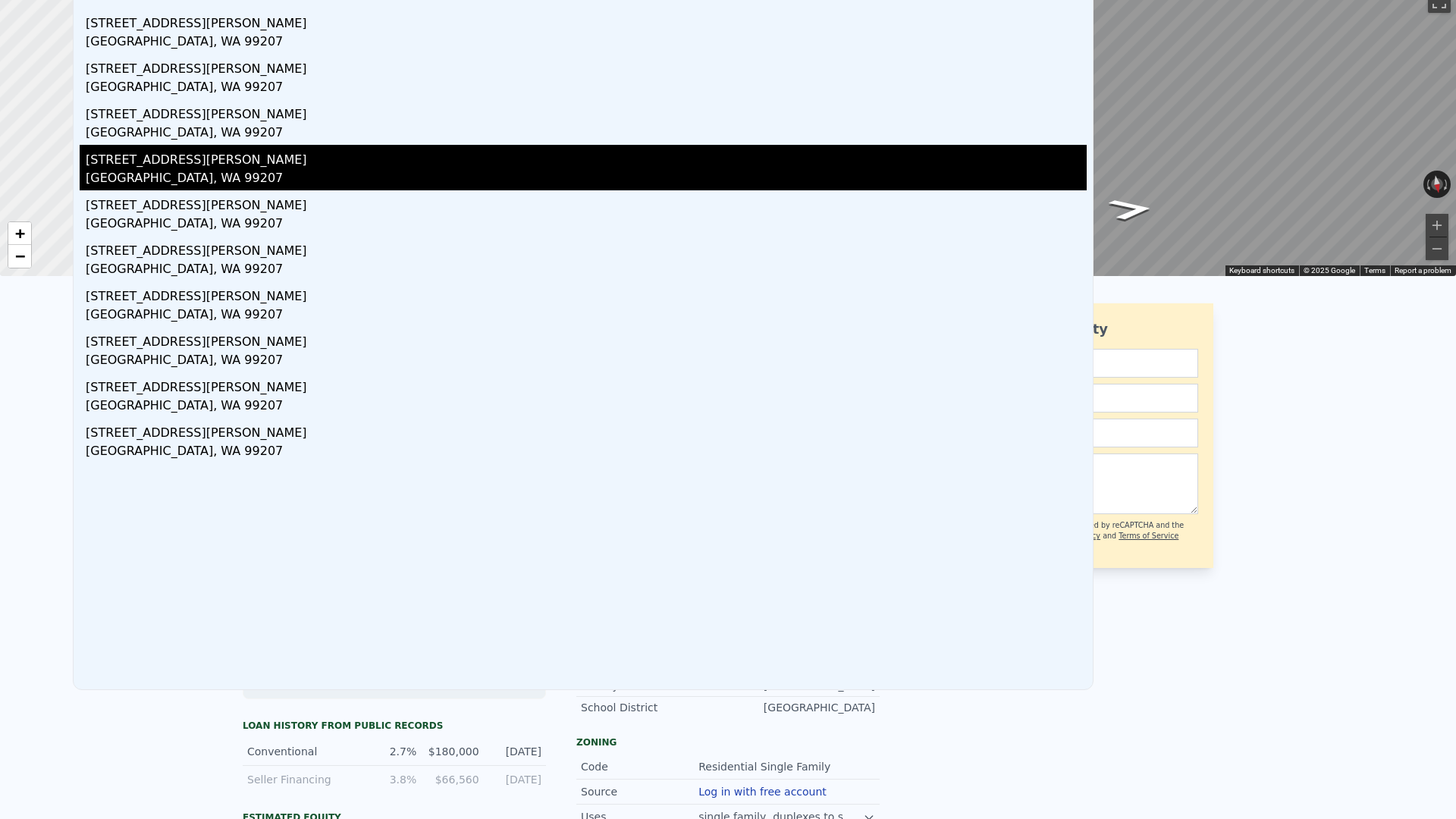
scroll to position [0, 0]
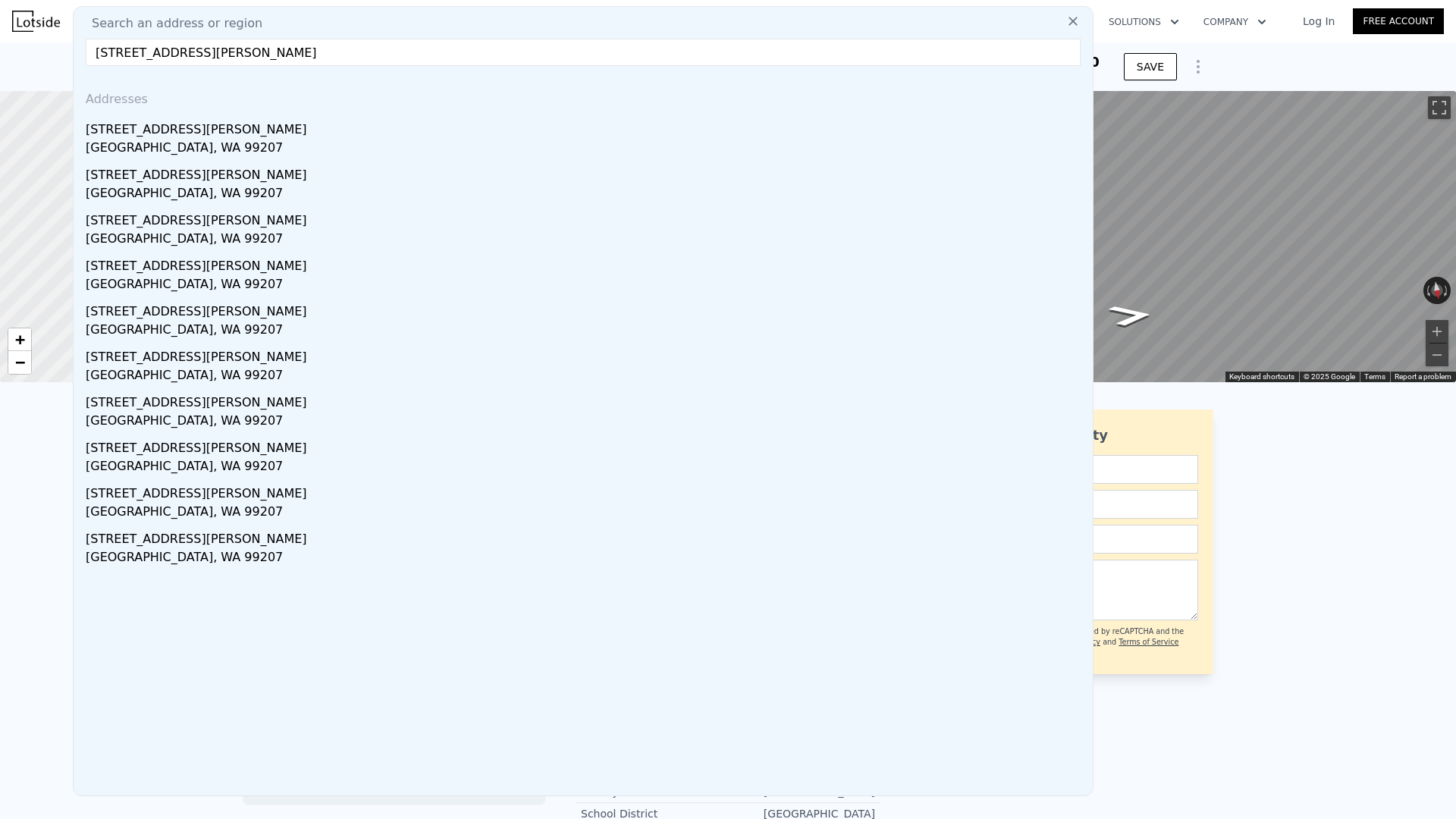
click at [123, 55] on input "[STREET_ADDRESS][PERSON_NAME]" at bounding box center [583, 53] width 995 height 27
click at [94, 55] on input "[STREET_ADDRESS][PERSON_NAME]" at bounding box center [583, 53] width 995 height 27
drag, startPoint x: 110, startPoint y: 53, endPoint x: 90, endPoint y: 53, distance: 20.0
click at [90, 53] on input "[STREET_ADDRESS][PERSON_NAME]" at bounding box center [583, 53] width 995 height 27
type input "[STREET_ADDRESS][PERSON_NAME]"
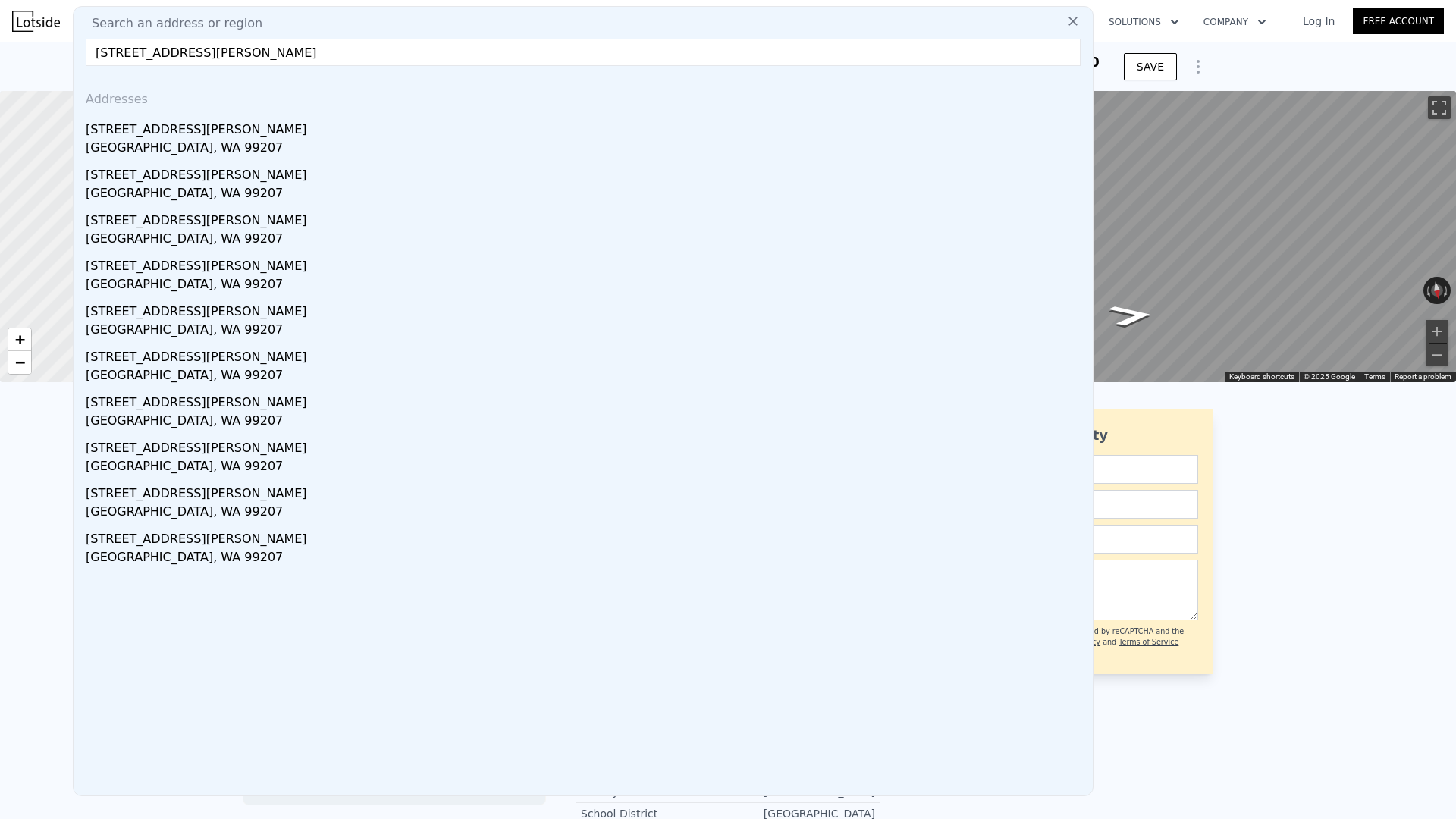
click at [1077, 21] on icon at bounding box center [1074, 21] width 16 height 16
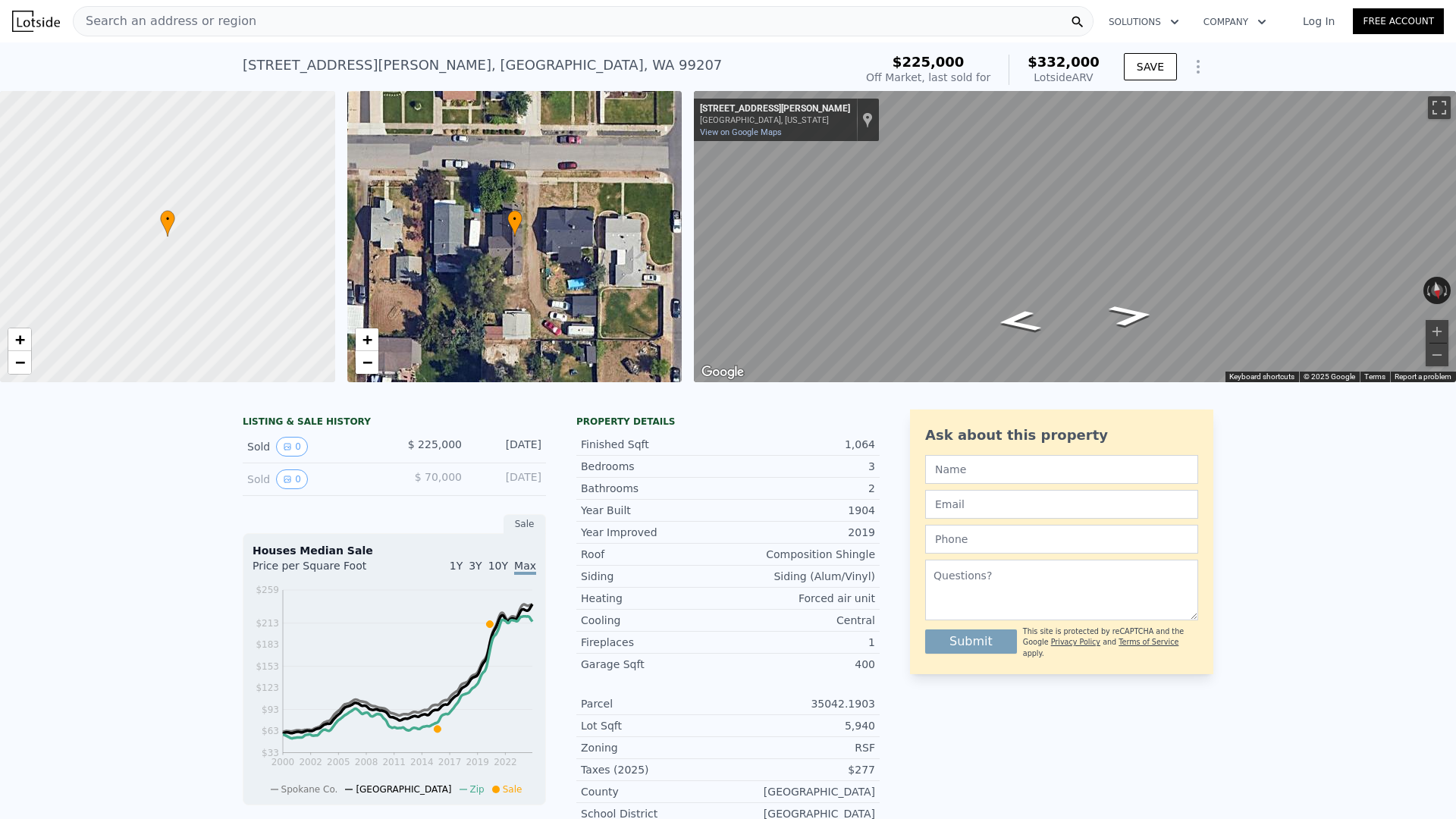
click at [255, 20] on div "Search an address or region" at bounding box center [584, 20] width 1021 height 30
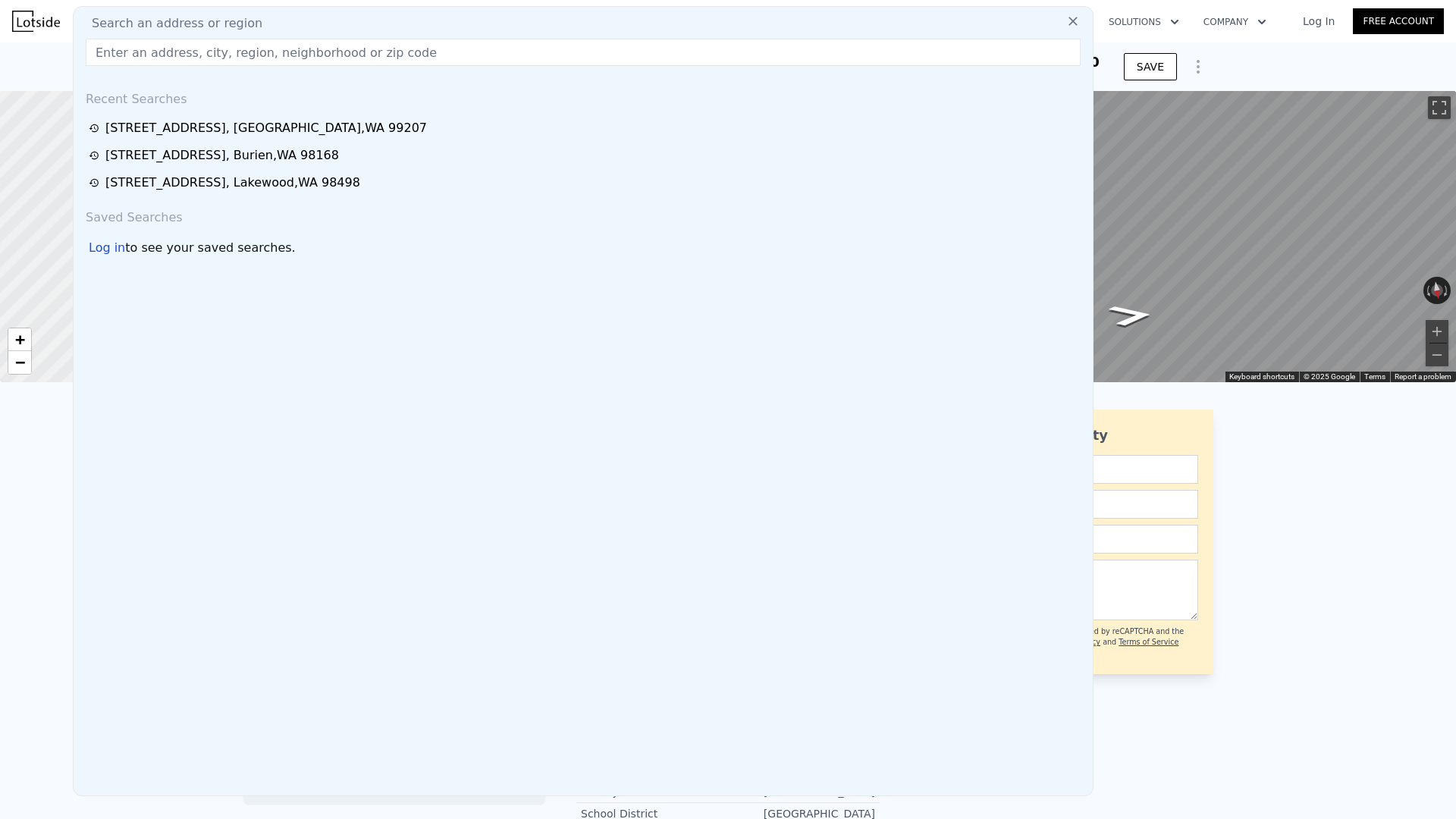
click at [208, 53] on input "text" at bounding box center [583, 53] width 995 height 27
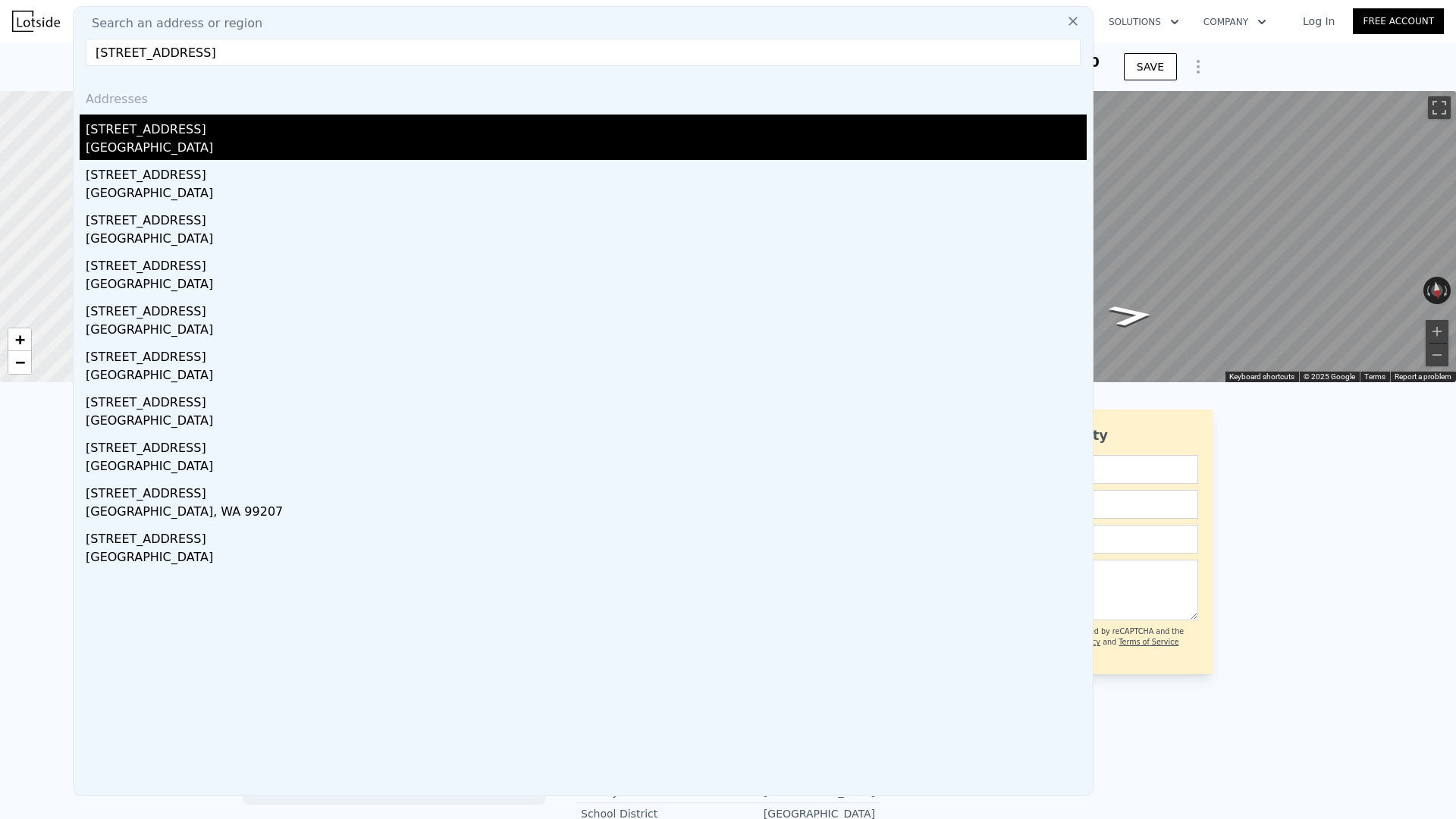
type input "[STREET_ADDRESS]"
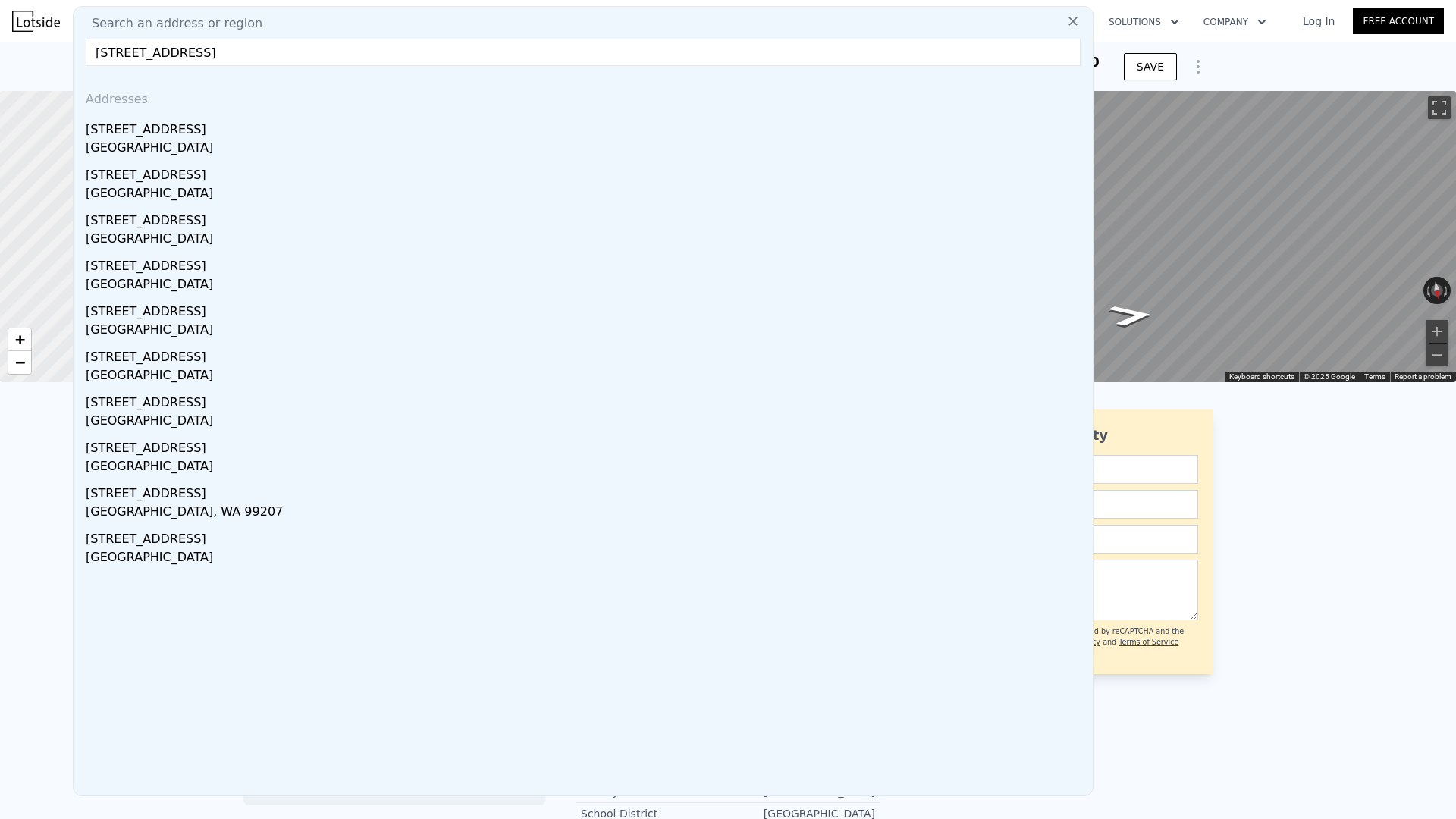
drag, startPoint x: 201, startPoint y: 152, endPoint x: 206, endPoint y: 171, distance: 19.6
click at [201, 152] on div "[GEOGRAPHIC_DATA]" at bounding box center [586, 150] width 1001 height 21
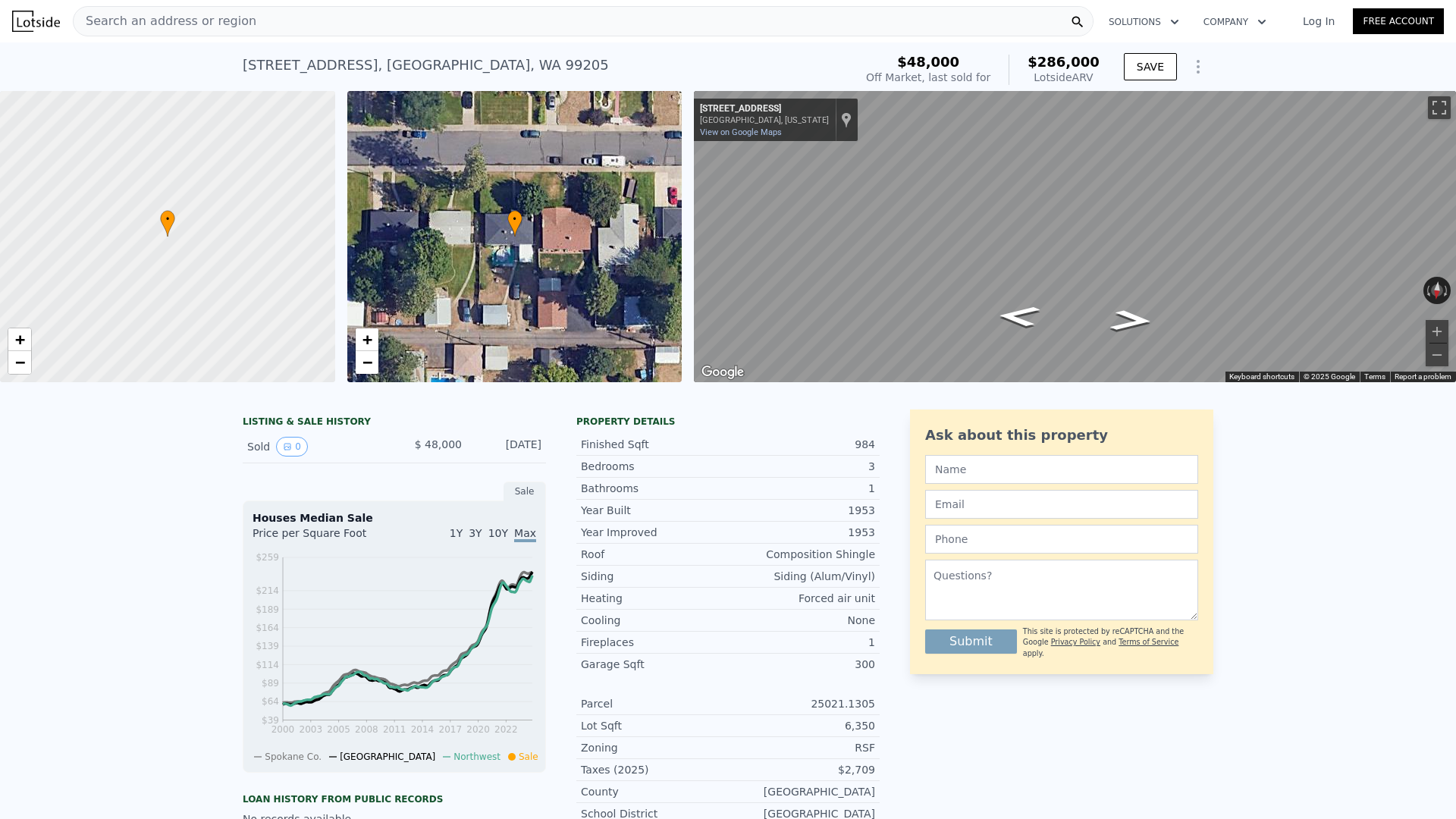
click at [130, 22] on span "Search an address or region" at bounding box center [165, 20] width 183 height 18
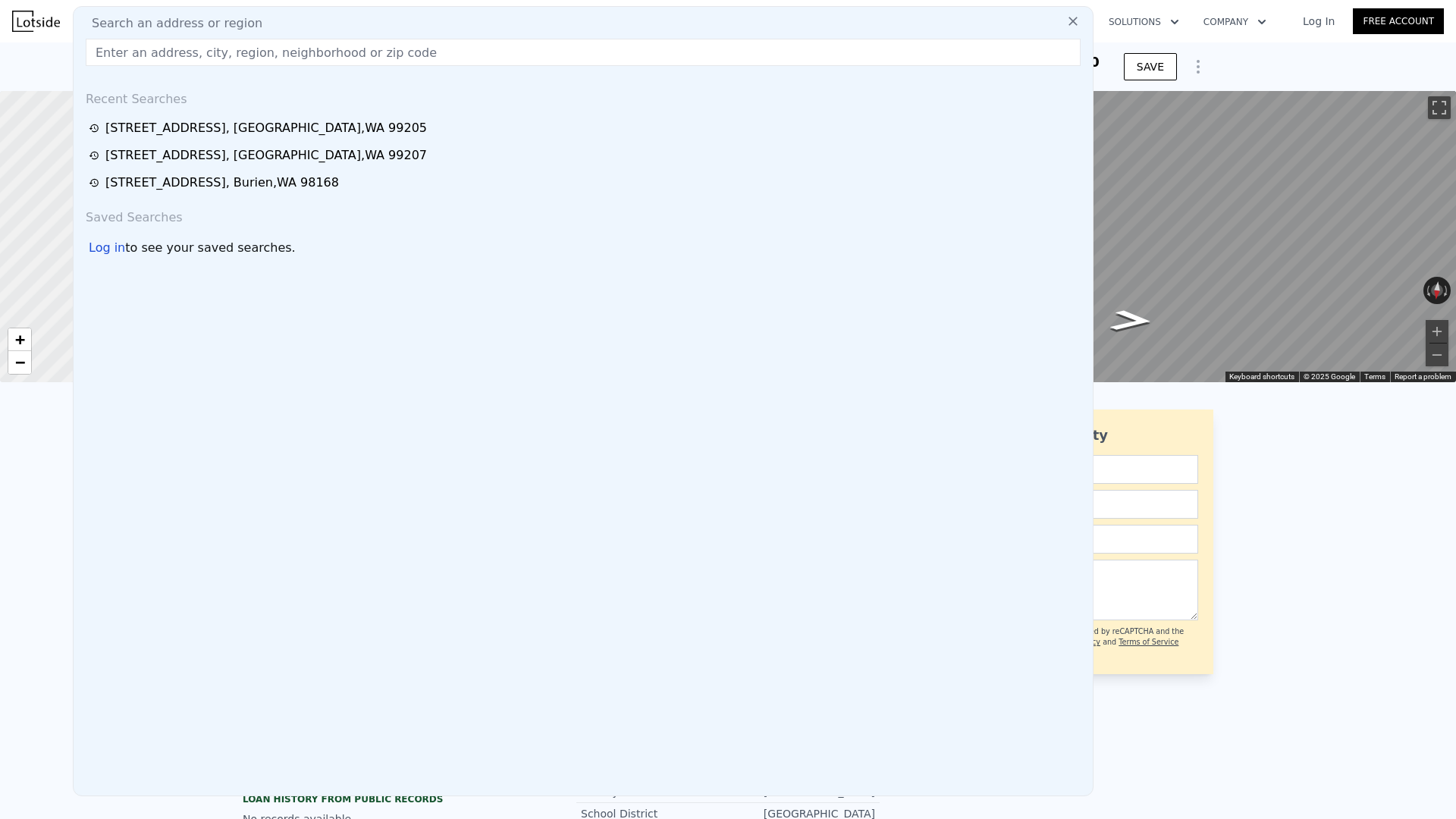
click at [135, 60] on input "text" at bounding box center [583, 53] width 995 height 27
click at [151, 58] on input "text" at bounding box center [583, 53] width 995 height 27
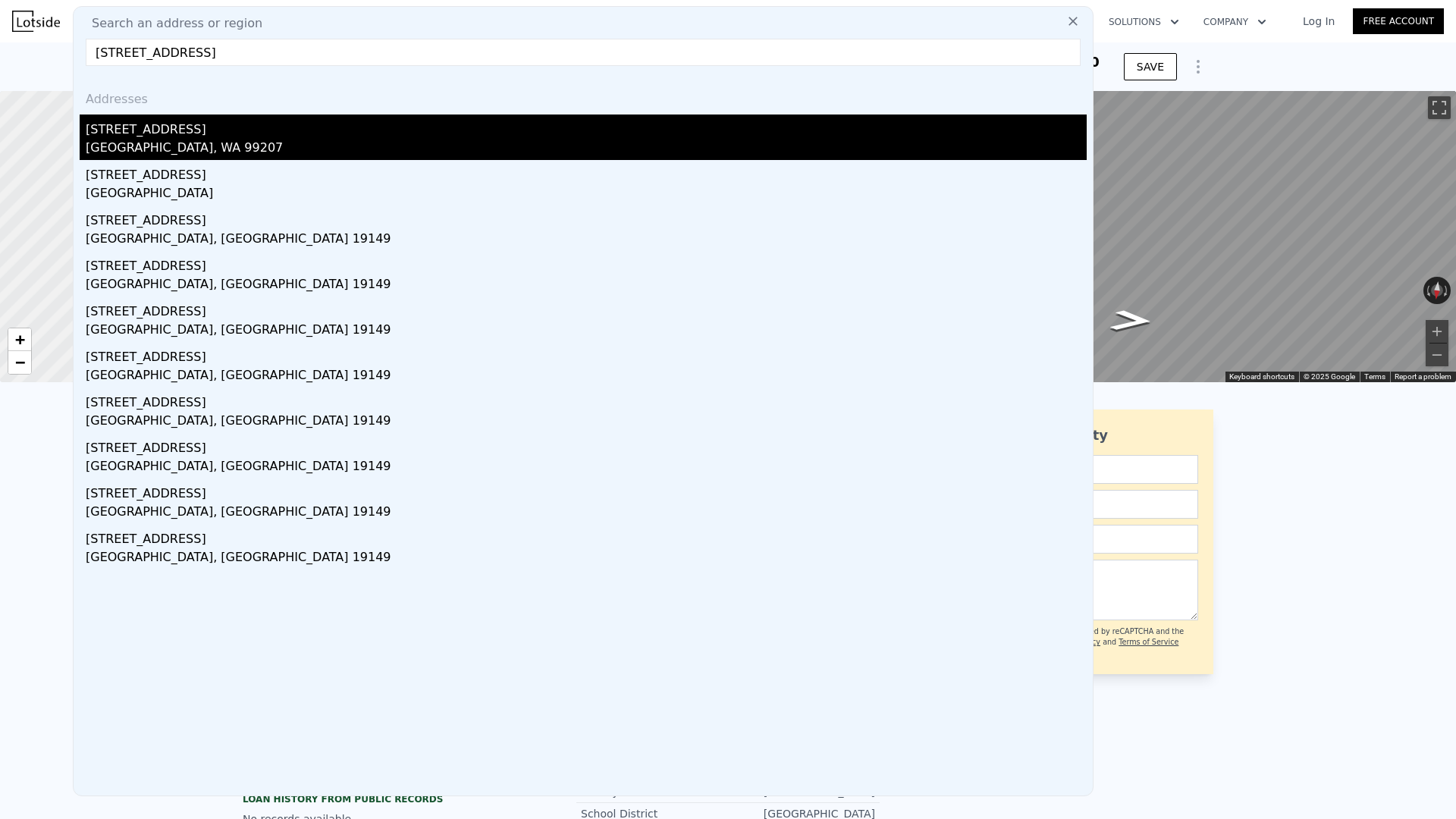
type input "[STREET_ADDRESS]"
click at [181, 135] on div "[STREET_ADDRESS]" at bounding box center [586, 126] width 1001 height 24
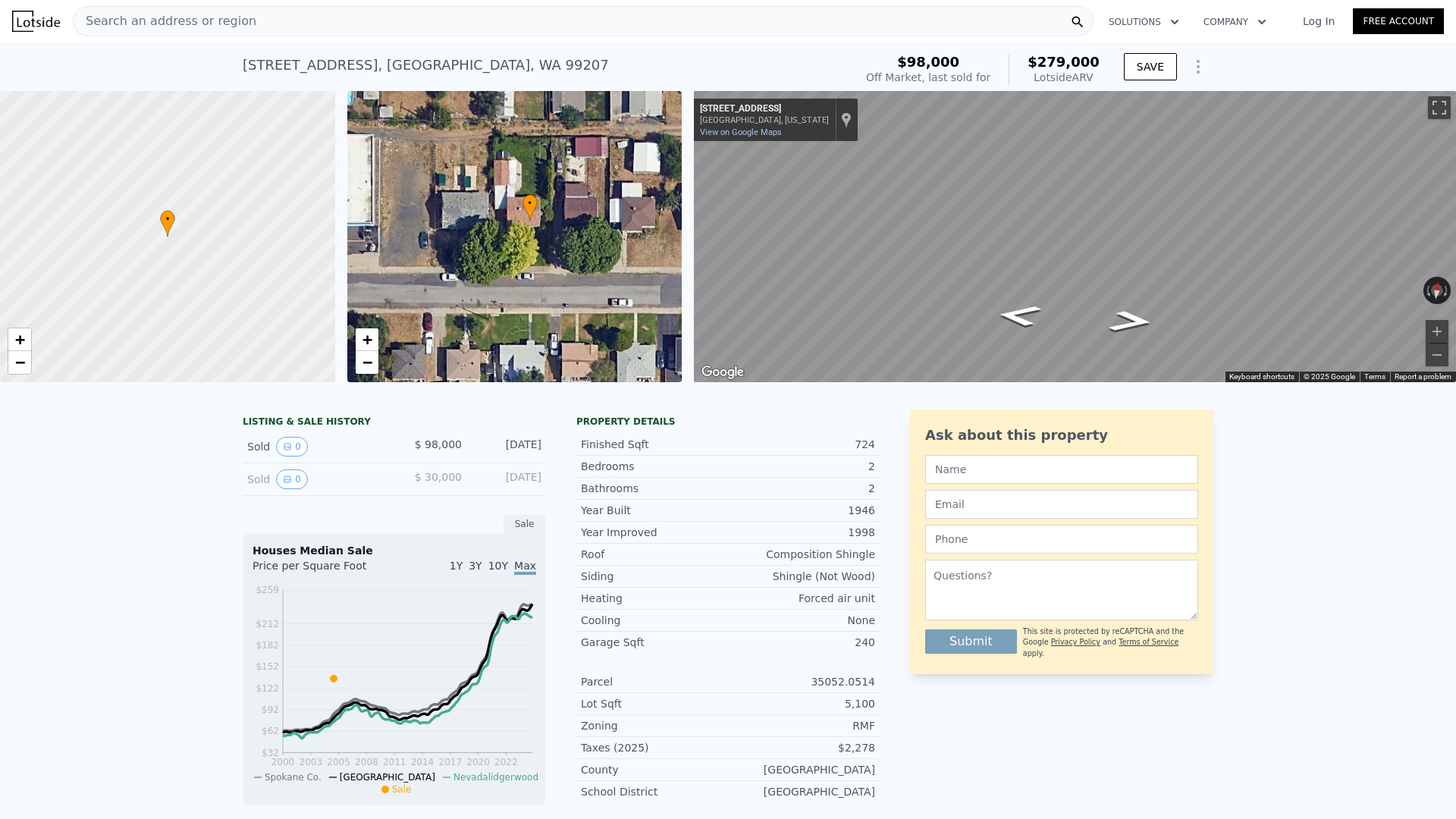
drag, startPoint x: 505, startPoint y: 336, endPoint x: 594, endPoint y: 304, distance: 94.6
click at [595, 303] on div "• + −" at bounding box center [515, 236] width 336 height 291
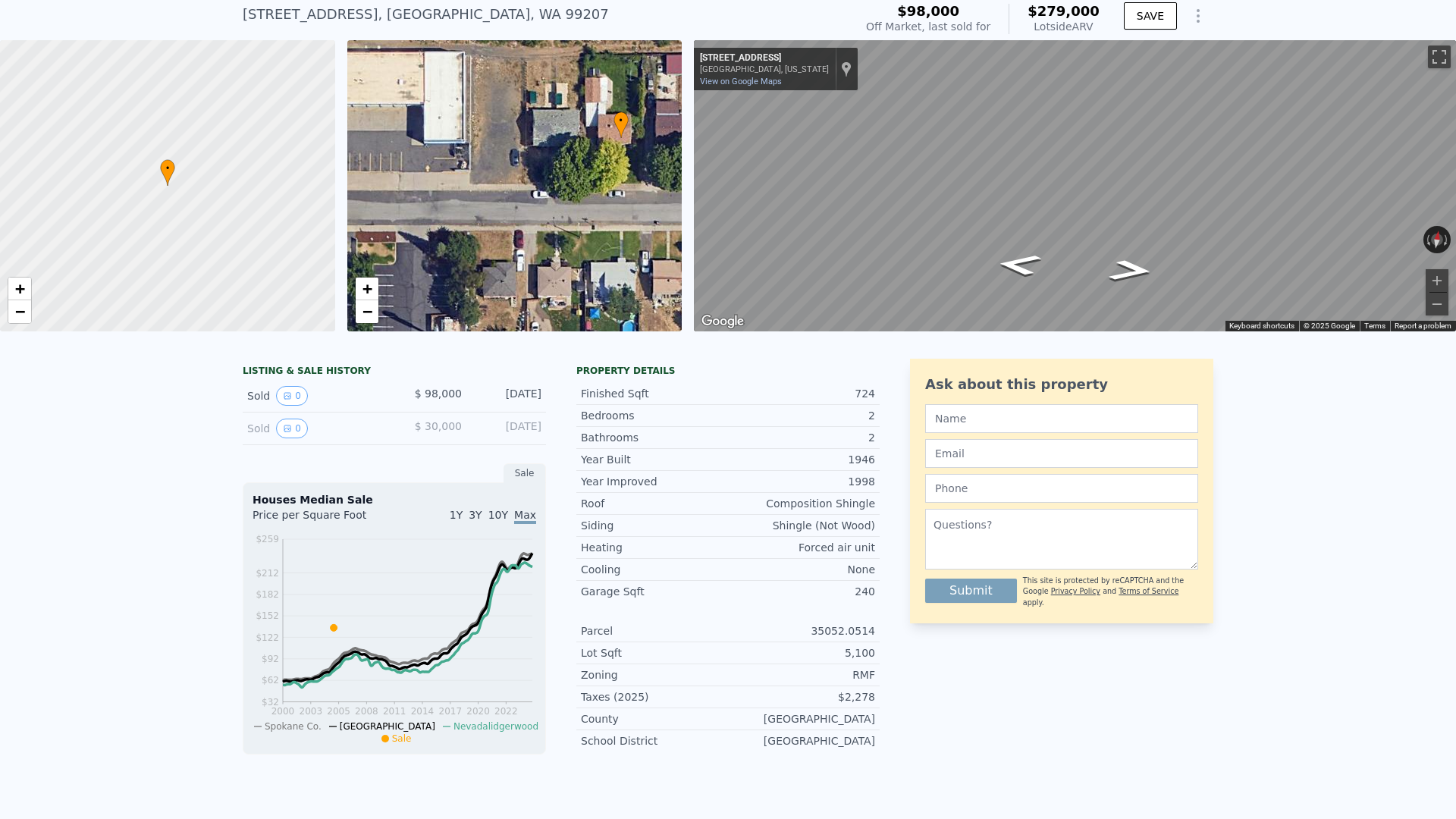
scroll to position [55, 0]
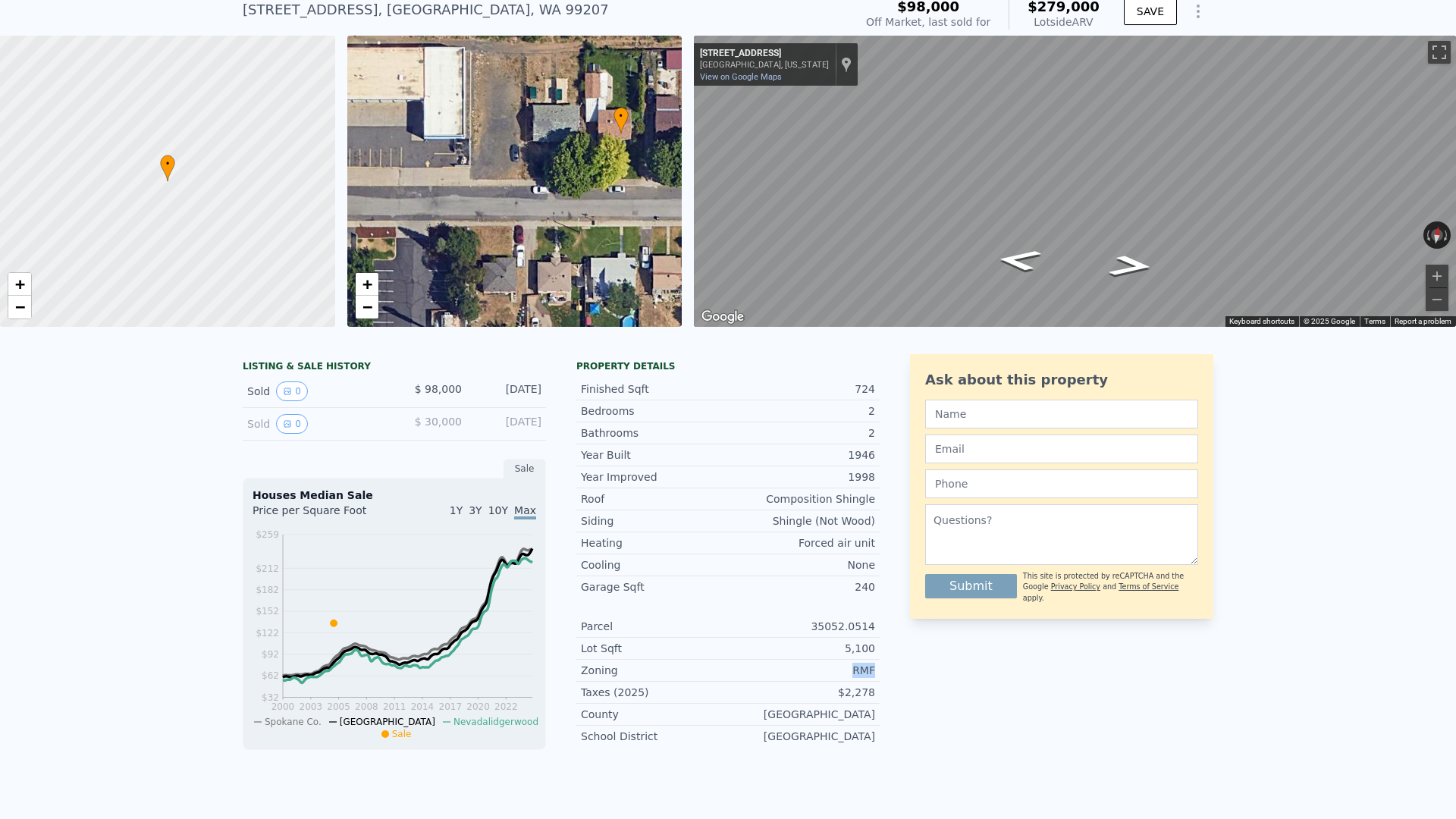
drag, startPoint x: 868, startPoint y: 669, endPoint x: 874, endPoint y: 595, distance: 74.2
click at [826, 665] on div "LISTING & SALE HISTORY Sold 0 $ 98,000 [DATE] Sold 0 $ 30,000 [DATE] Sale House…" at bounding box center [728, 559] width 971 height 410
